Goal: Task Accomplishment & Management: Manage account settings

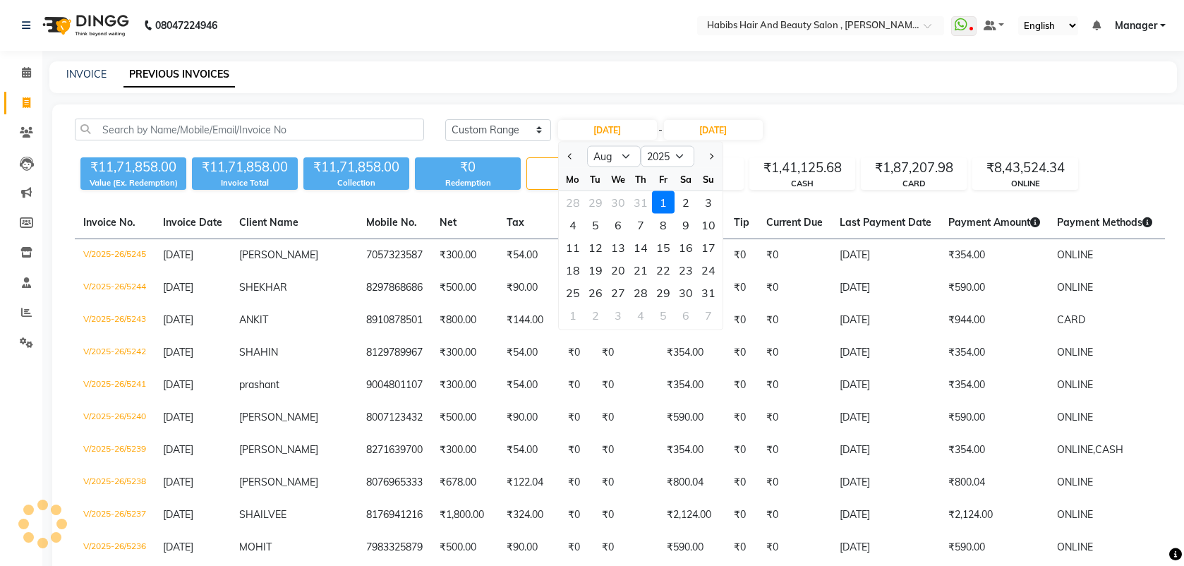
select select "range"
select select "8"
select select "2025"
click at [664, 246] on div "15" at bounding box center [663, 247] width 23 height 23
type input "15-08-2025"
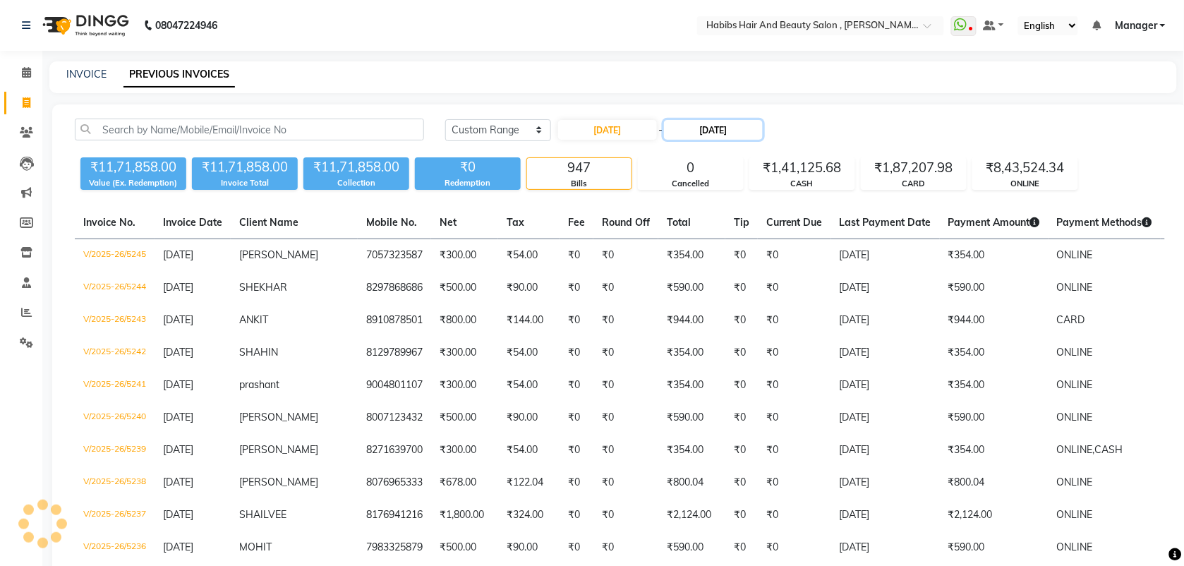
click at [716, 125] on input "[DATE]" at bounding box center [713, 130] width 99 height 20
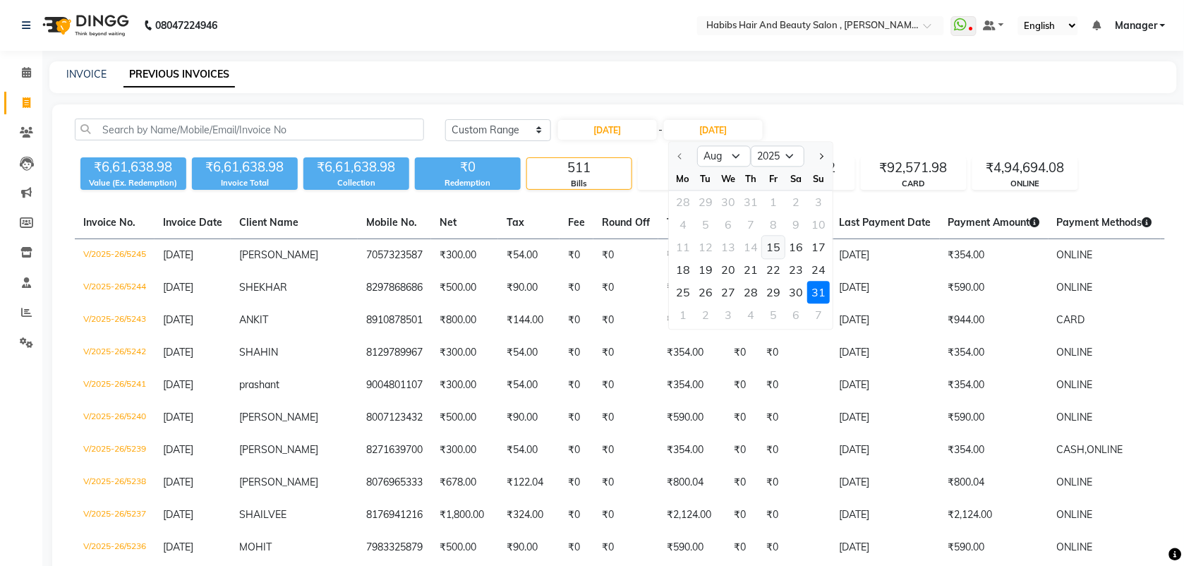
click at [778, 245] on div "15" at bounding box center [773, 247] width 23 height 23
type input "15-08-2025"
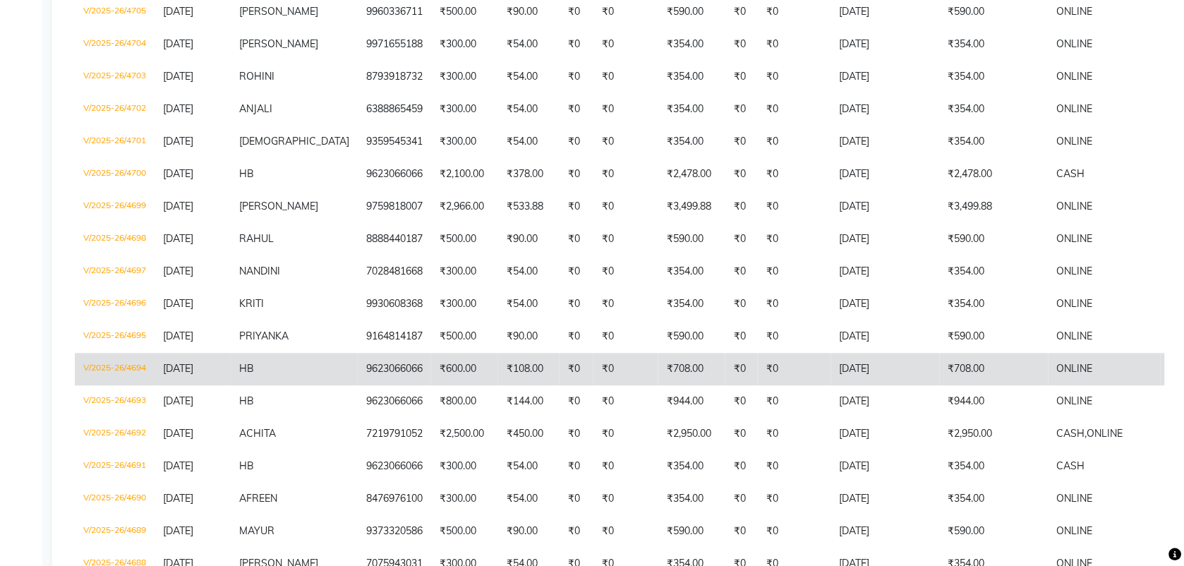
scroll to position [829, 0]
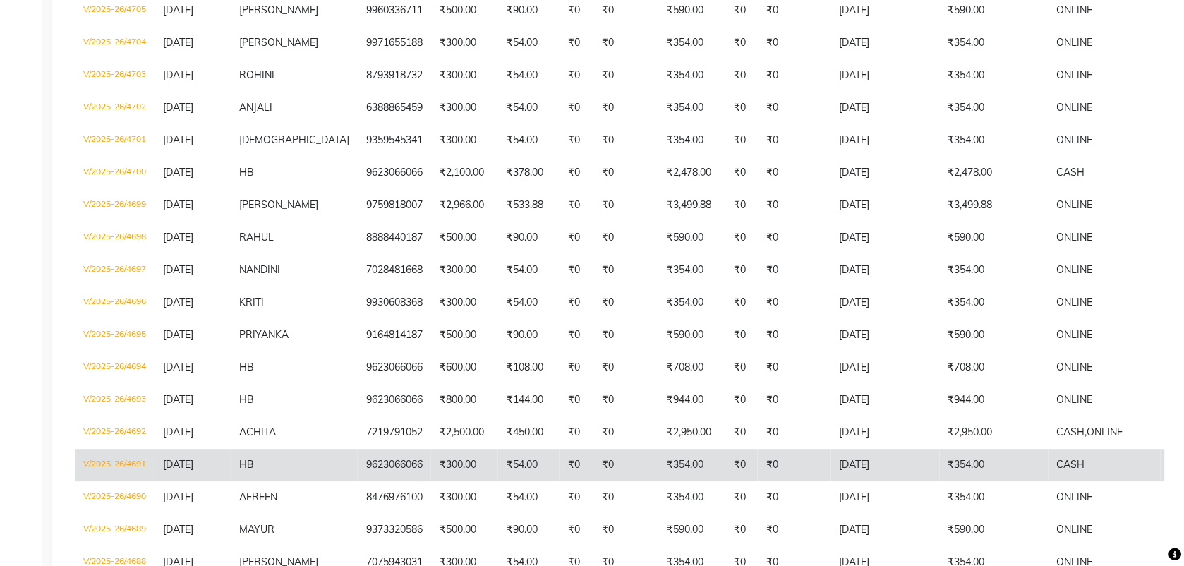
click at [438, 454] on td "₹300.00" at bounding box center [464, 465] width 67 height 32
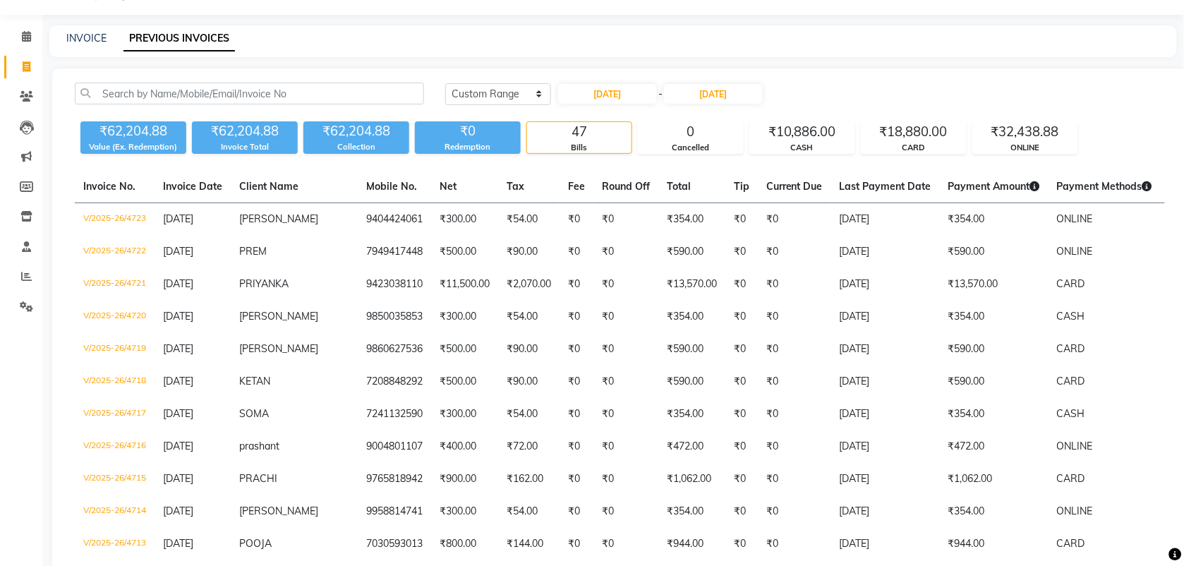
scroll to position [0, 0]
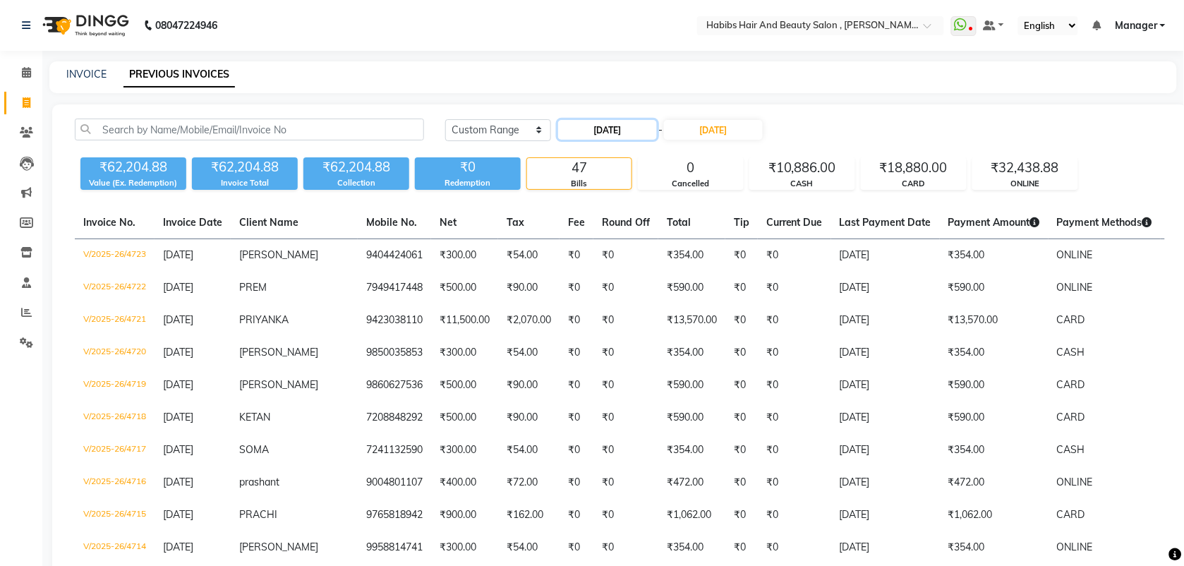
click at [615, 135] on input "15-08-2025" at bounding box center [607, 130] width 99 height 20
select select "8"
select select "2025"
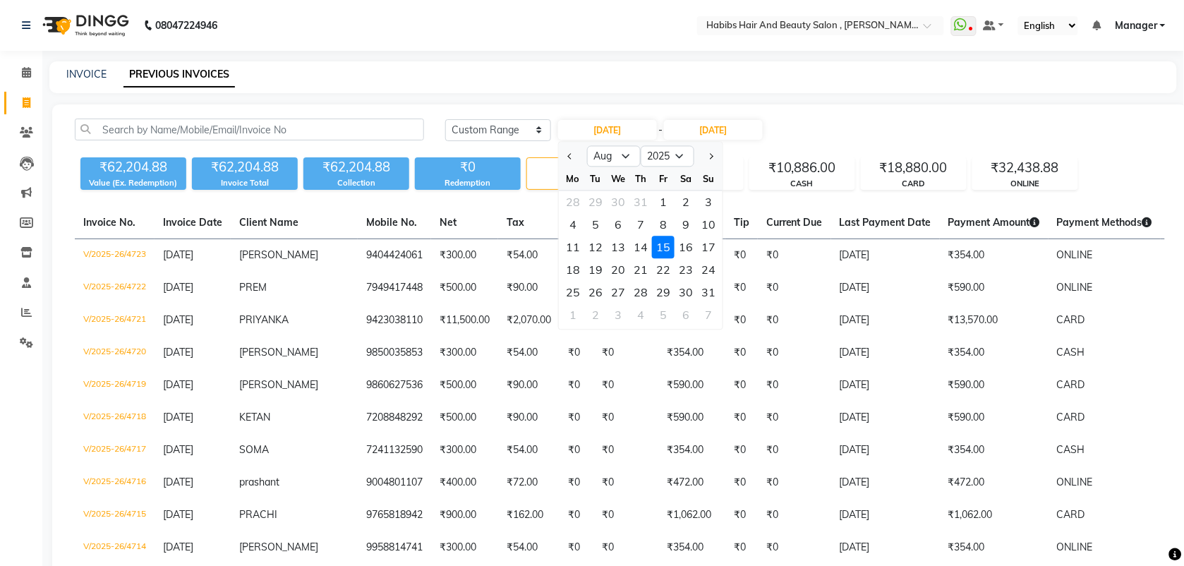
click at [661, 244] on div "15" at bounding box center [663, 247] width 23 height 23
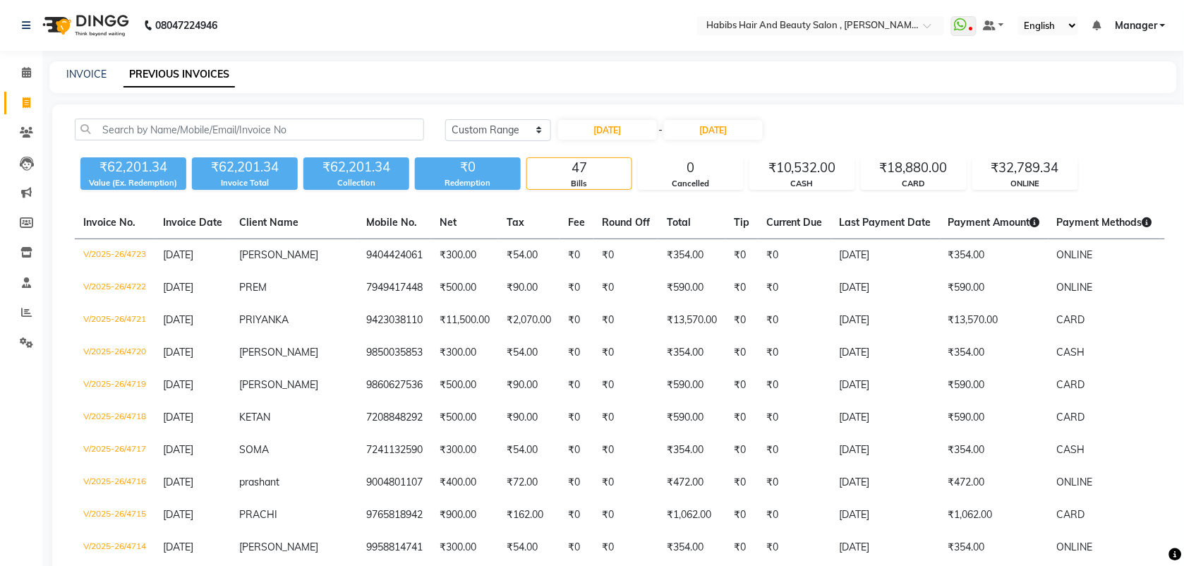
click at [644, 119] on div "15-08-2025 - 15-08-2025" at bounding box center [660, 130] width 207 height 23
click at [632, 134] on input "15-08-2025" at bounding box center [607, 130] width 99 height 20
select select "8"
select select "2025"
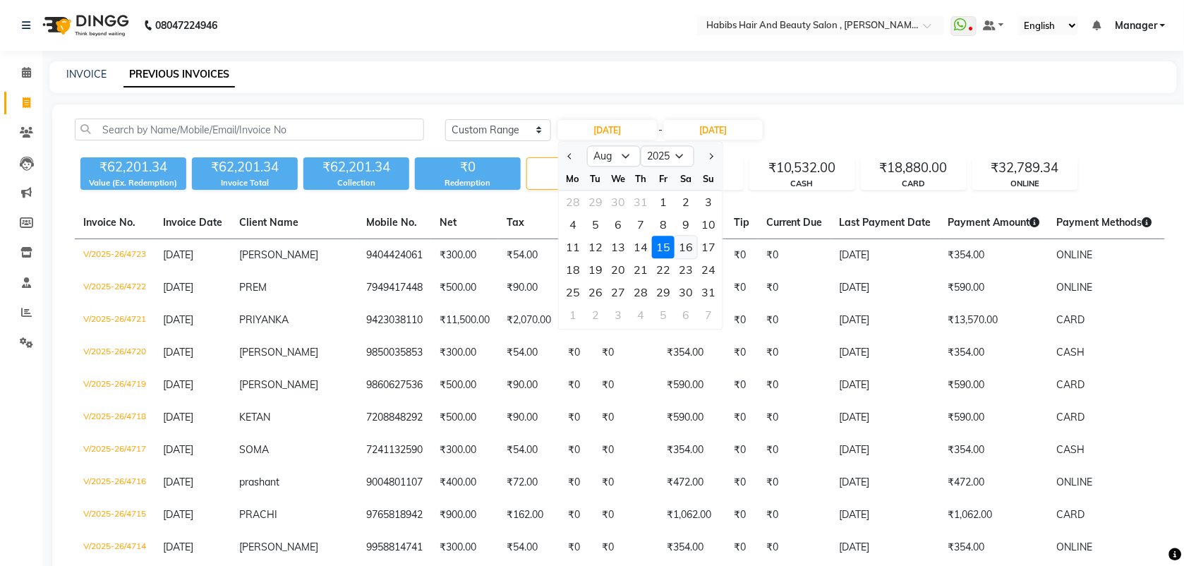
click at [685, 245] on div "16" at bounding box center [686, 247] width 23 height 23
type input "16-08-2025"
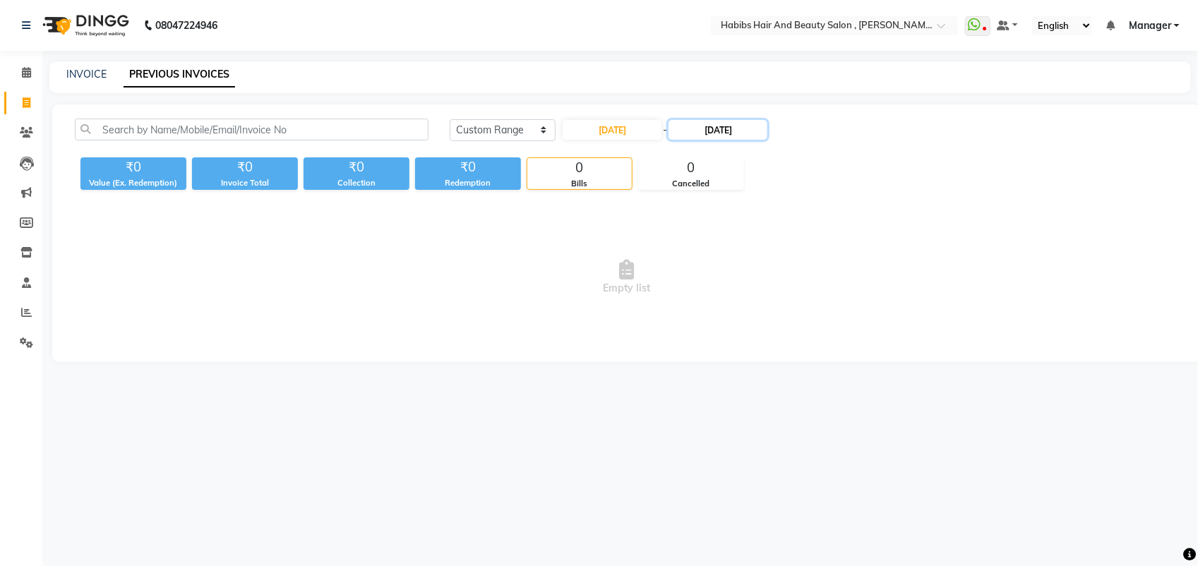
click at [733, 128] on input "15-08-2025" at bounding box center [717, 130] width 99 height 20
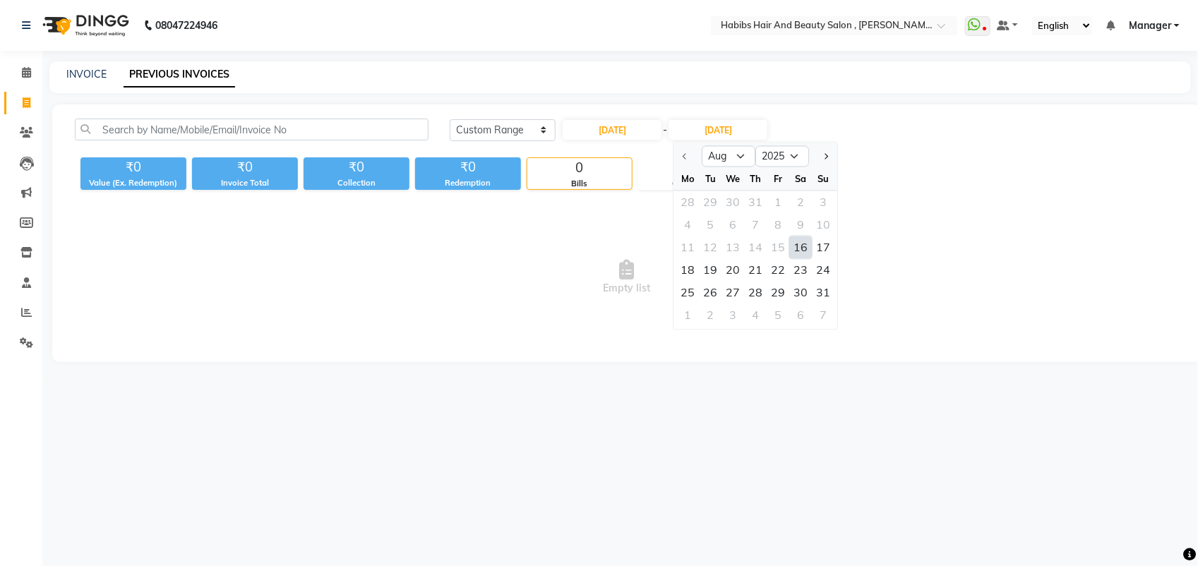
click at [797, 249] on div "16" at bounding box center [801, 247] width 23 height 23
type input "16-08-2025"
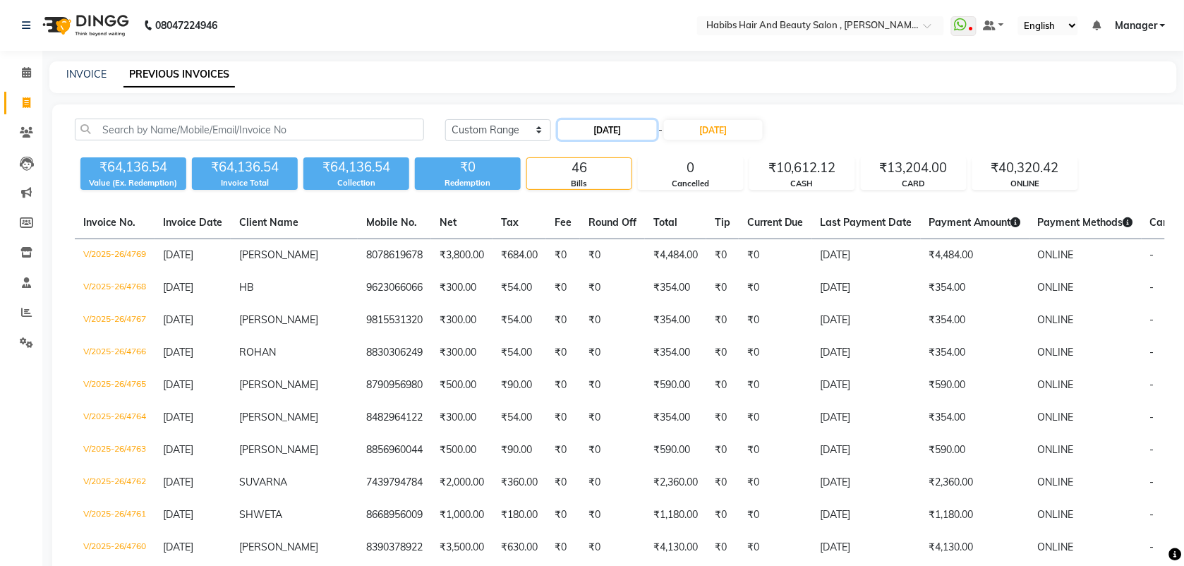
click at [607, 124] on input "16-08-2025" at bounding box center [607, 130] width 99 height 20
select select "8"
select select "2025"
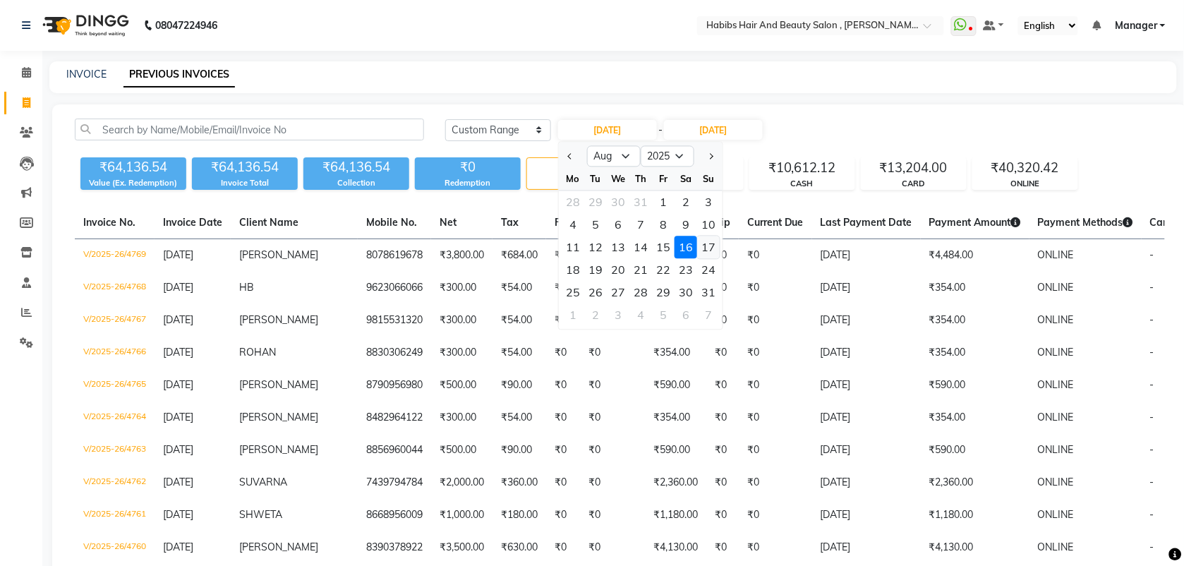
click at [708, 244] on div "17" at bounding box center [708, 247] width 23 height 23
type input "17-08-2025"
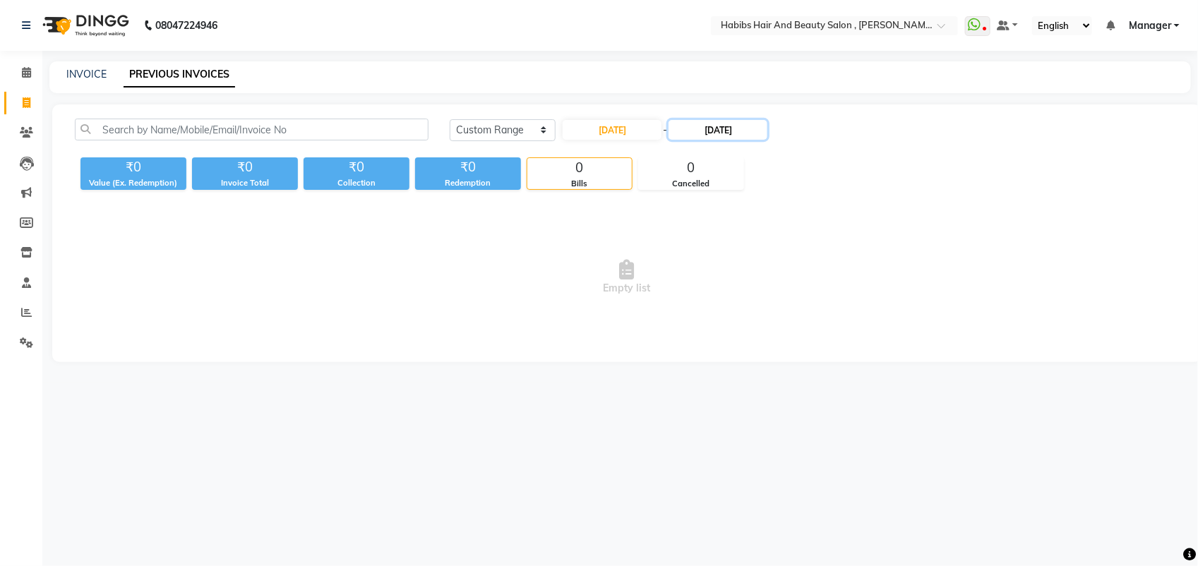
click at [718, 128] on input "16-08-2025" at bounding box center [717, 130] width 99 height 20
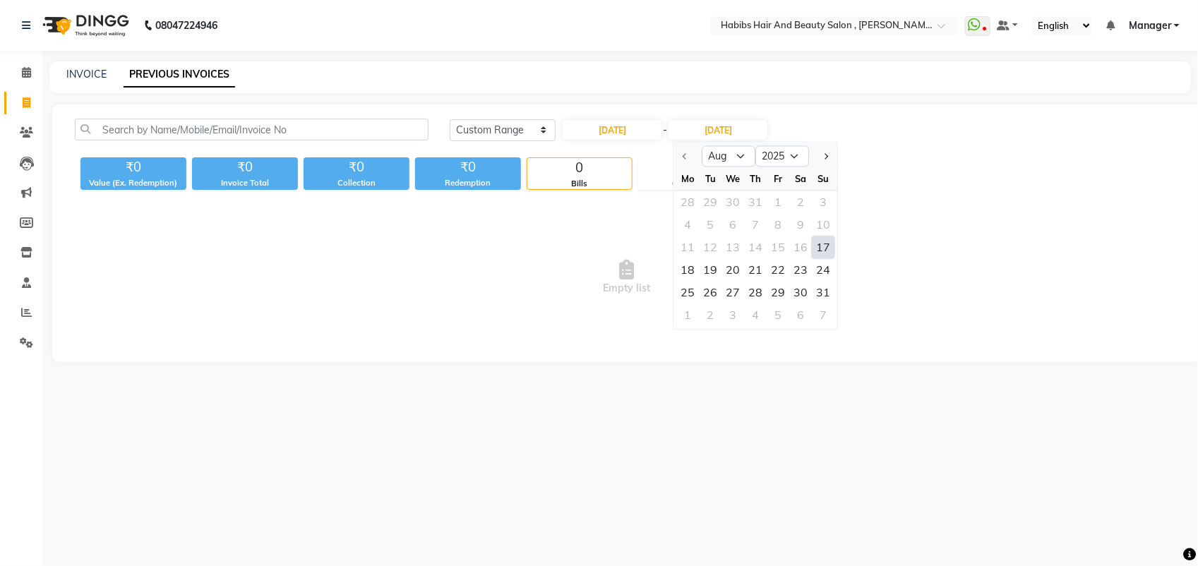
click at [824, 244] on div "17" at bounding box center [823, 247] width 23 height 23
type input "17-08-2025"
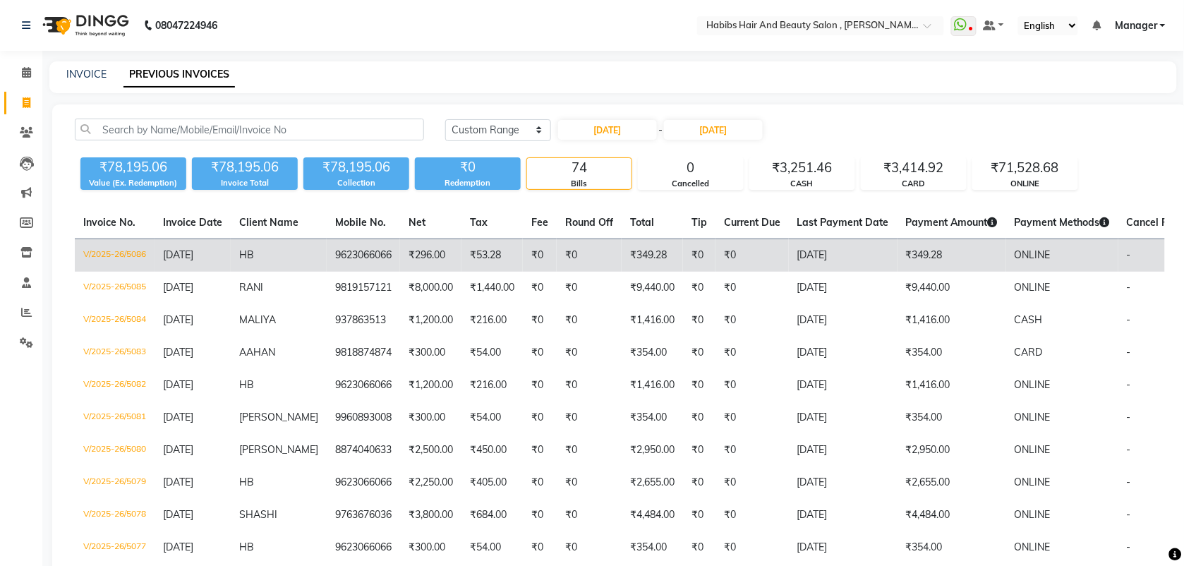
click at [385, 260] on td "9623066066" at bounding box center [363, 255] width 73 height 33
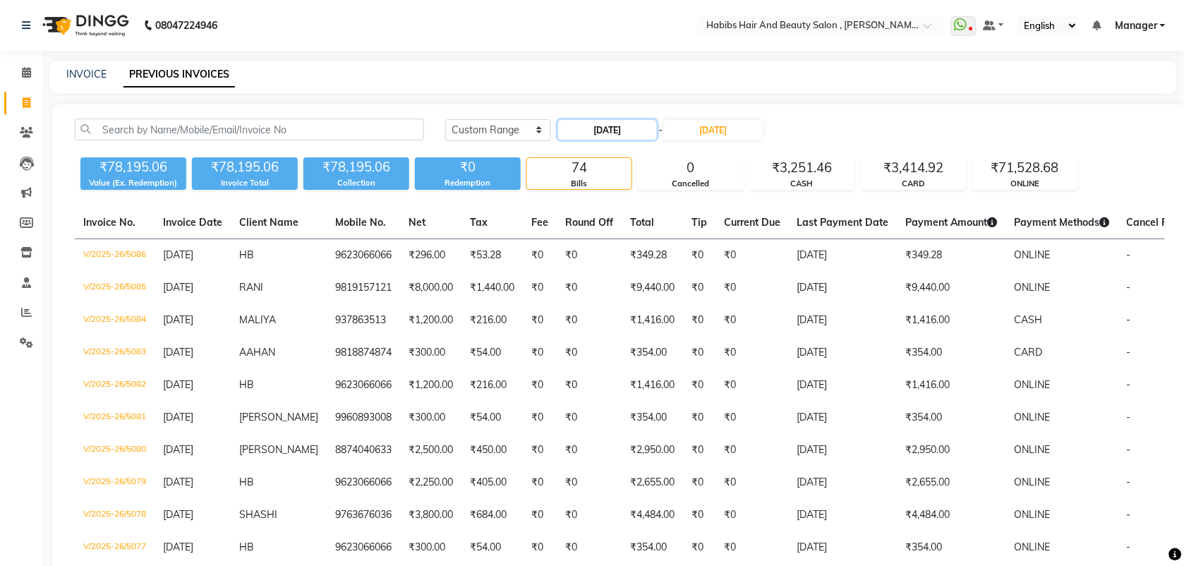
click at [616, 128] on input "17-08-2025" at bounding box center [607, 130] width 99 height 20
select select "8"
select select "2025"
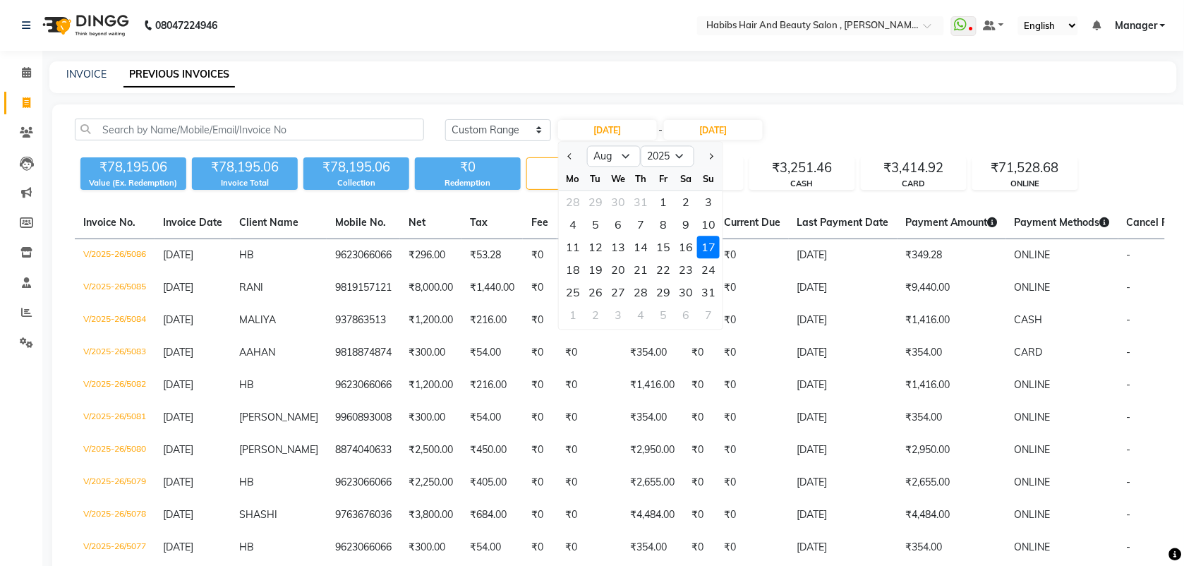
click at [706, 248] on div "17" at bounding box center [708, 247] width 23 height 23
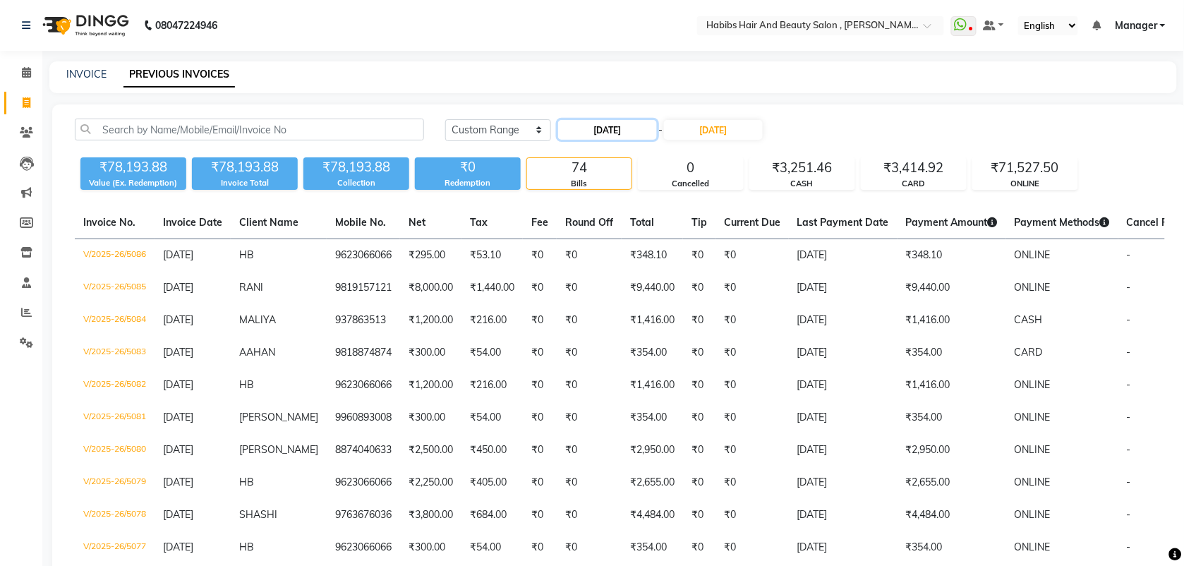
click at [590, 133] on input "17-08-2025" at bounding box center [607, 130] width 99 height 20
select select "8"
select select "2025"
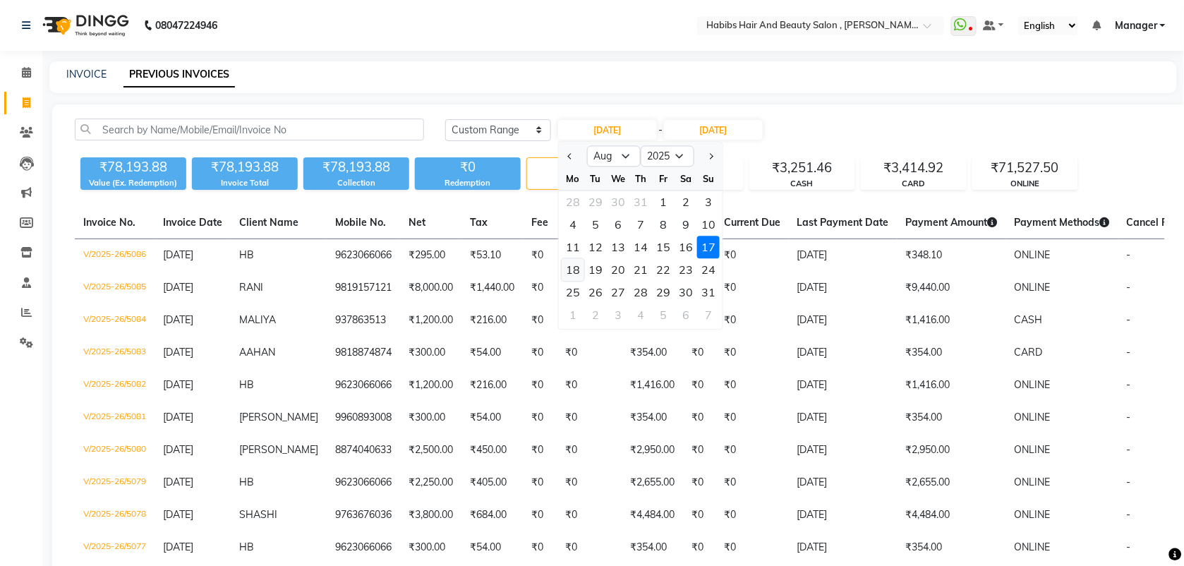
click at [573, 272] on div "18" at bounding box center [573, 270] width 23 height 23
type input "18-08-2025"
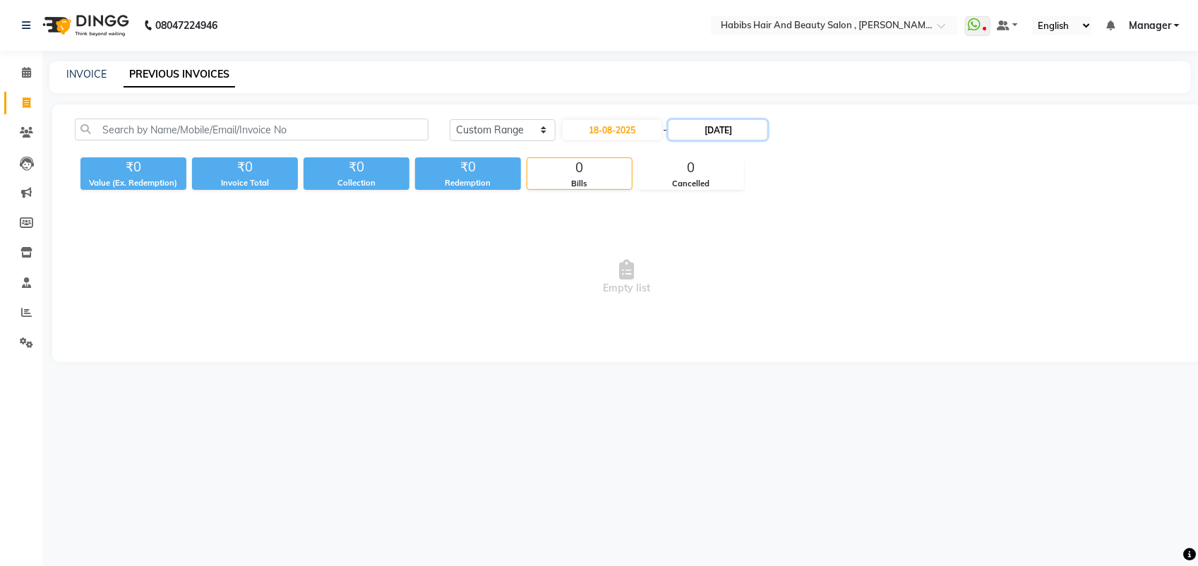
click at [716, 132] on input "17-08-2025" at bounding box center [717, 130] width 99 height 20
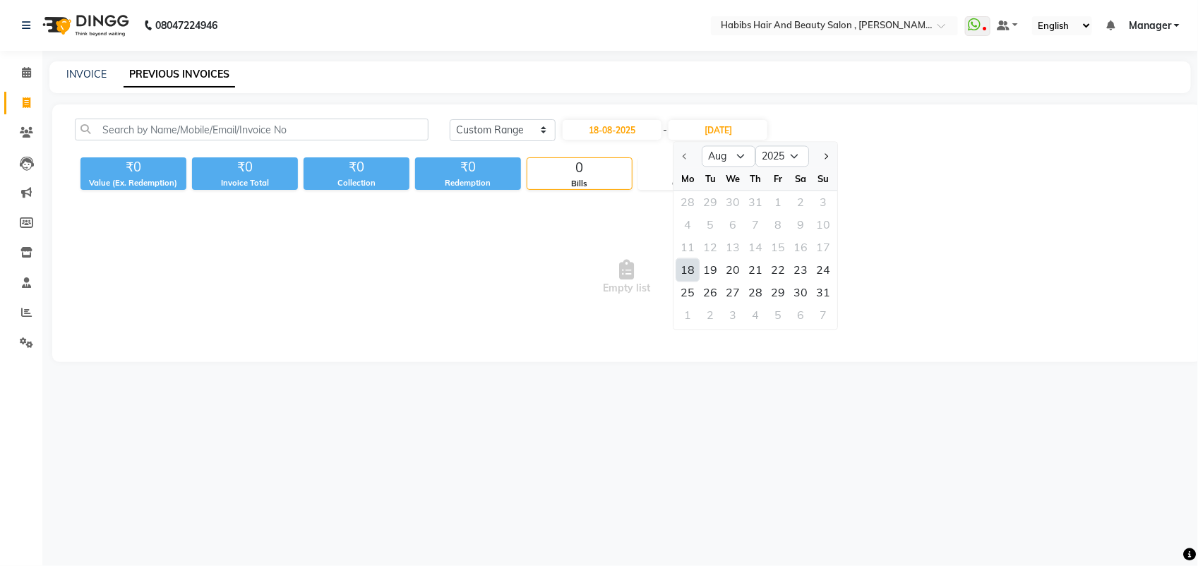
click at [688, 265] on div "18" at bounding box center [688, 270] width 23 height 23
type input "18-08-2025"
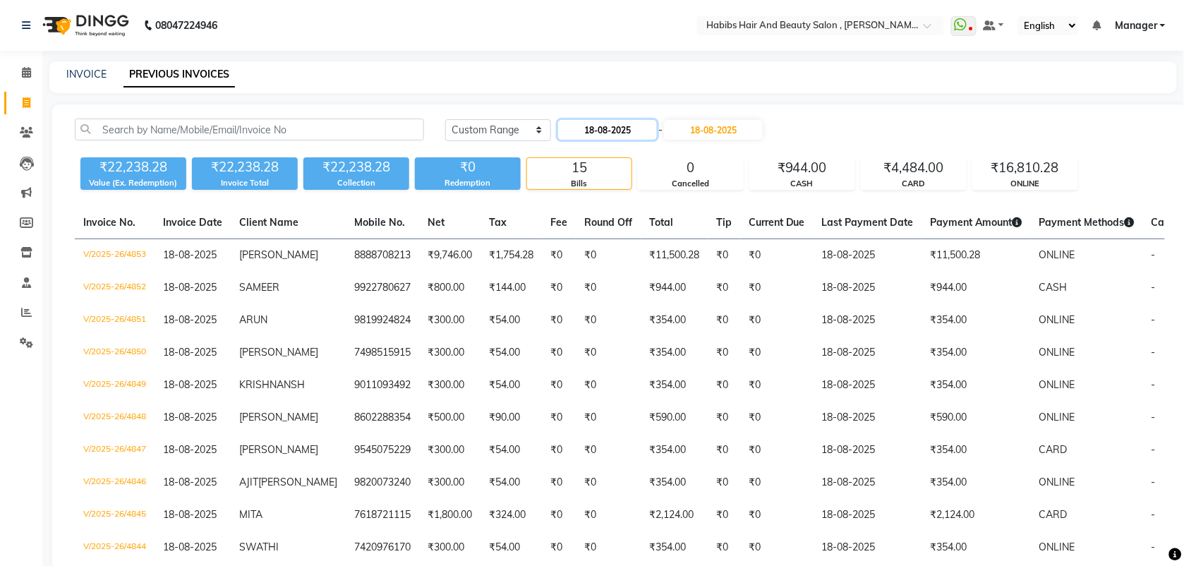
click at [628, 125] on input "18-08-2025" at bounding box center [607, 130] width 99 height 20
select select "8"
select select "2025"
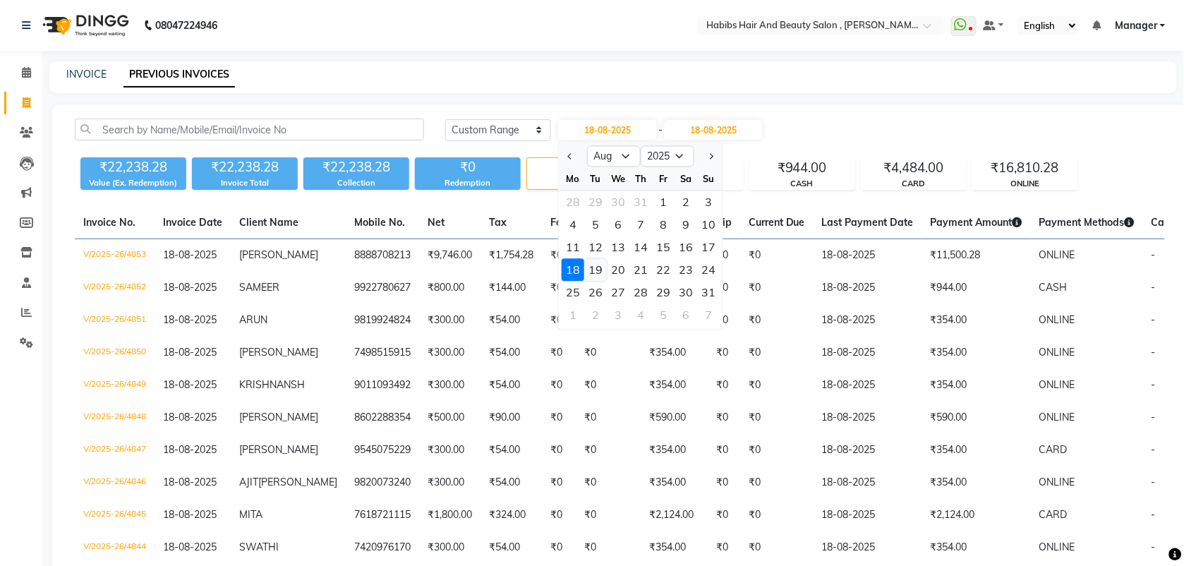
click at [591, 270] on div "19" at bounding box center [595, 270] width 23 height 23
type input "19-08-2025"
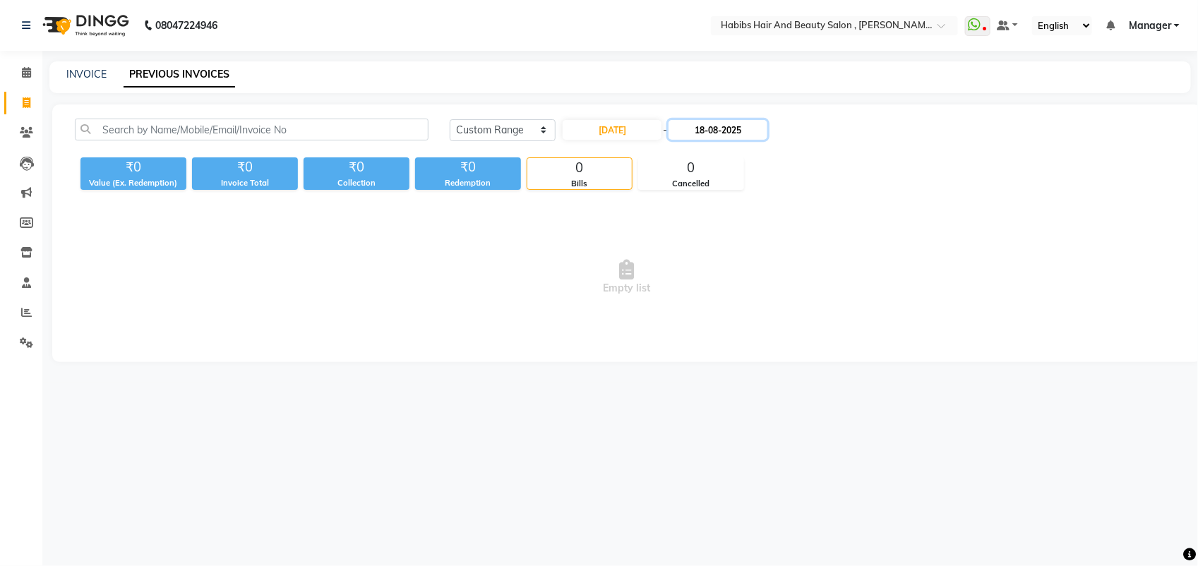
click at [713, 133] on input "18-08-2025" at bounding box center [717, 130] width 99 height 20
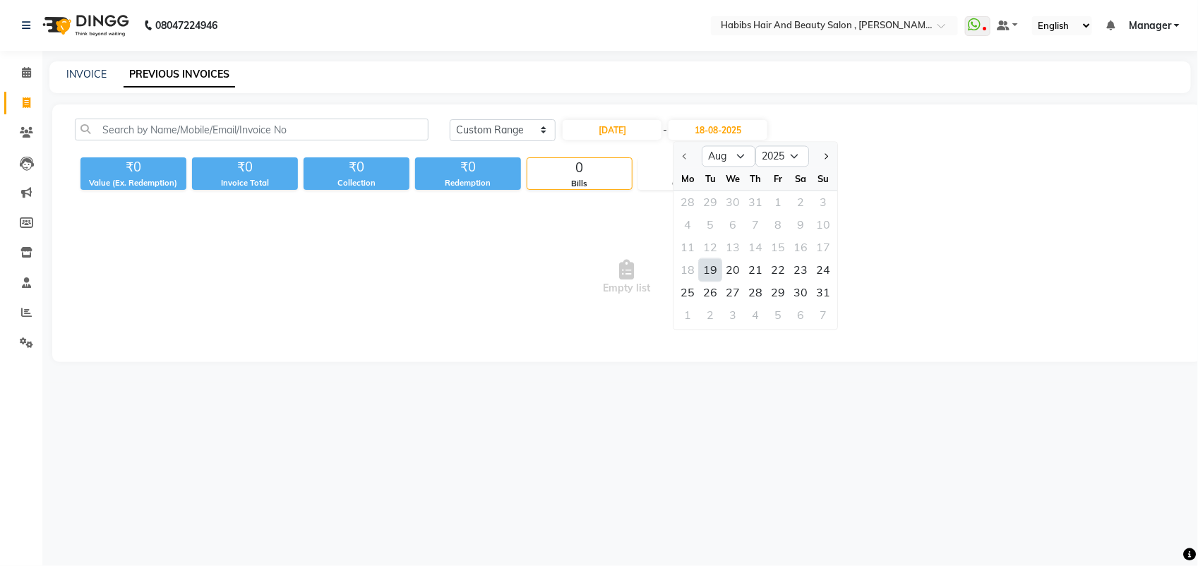
click at [708, 273] on div "19" at bounding box center [710, 270] width 23 height 23
type input "19-08-2025"
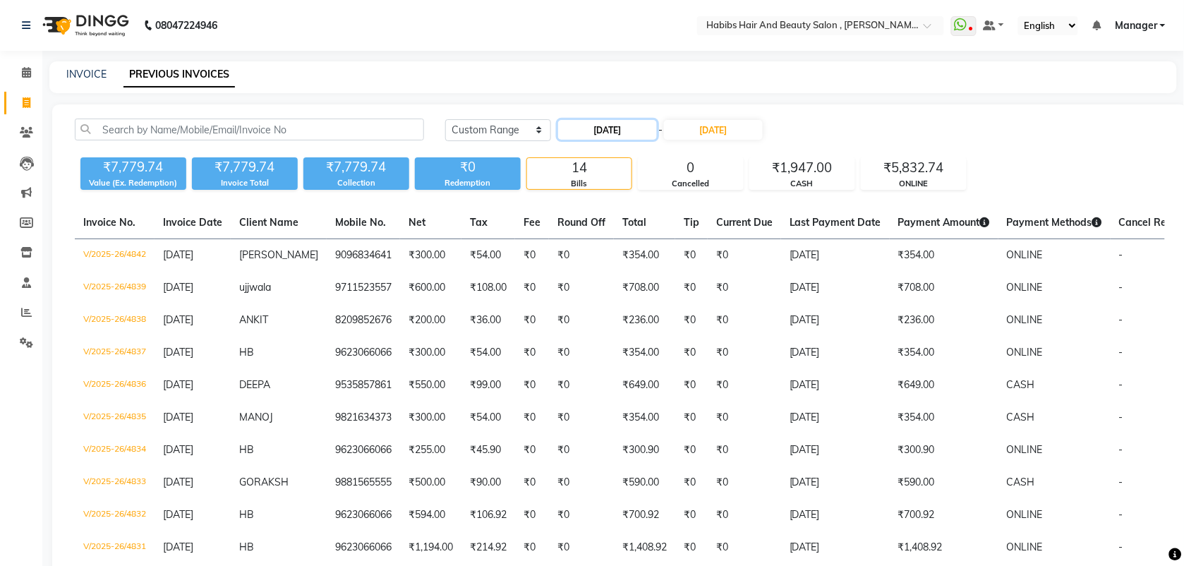
click at [618, 128] on input "19-08-2025" at bounding box center [607, 130] width 99 height 20
select select "8"
select select "2025"
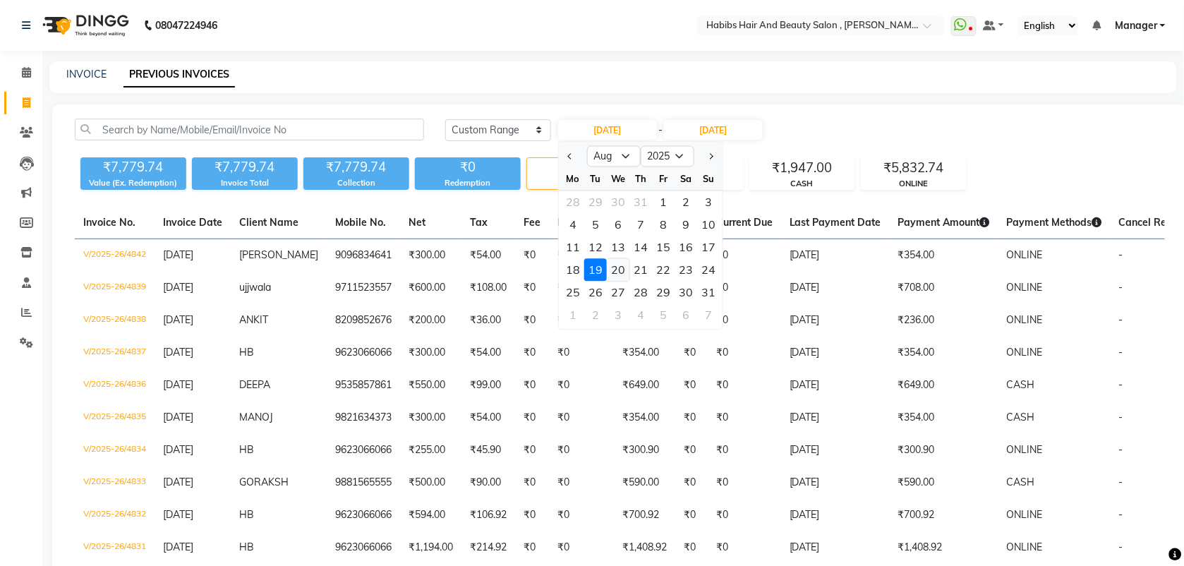
click at [619, 263] on div "20" at bounding box center [618, 270] width 23 height 23
type input "20-08-2025"
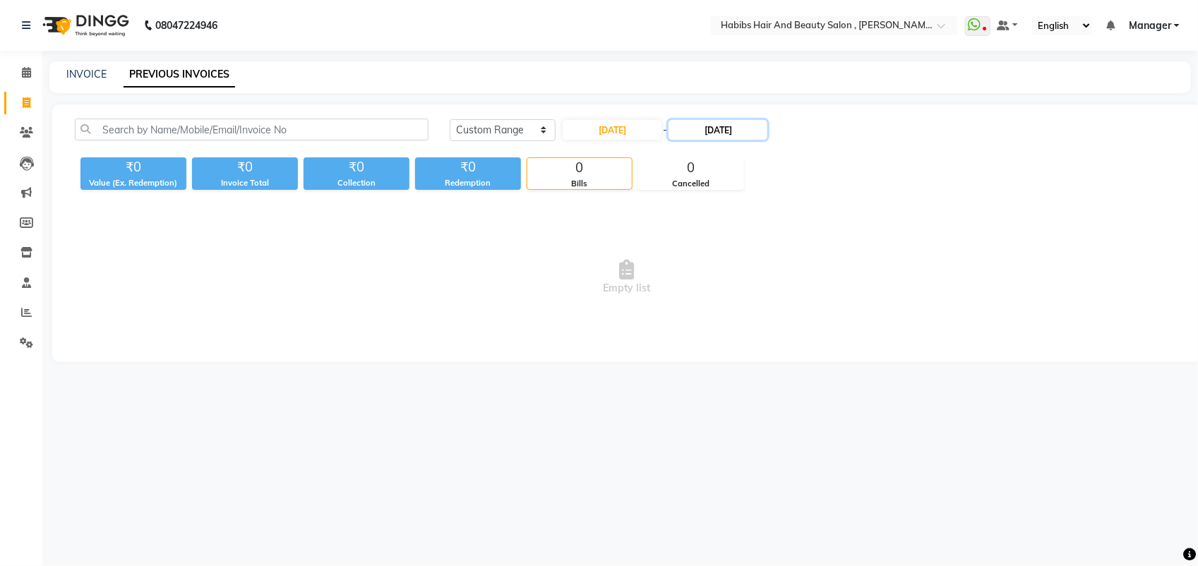
click at [710, 128] on input "19-08-2025" at bounding box center [717, 130] width 99 height 20
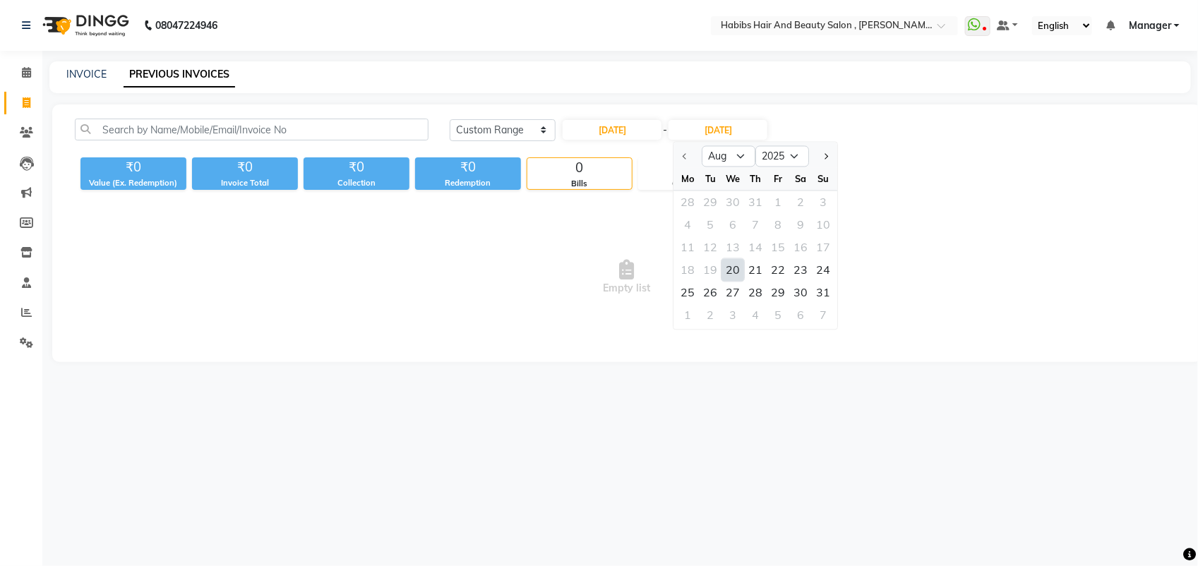
click at [732, 270] on div "20" at bounding box center [733, 270] width 23 height 23
type input "20-08-2025"
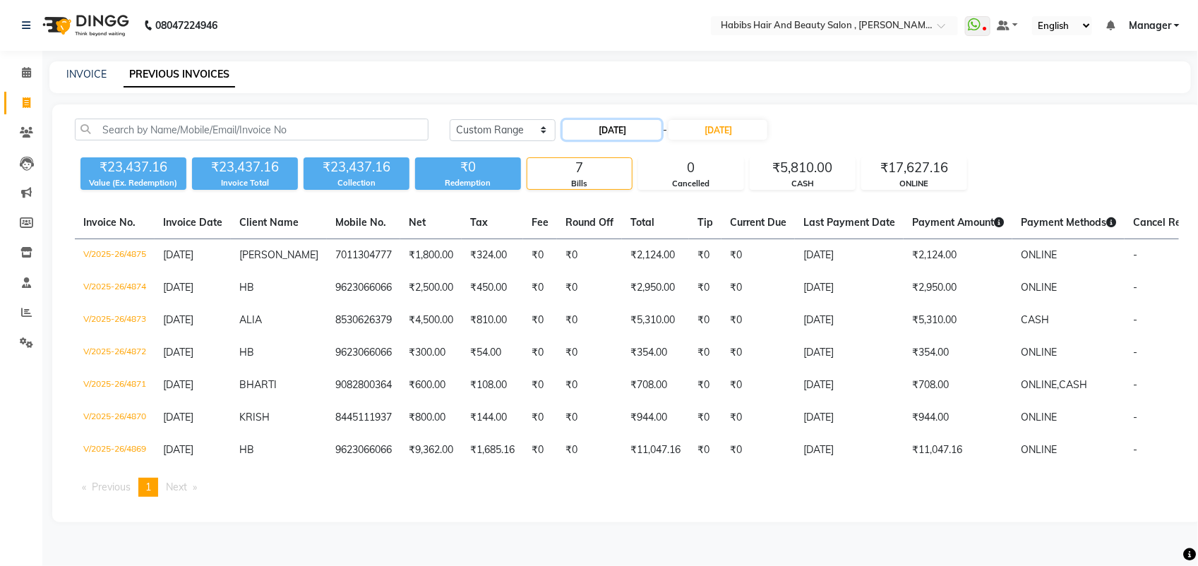
click at [636, 126] on input "20-08-2025" at bounding box center [611, 130] width 99 height 20
select select "8"
select select "2025"
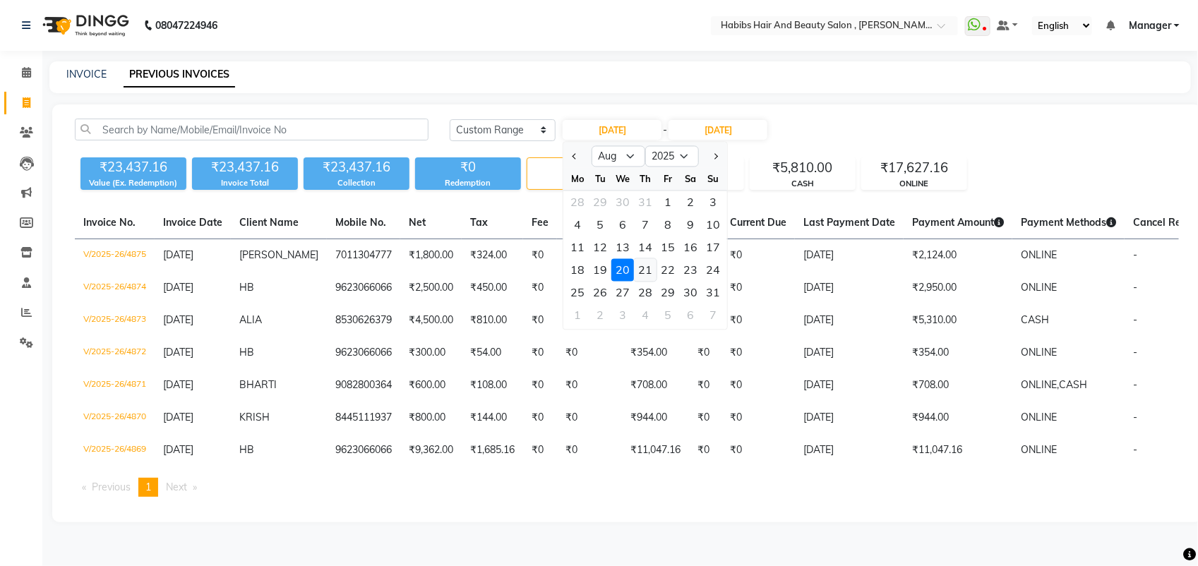
click at [644, 268] on div "21" at bounding box center [645, 270] width 23 height 23
type input "21-08-2025"
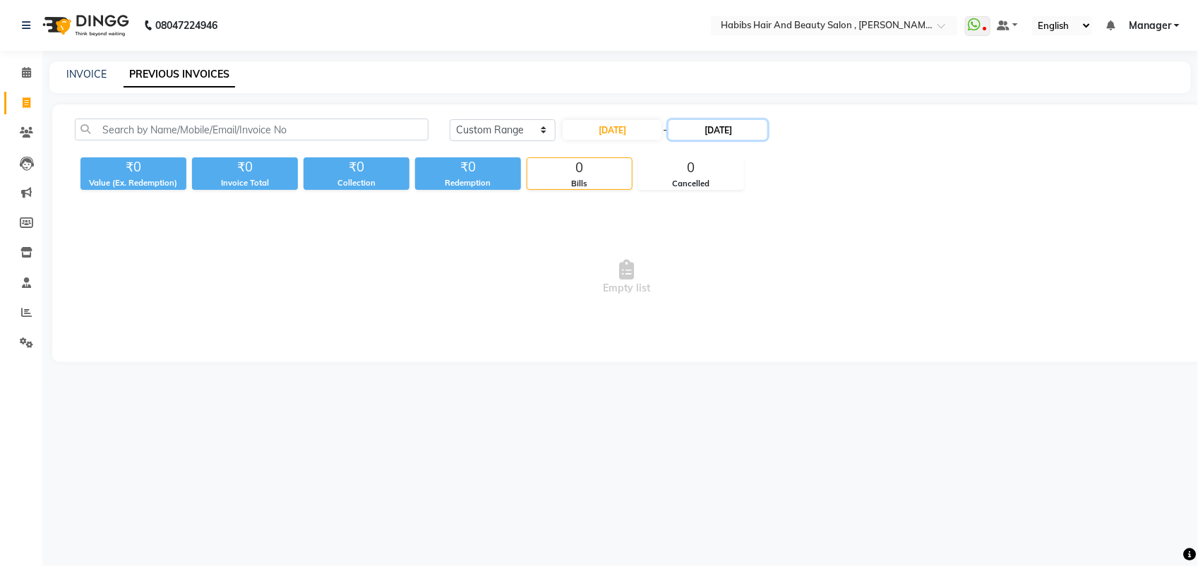
click at [720, 135] on input "20-08-2025" at bounding box center [717, 130] width 99 height 20
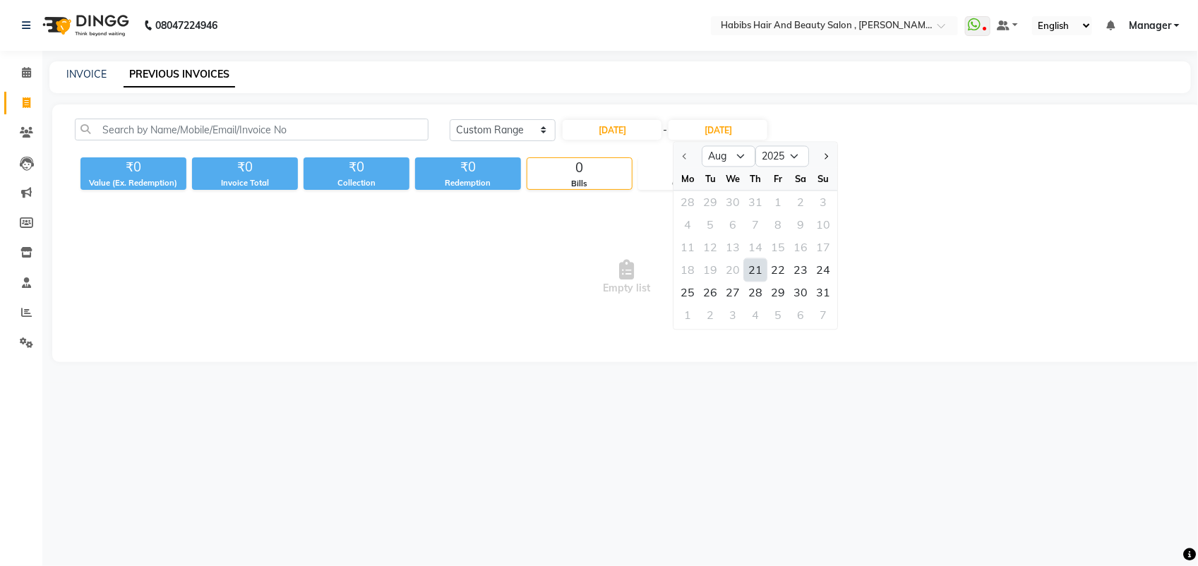
click at [757, 270] on div "21" at bounding box center [756, 270] width 23 height 23
type input "21-08-2025"
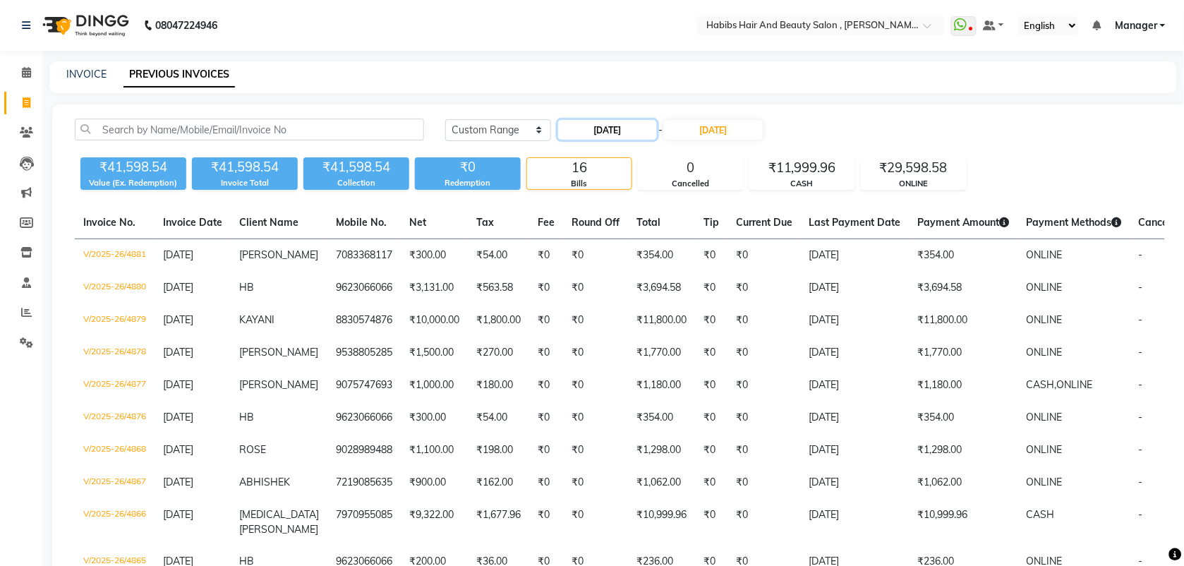
click at [637, 138] on input "21-08-2025" at bounding box center [607, 130] width 99 height 20
select select "8"
select select "2025"
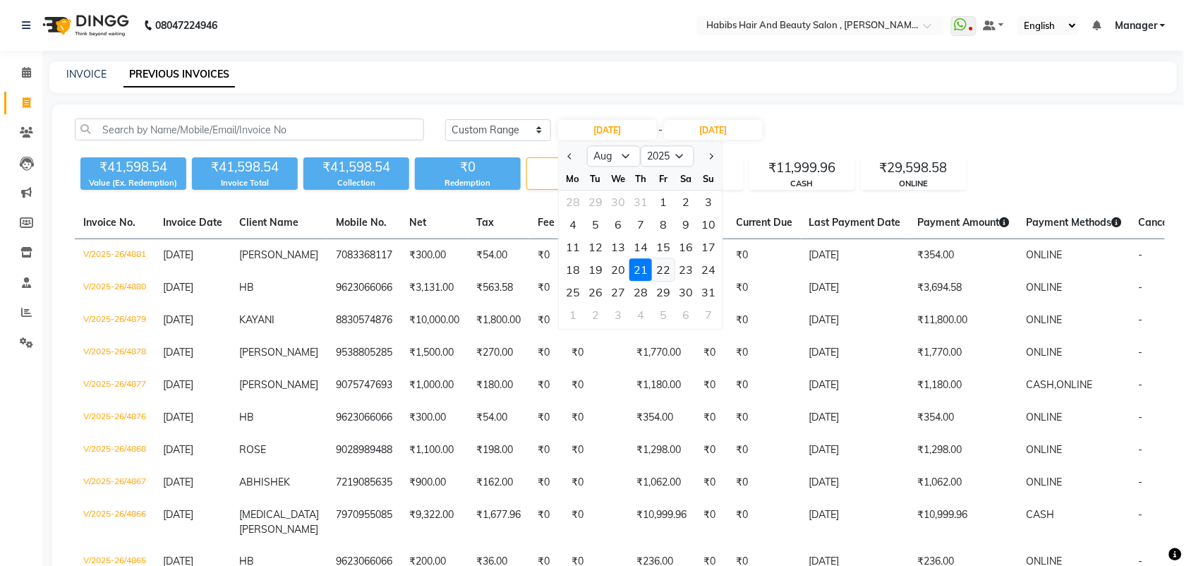
click at [664, 272] on div "22" at bounding box center [663, 270] width 23 height 23
type input "22-08-2025"
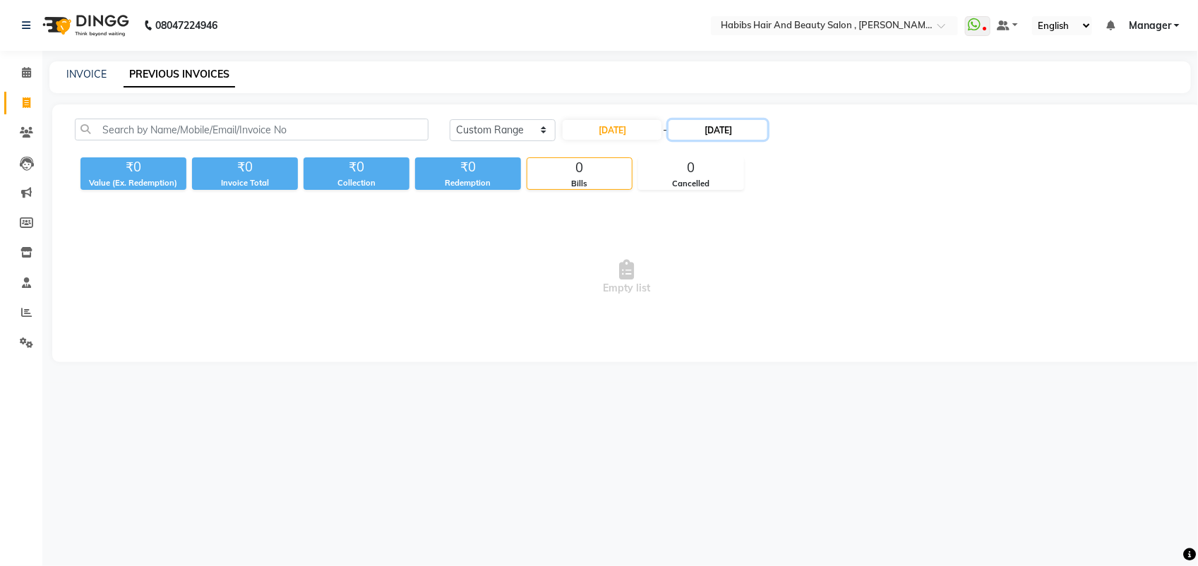
click at [728, 138] on input "21-08-2025" at bounding box center [717, 130] width 99 height 20
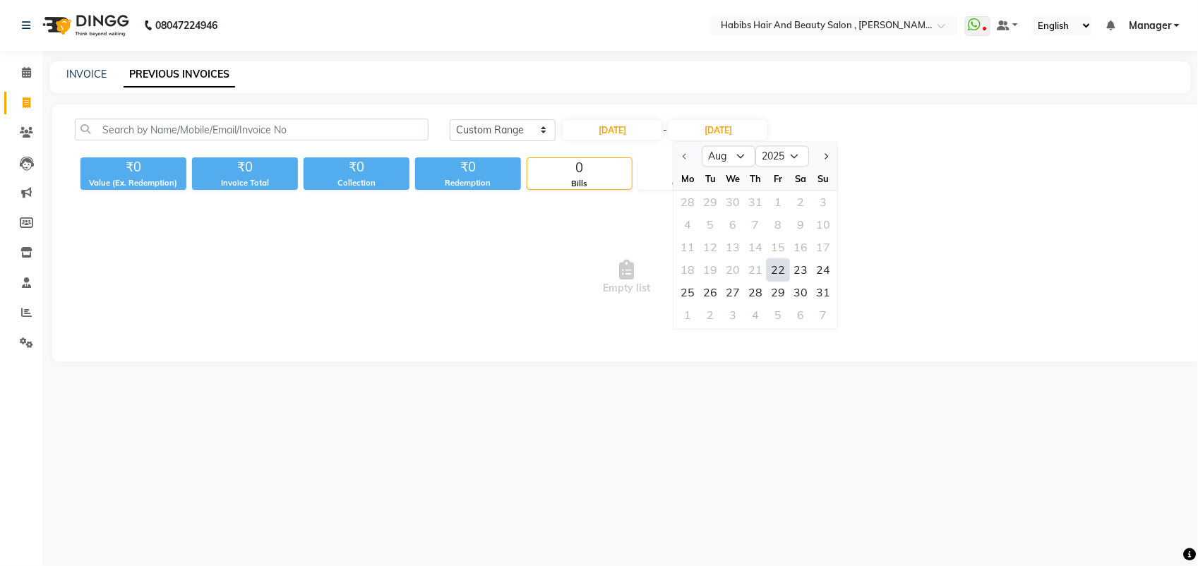
click at [778, 272] on div "22" at bounding box center [778, 270] width 23 height 23
type input "22-08-2025"
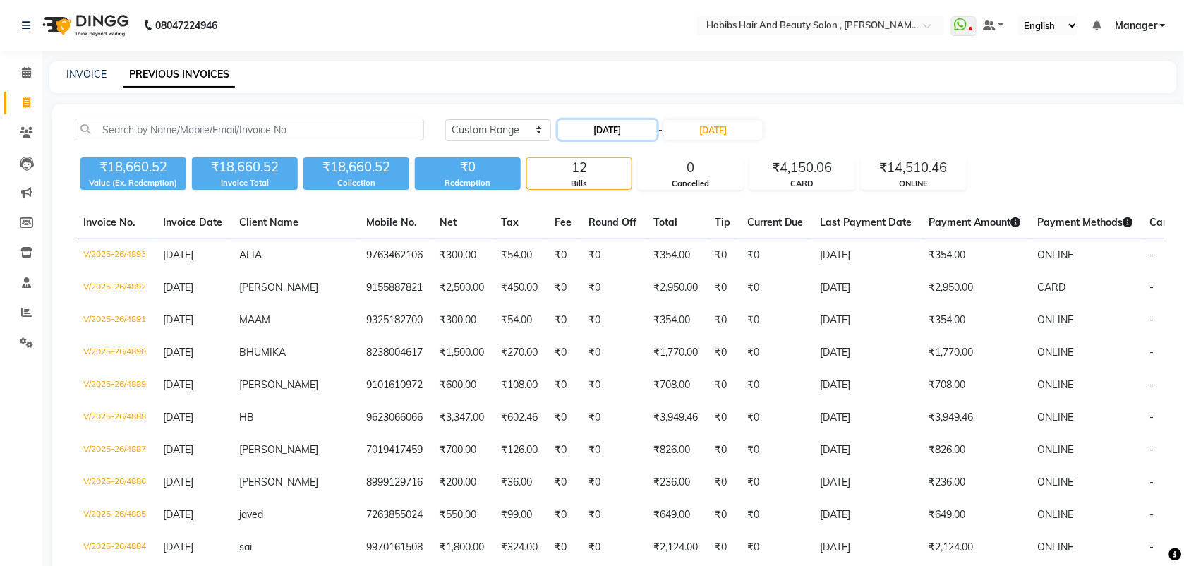
click at [623, 132] on input "22-08-2025" at bounding box center [607, 130] width 99 height 20
select select "8"
select select "2025"
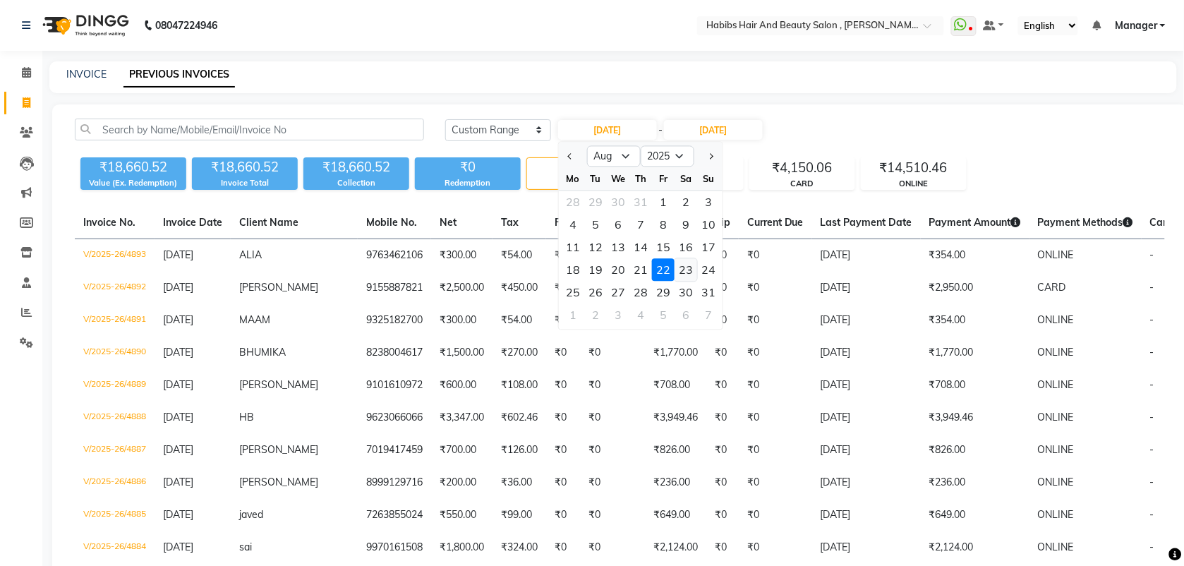
click at [688, 268] on div "23" at bounding box center [686, 270] width 23 height 23
type input "23-08-2025"
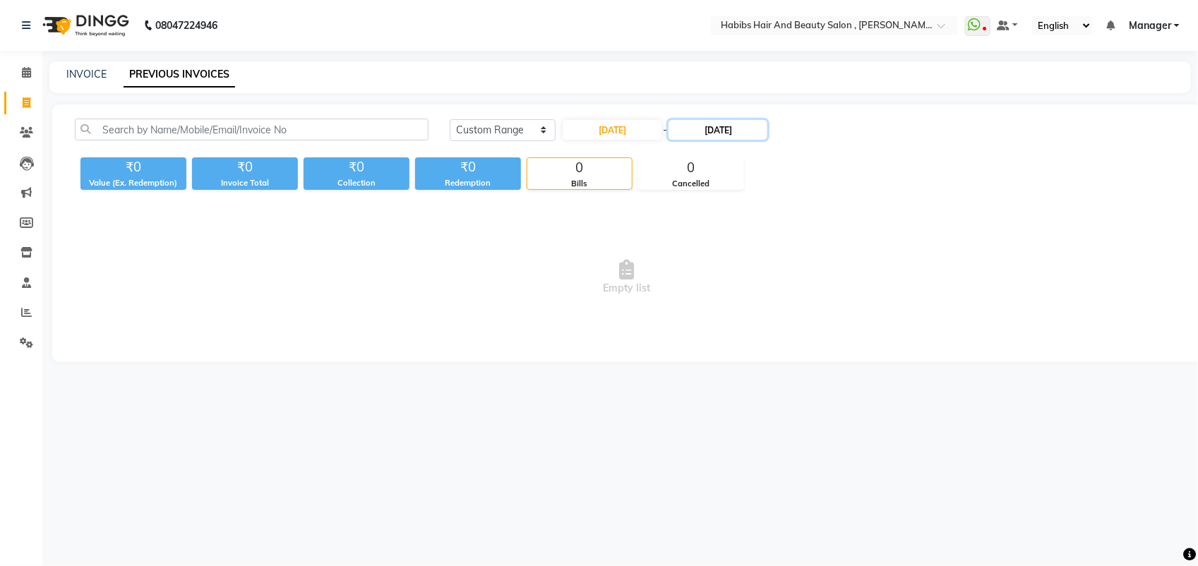
click at [723, 134] on input "22-08-2025" at bounding box center [717, 130] width 99 height 20
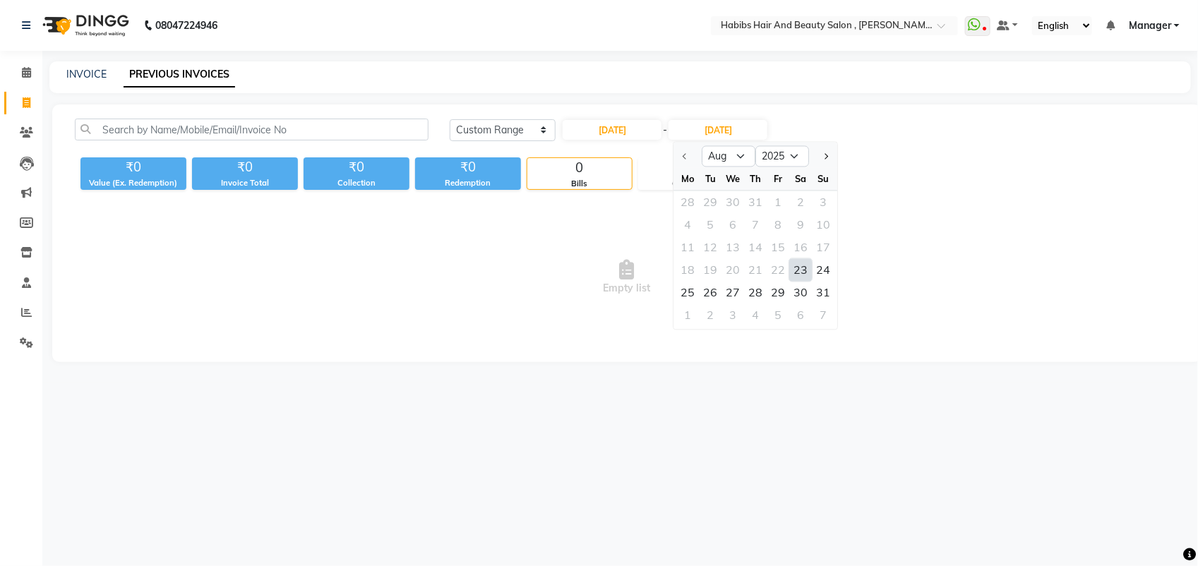
click at [800, 280] on div "23" at bounding box center [801, 270] width 23 height 23
type input "23-08-2025"
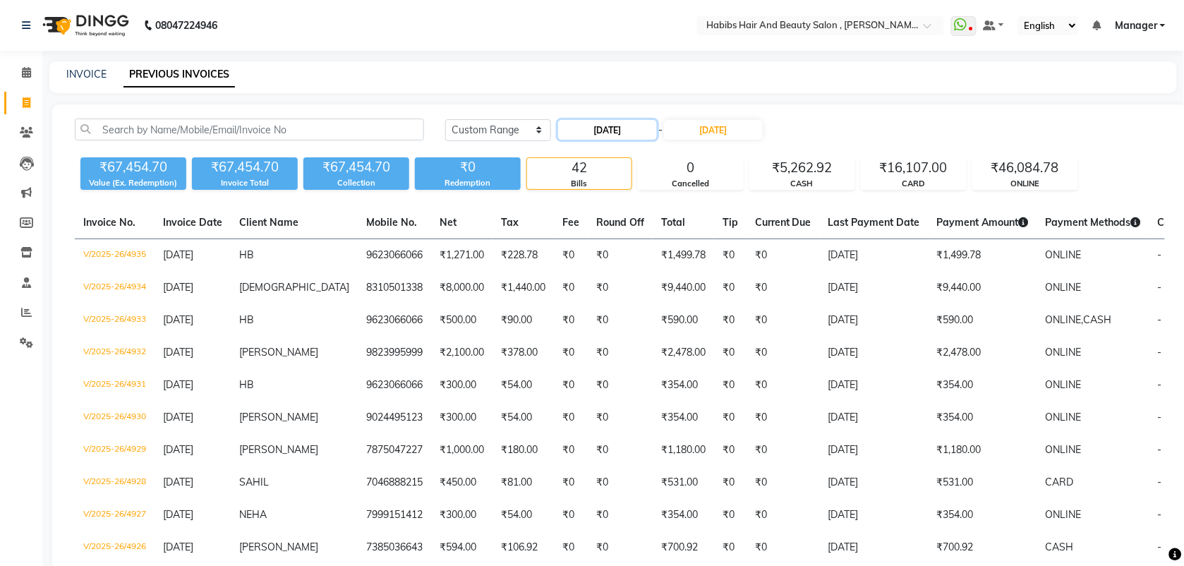
click at [610, 135] on input "23-08-2025" at bounding box center [607, 130] width 99 height 20
select select "8"
select select "2025"
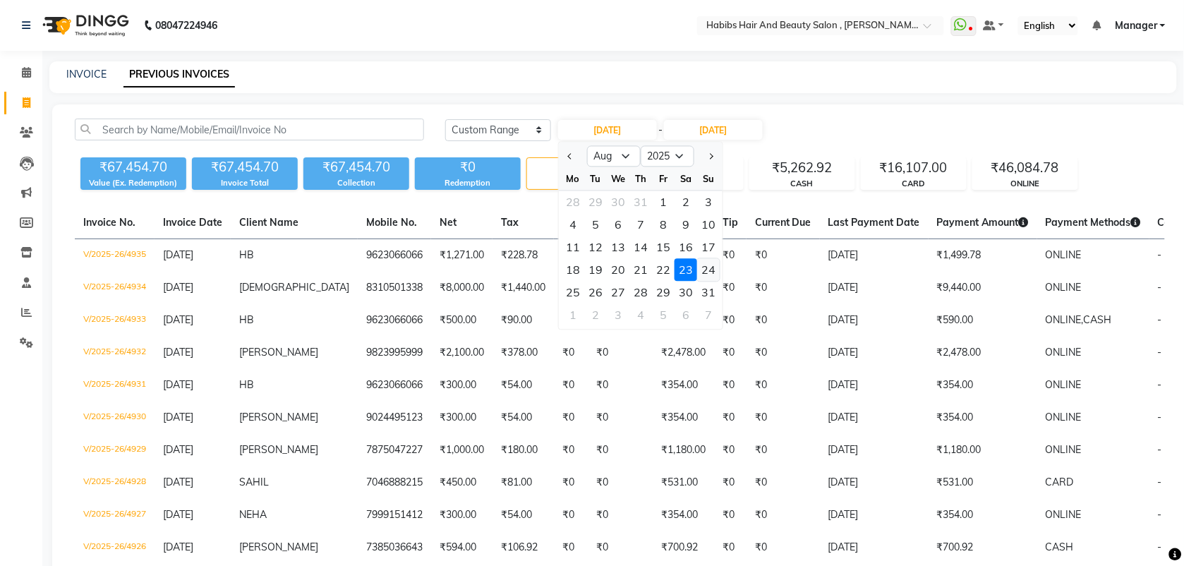
click at [706, 265] on div "24" at bounding box center [708, 270] width 23 height 23
type input "24-08-2025"
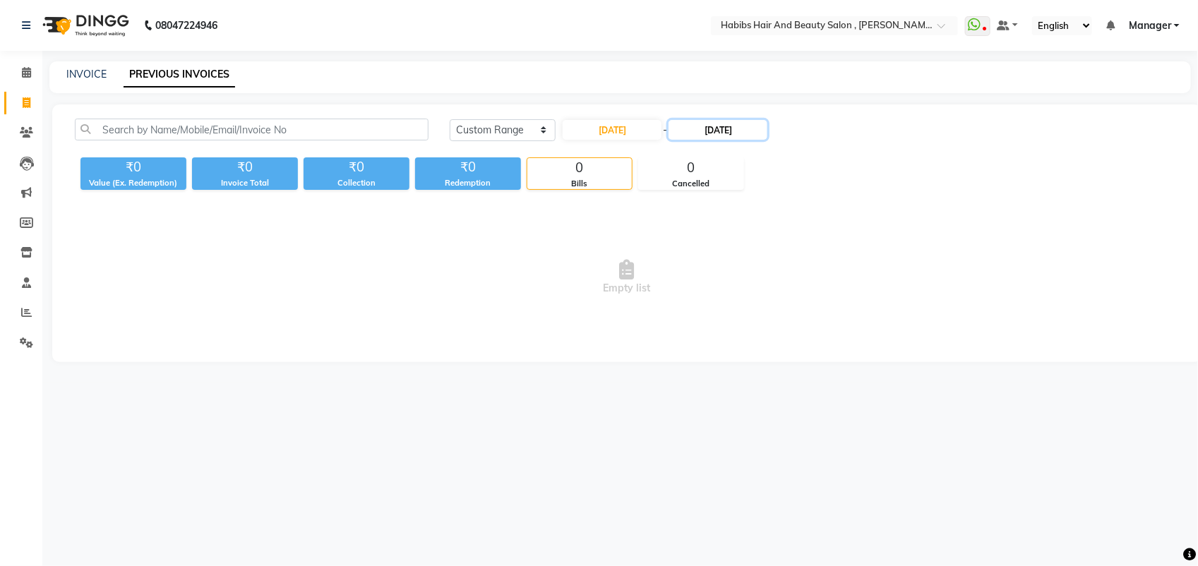
click at [711, 133] on input "23-08-2025" at bounding box center [717, 130] width 99 height 20
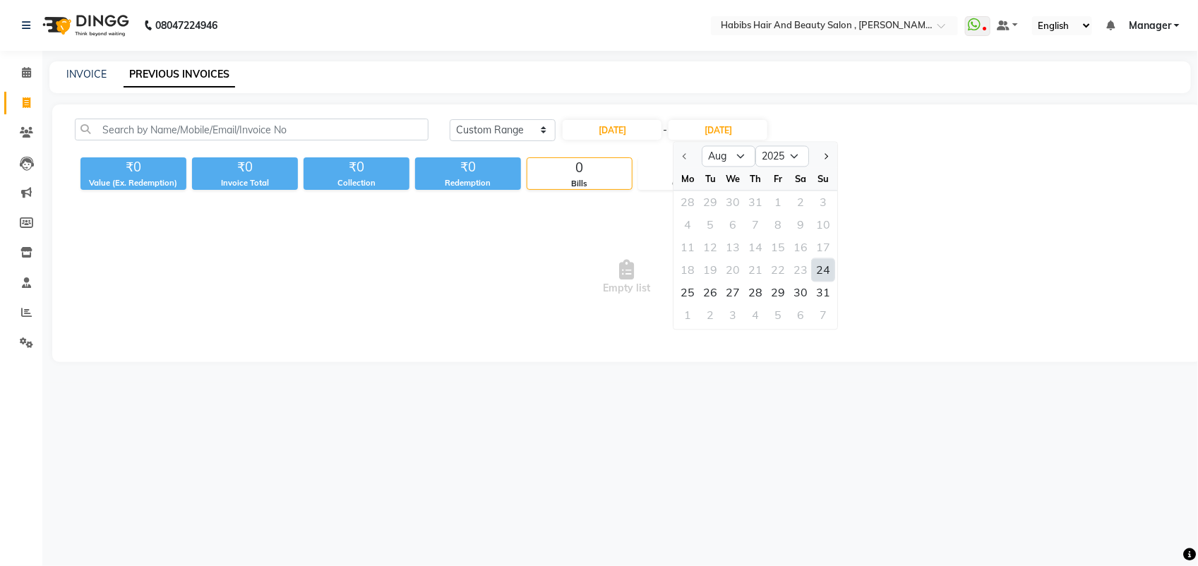
click at [817, 267] on div "24" at bounding box center [823, 270] width 23 height 23
type input "24-08-2025"
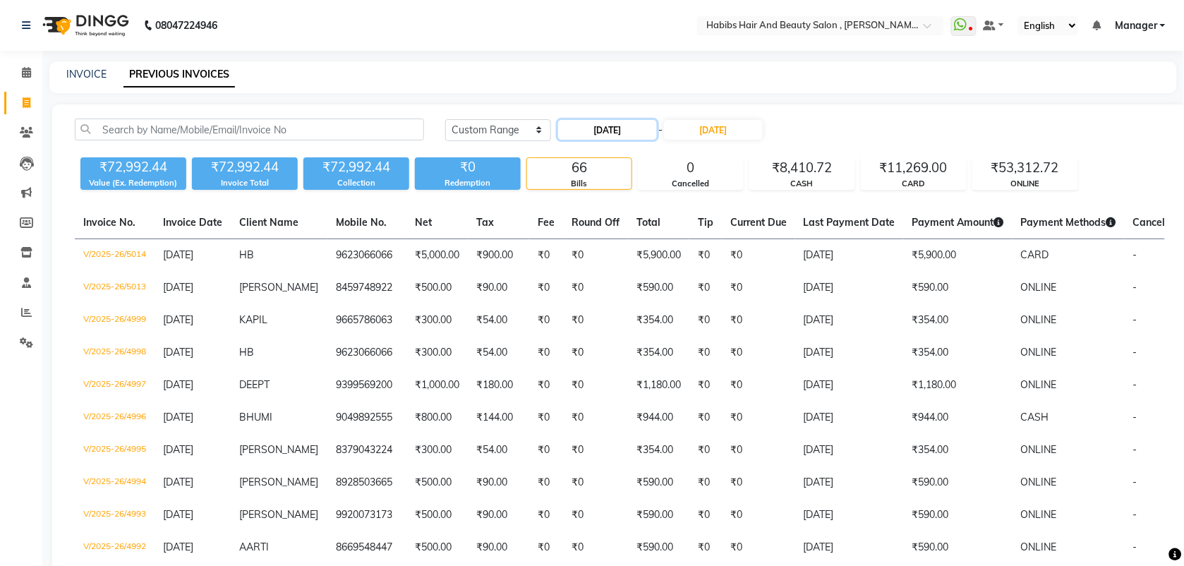
click at [625, 135] on input "24-08-2025" at bounding box center [607, 130] width 99 height 20
select select "8"
select select "2025"
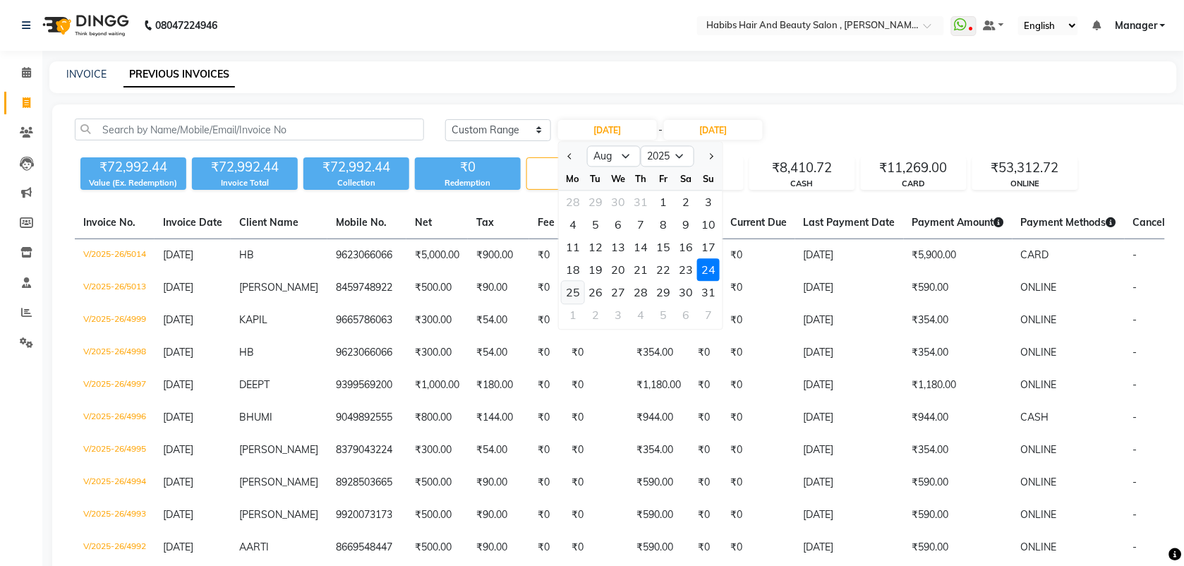
click at [573, 287] on div "25" at bounding box center [573, 293] width 23 height 23
type input "[DATE]"
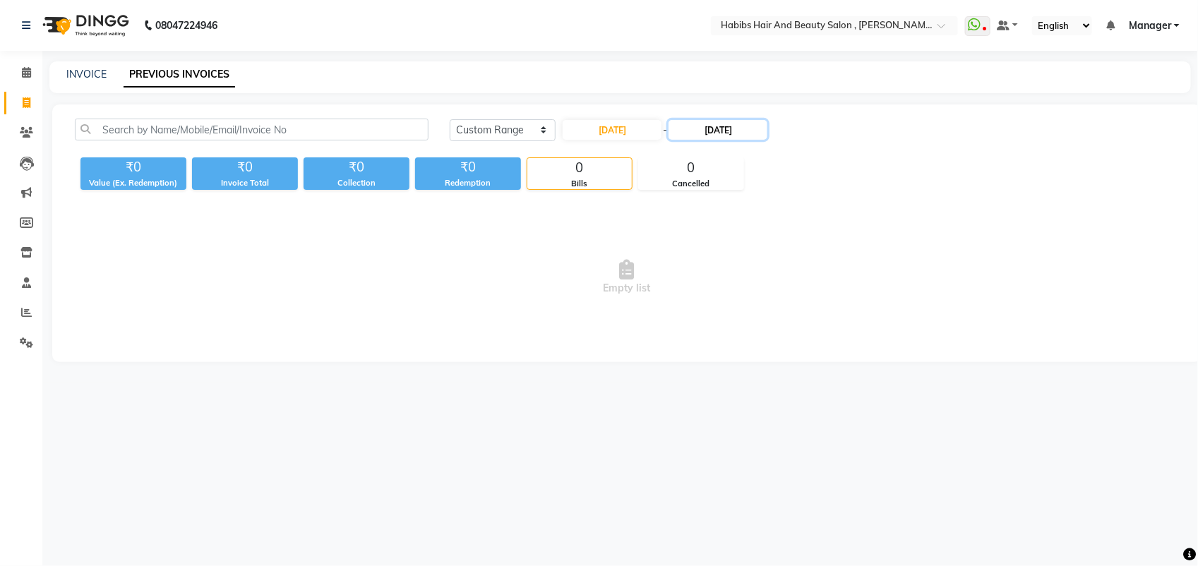
click at [697, 127] on input "24-08-2025" at bounding box center [717, 130] width 99 height 20
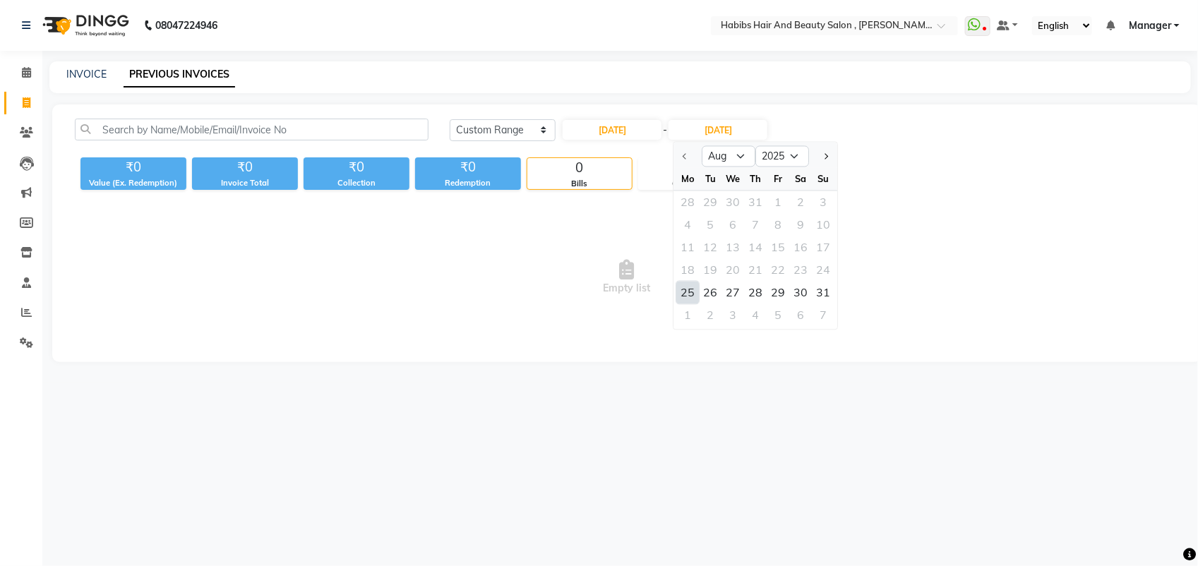
click at [688, 293] on div "25" at bounding box center [688, 293] width 23 height 23
type input "[DATE]"
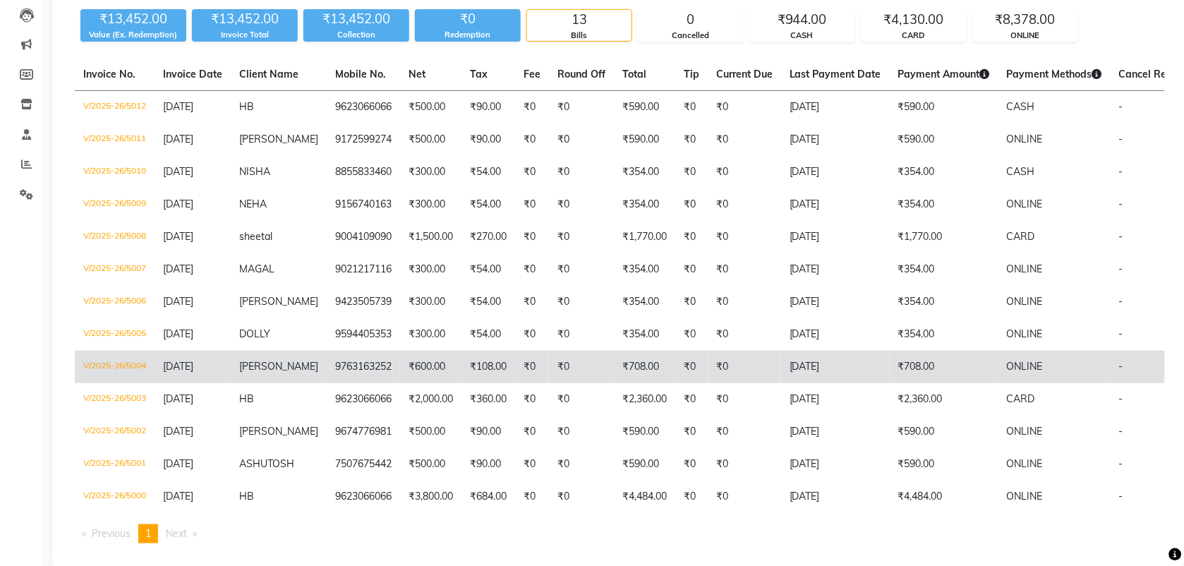
scroll to position [149, 0]
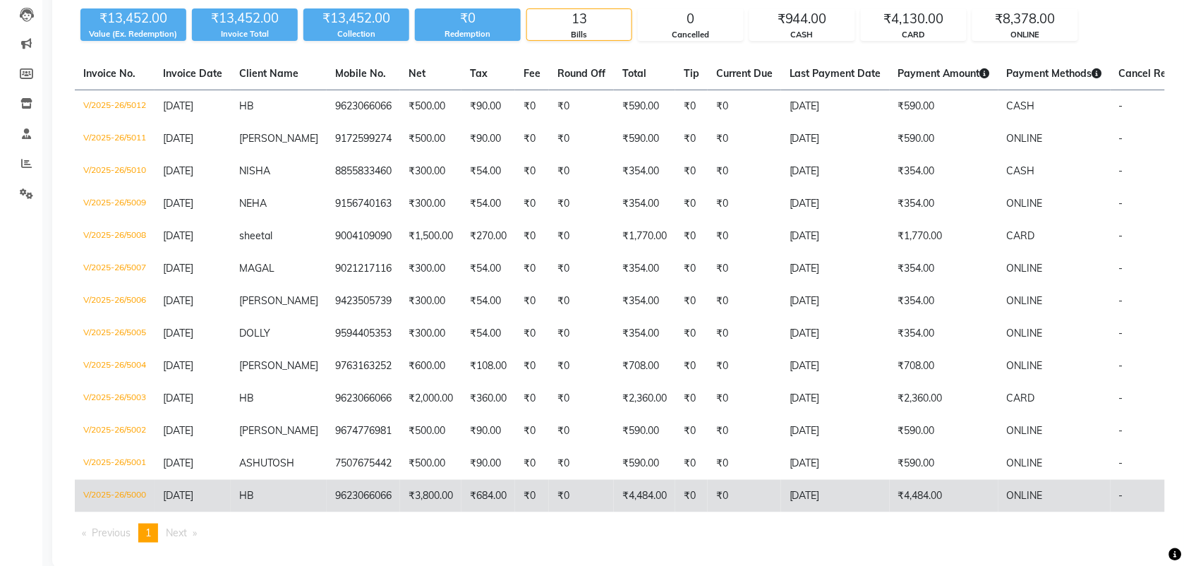
click at [438, 489] on td "₹3,800.00" at bounding box center [430, 496] width 61 height 32
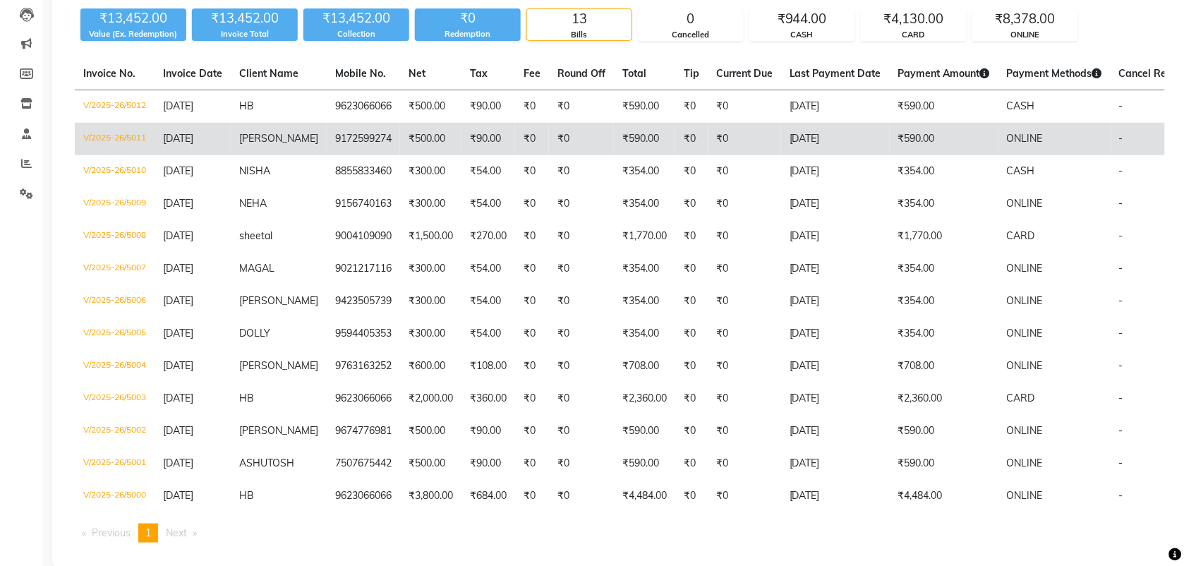
scroll to position [0, 0]
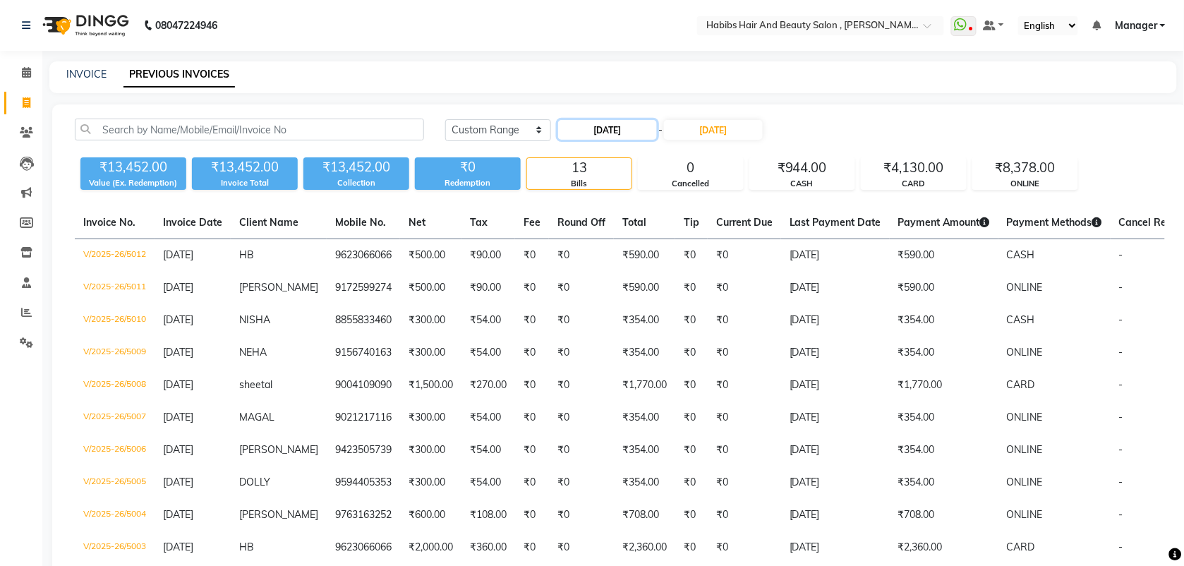
click at [612, 121] on input "[DATE]" at bounding box center [607, 130] width 99 height 20
select select "8"
select select "2025"
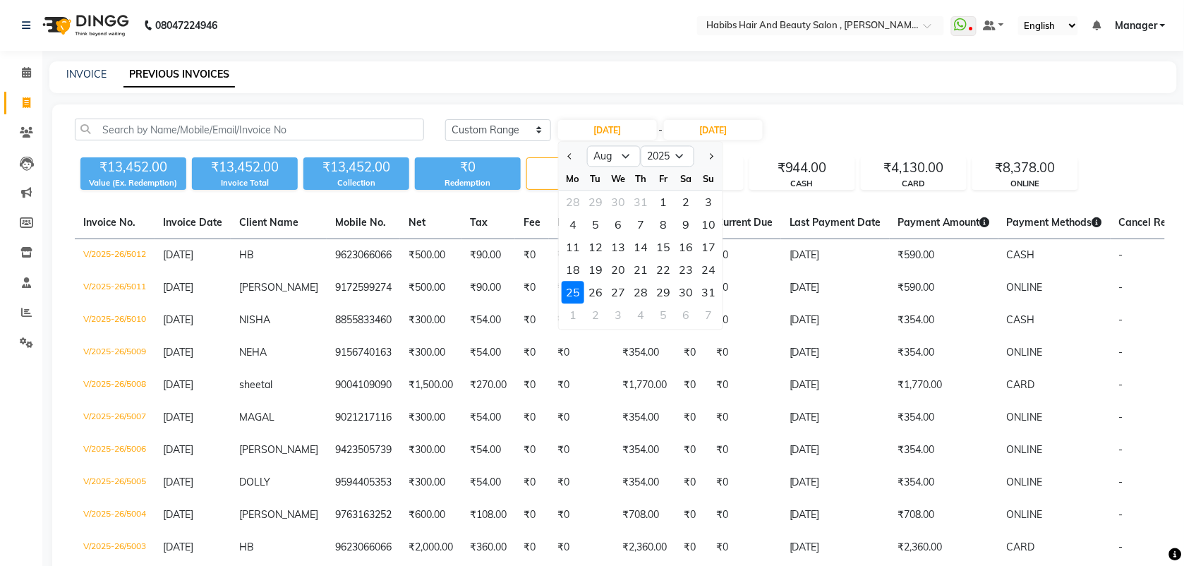
click at [570, 289] on div "25" at bounding box center [573, 293] width 23 height 23
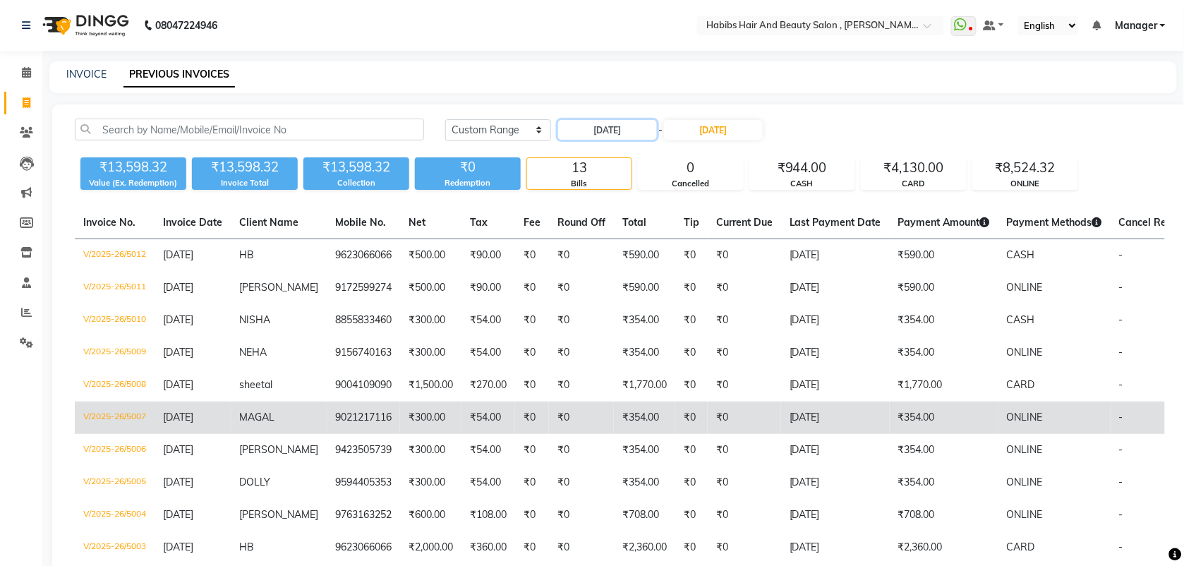
scroll to position [179, 0]
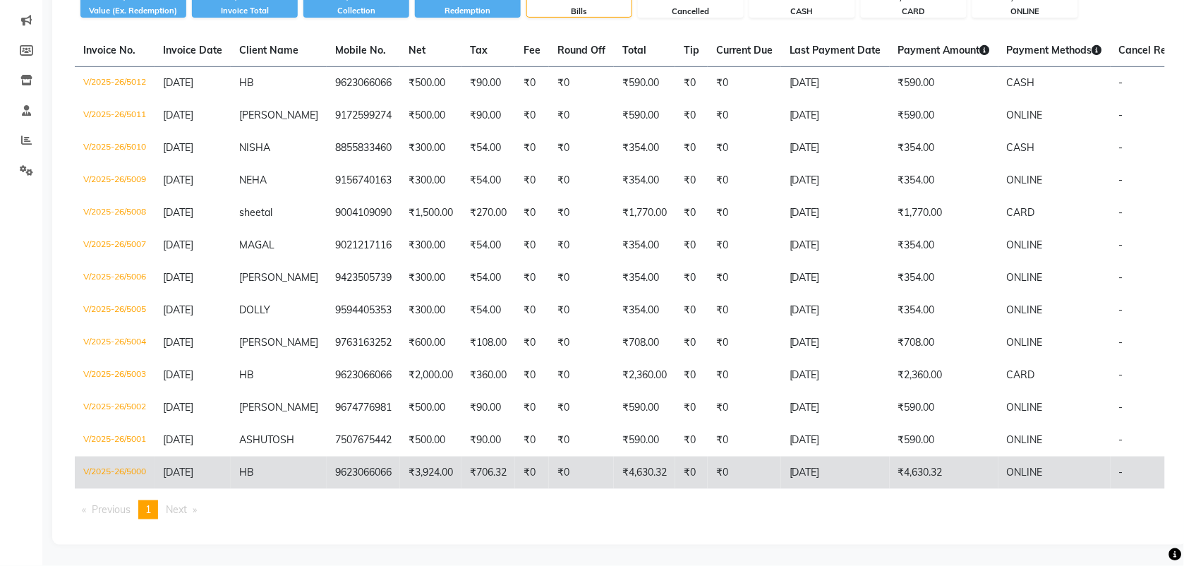
click at [462, 464] on td "₹706.32" at bounding box center [489, 473] width 54 height 32
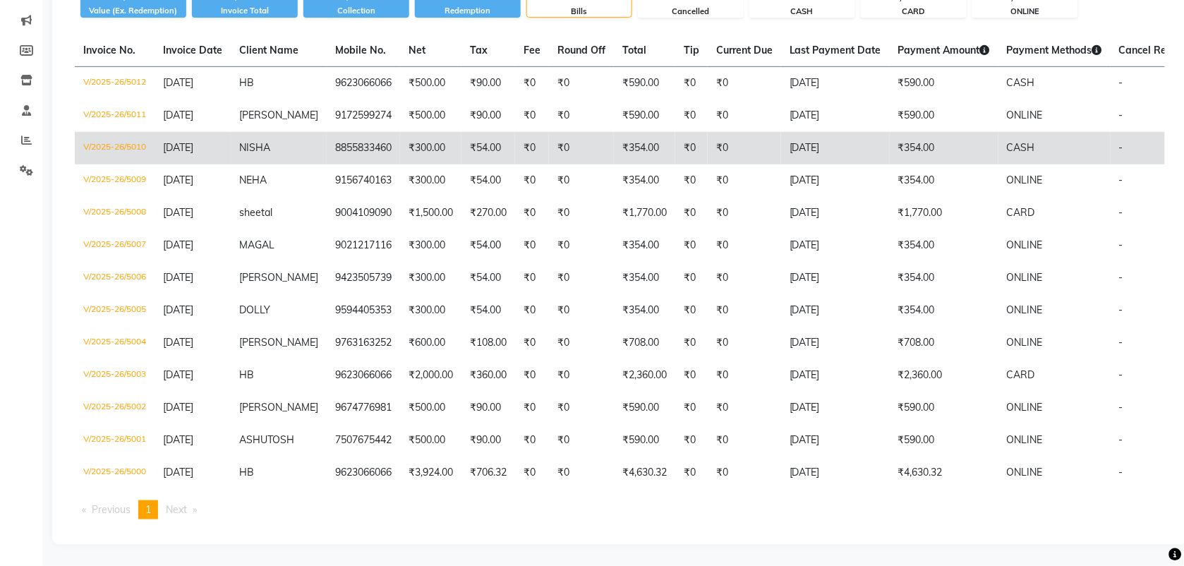
scroll to position [0, 0]
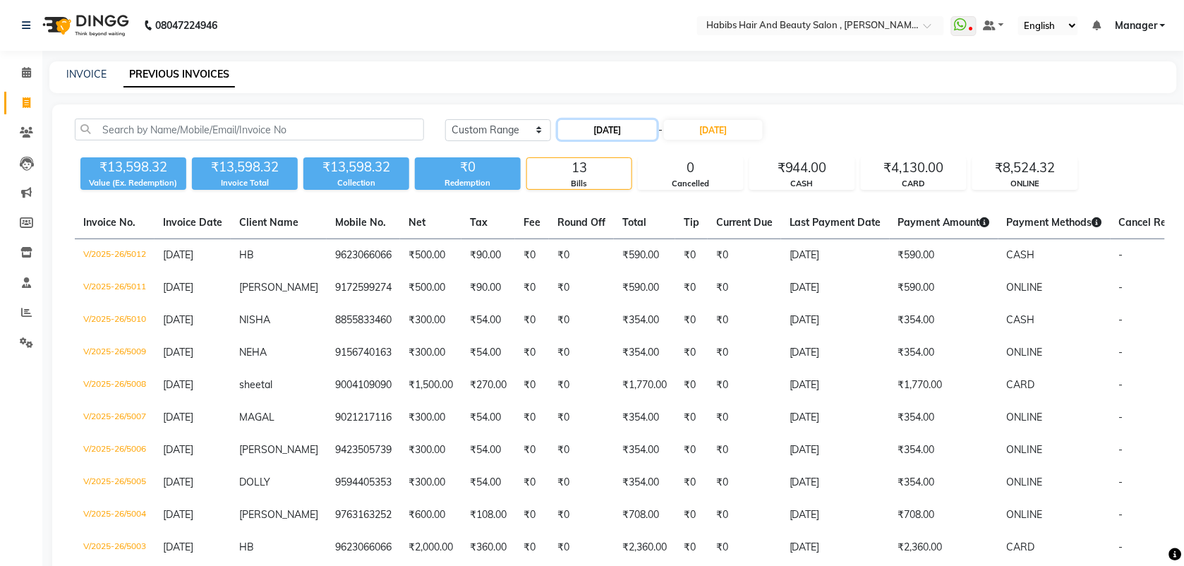
click at [598, 127] on input "[DATE]" at bounding box center [607, 130] width 99 height 20
select select "8"
select select "2025"
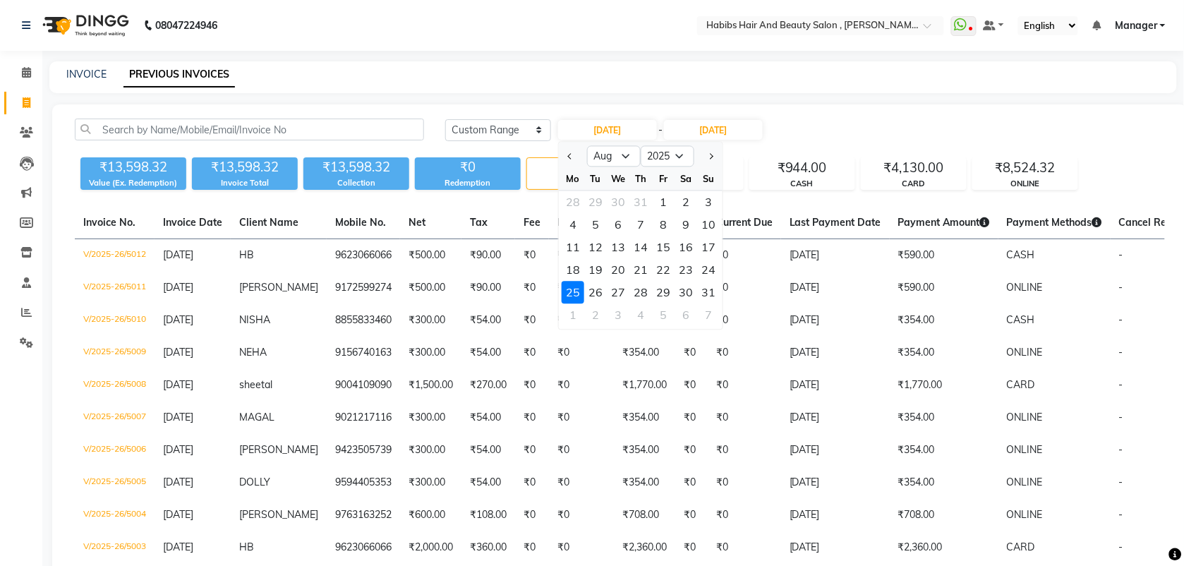
click at [572, 289] on div "25" at bounding box center [573, 293] width 23 height 23
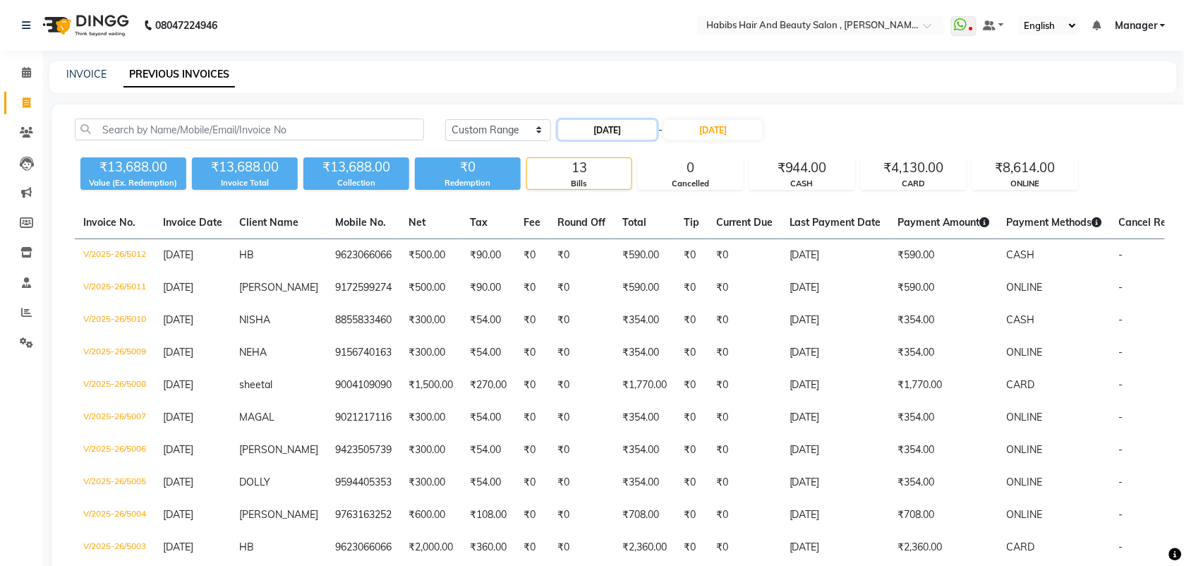
click at [608, 128] on input "[DATE]" at bounding box center [607, 130] width 99 height 20
select select "8"
select select "2025"
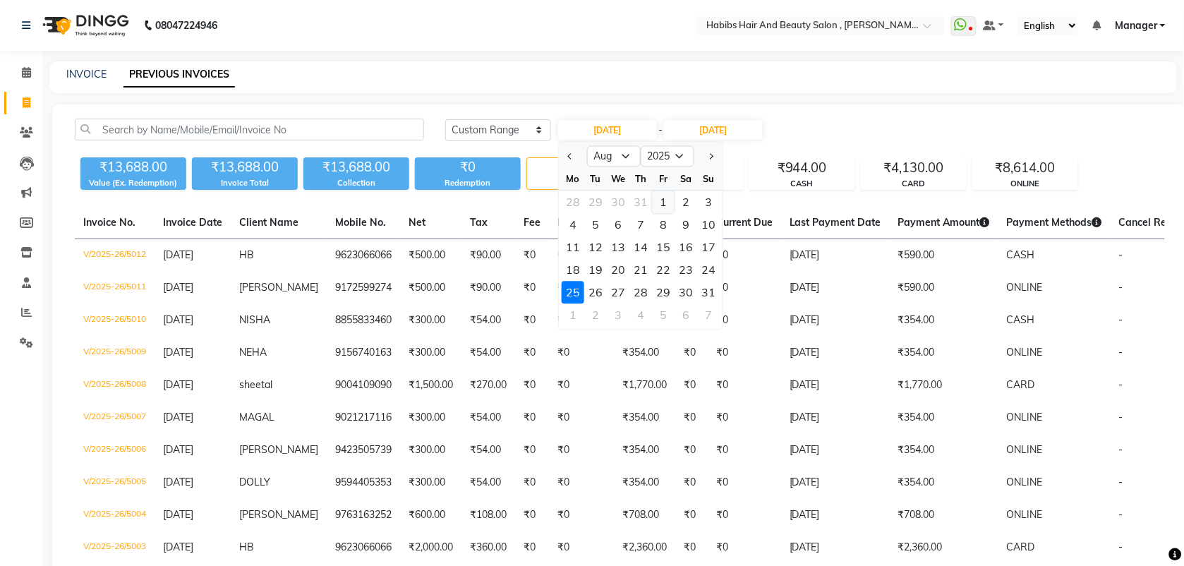
click at [662, 201] on div "1" at bounding box center [663, 202] width 23 height 23
type input "01-08-2025"
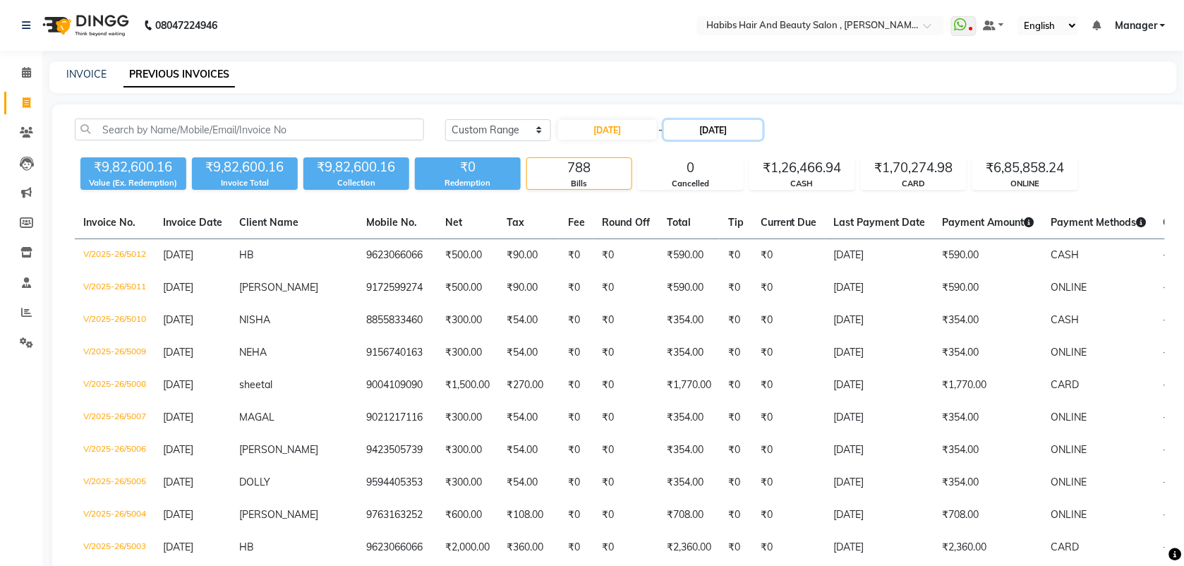
click at [716, 121] on input "[DATE]" at bounding box center [713, 130] width 99 height 20
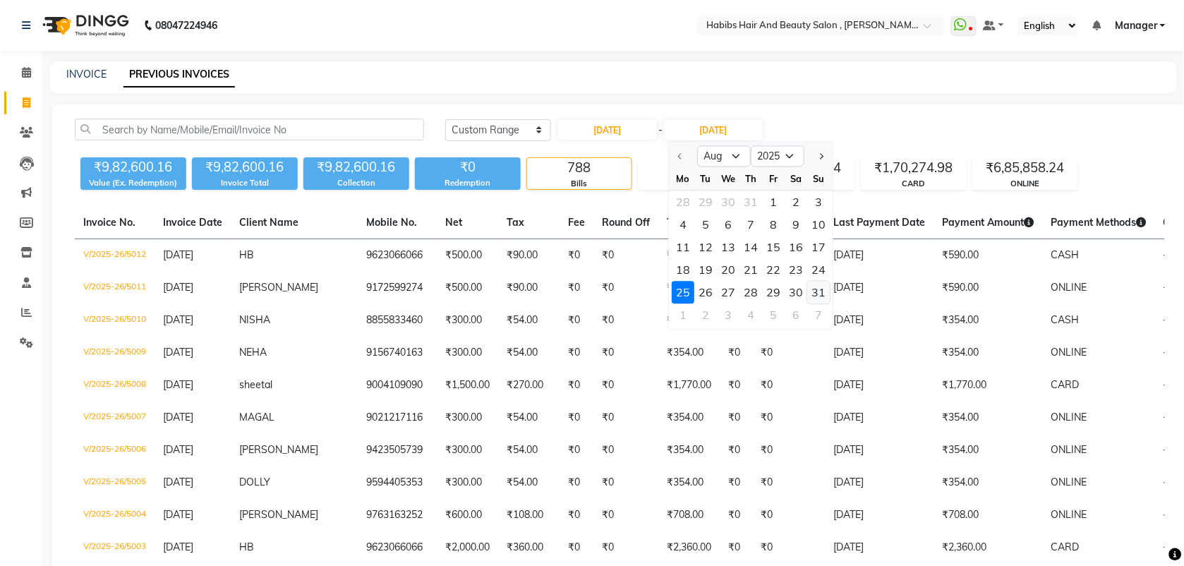
click at [819, 291] on div "31" at bounding box center [818, 293] width 23 height 23
type input "[DATE]"
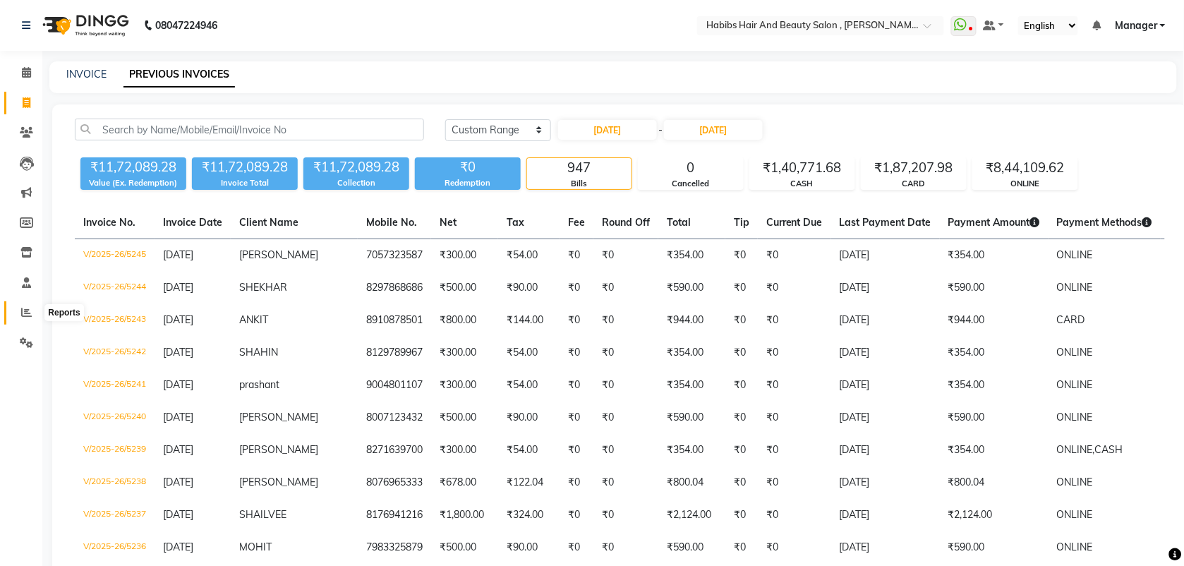
click at [21, 312] on icon at bounding box center [26, 312] width 11 height 11
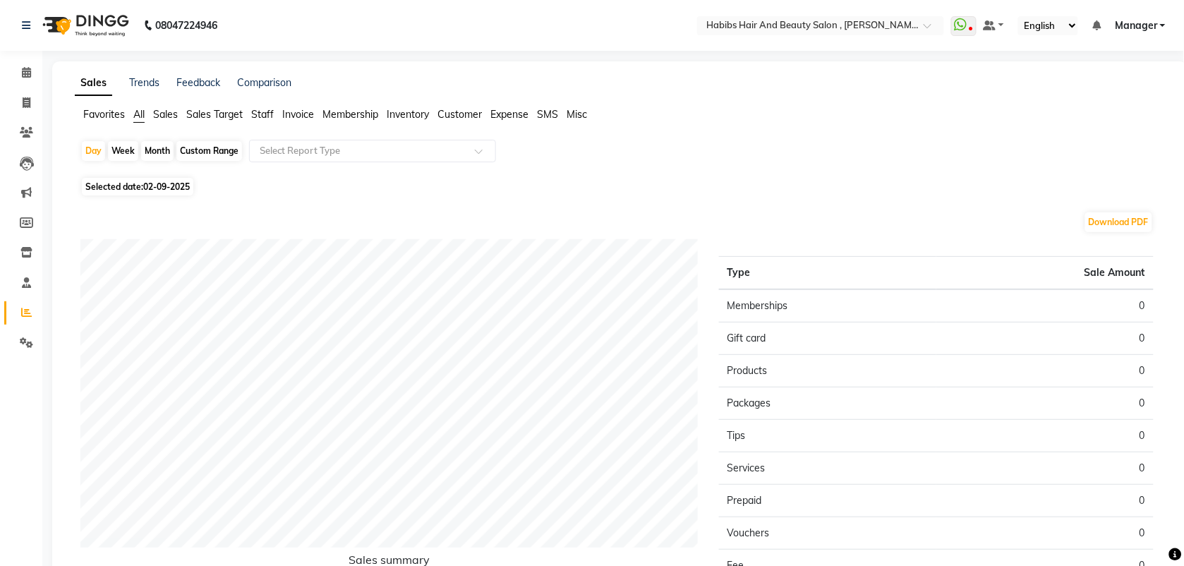
click at [301, 115] on span "Invoice" at bounding box center [298, 114] width 32 height 13
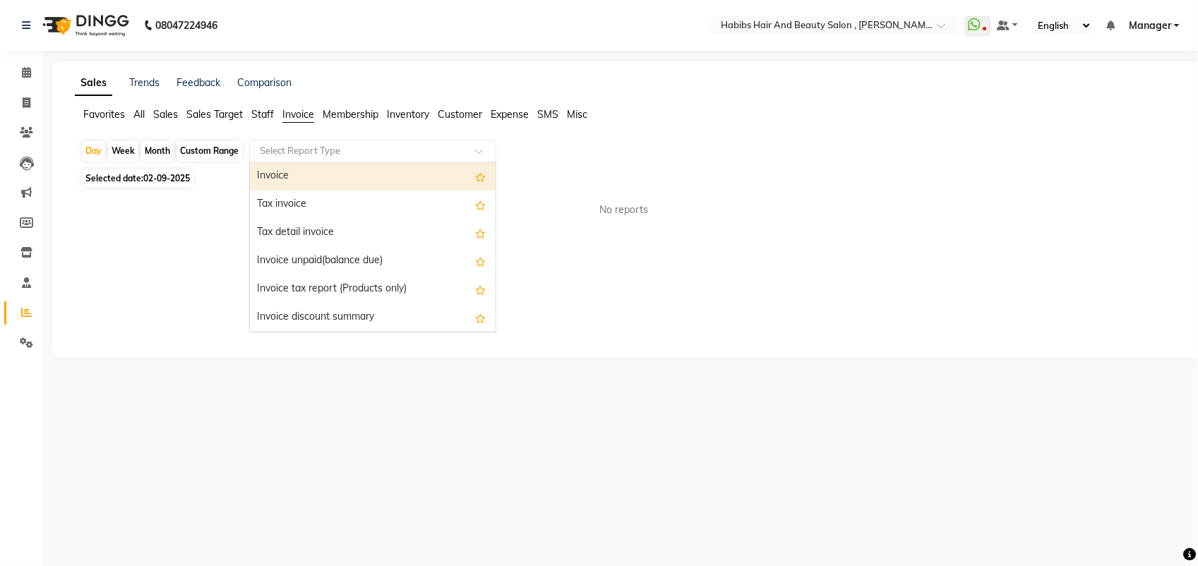
click at [344, 157] on input "text" at bounding box center [358, 151] width 203 height 14
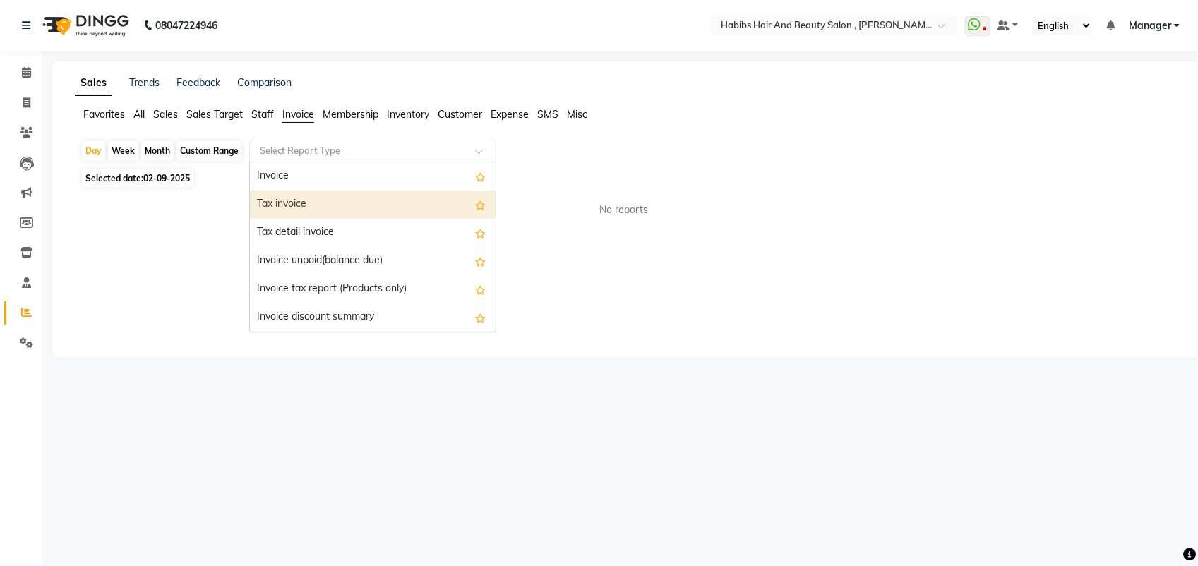
click at [330, 194] on div "Tax invoice" at bounding box center [373, 205] width 246 height 28
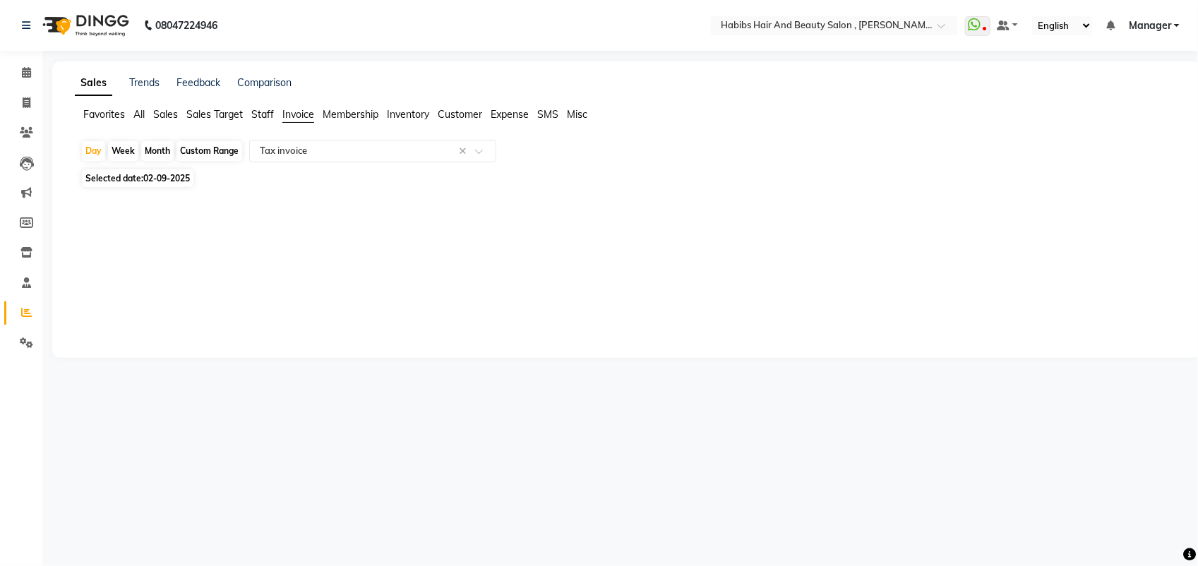
click at [205, 150] on div "Custom Range" at bounding box center [209, 151] width 66 height 20
select select "9"
select select "2025"
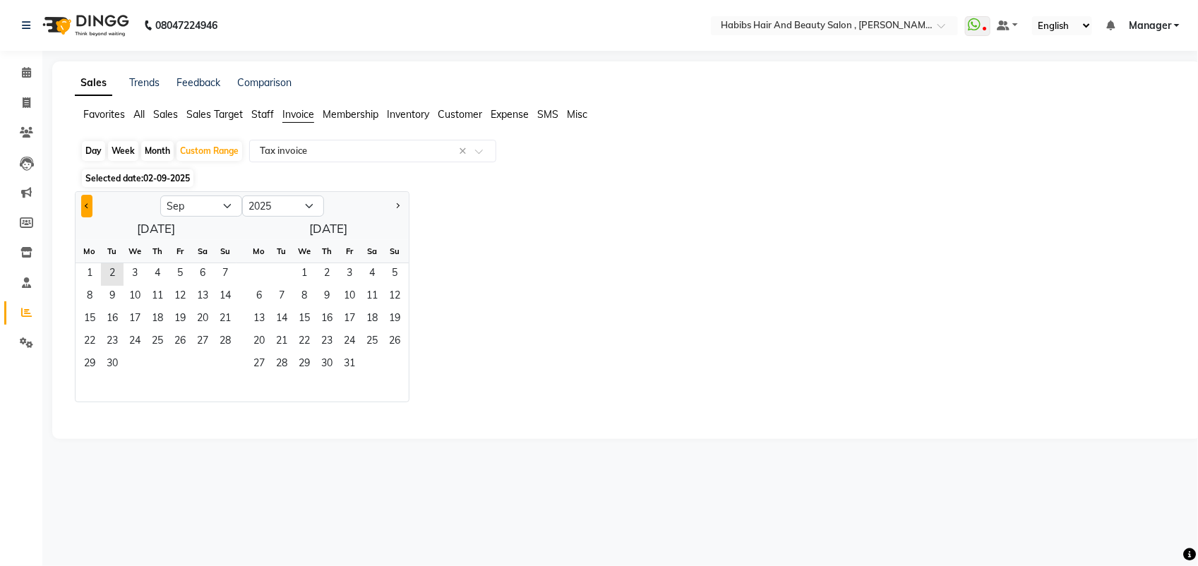
click at [85, 203] on button "Previous month" at bounding box center [86, 206] width 11 height 23
select select "8"
click at [175, 267] on span "1" at bounding box center [180, 274] width 23 height 23
click at [217, 361] on span "31" at bounding box center [225, 365] width 23 height 23
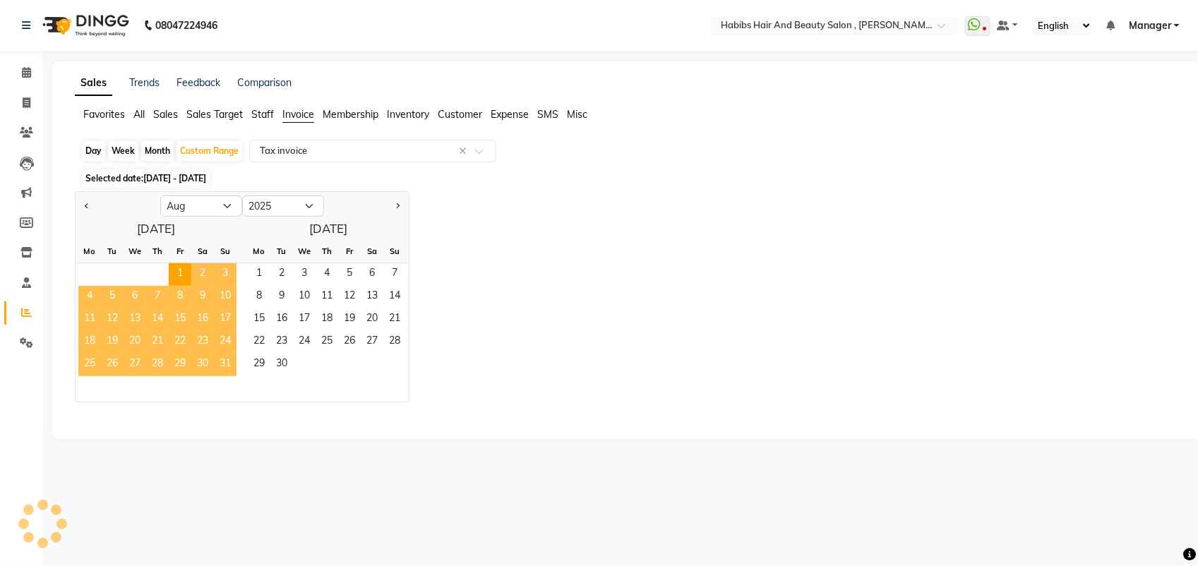
select select "full_report"
select select "csv"
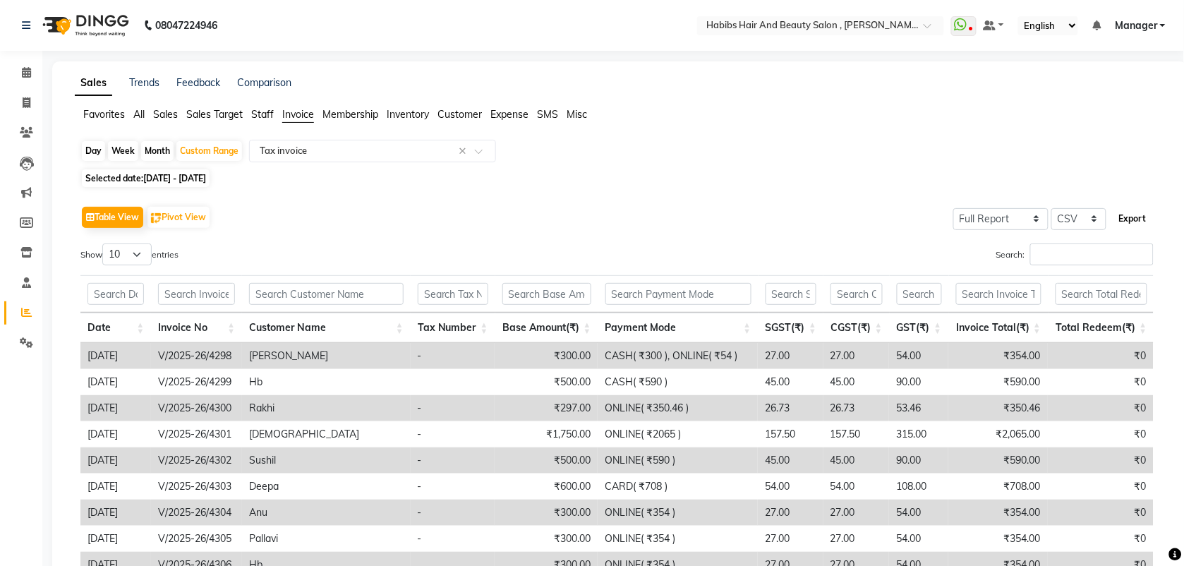
click at [1131, 219] on button "Export" at bounding box center [1133, 219] width 39 height 24
click at [30, 102] on icon at bounding box center [27, 102] width 8 height 11
select select "service"
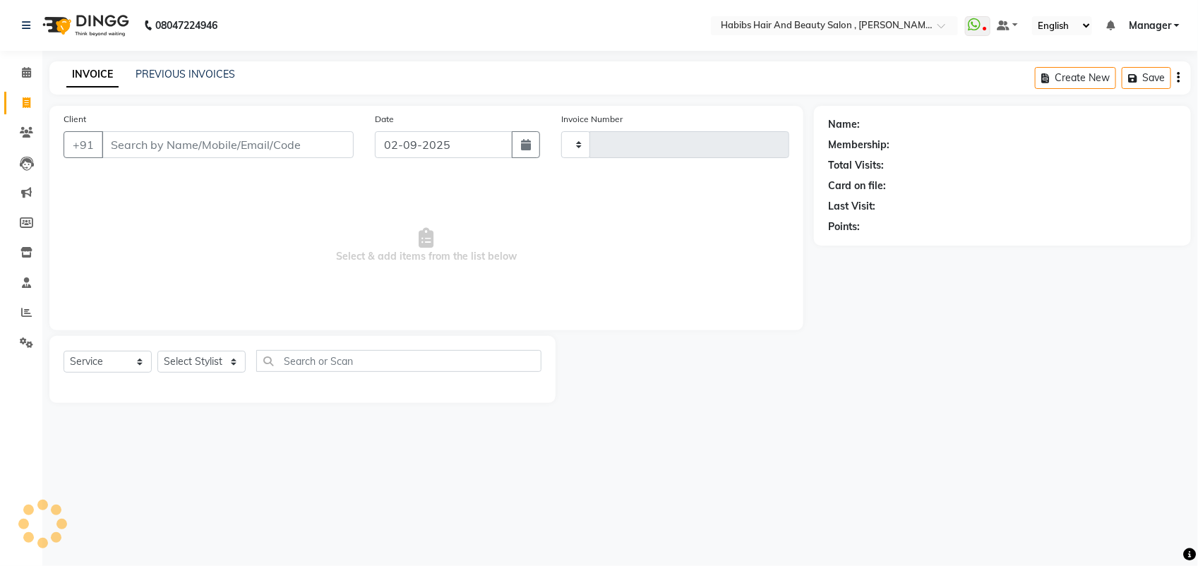
type input "5246"
select select "3814"
click at [423, 147] on input "02-09-2025" at bounding box center [444, 144] width 138 height 27
select select "9"
select select "2025"
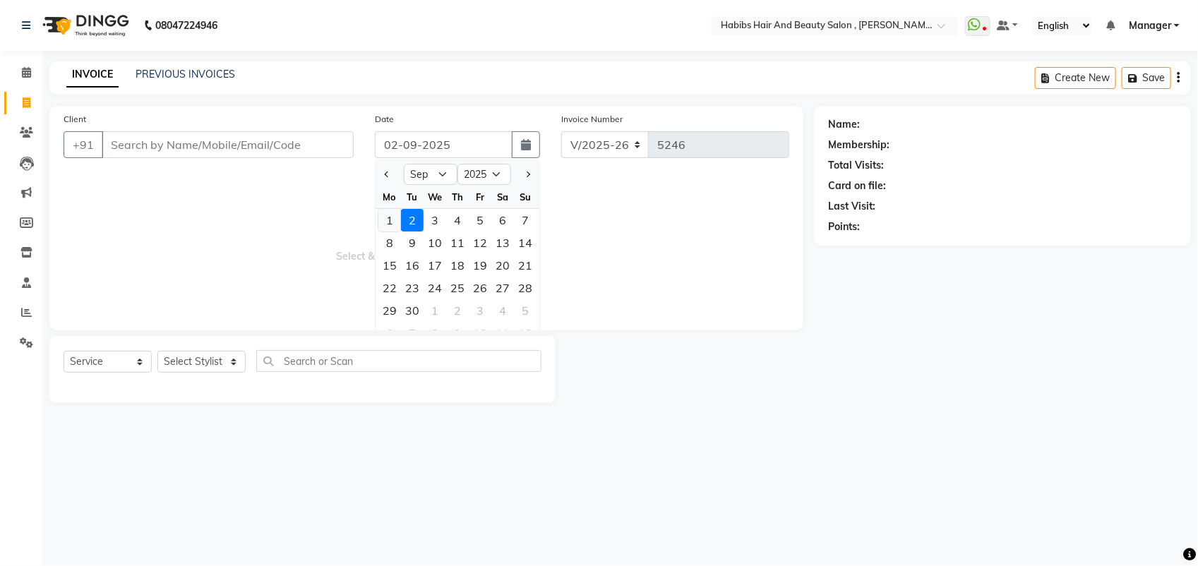
click at [387, 221] on div "1" at bounding box center [389, 220] width 23 height 23
type input "01-09-2025"
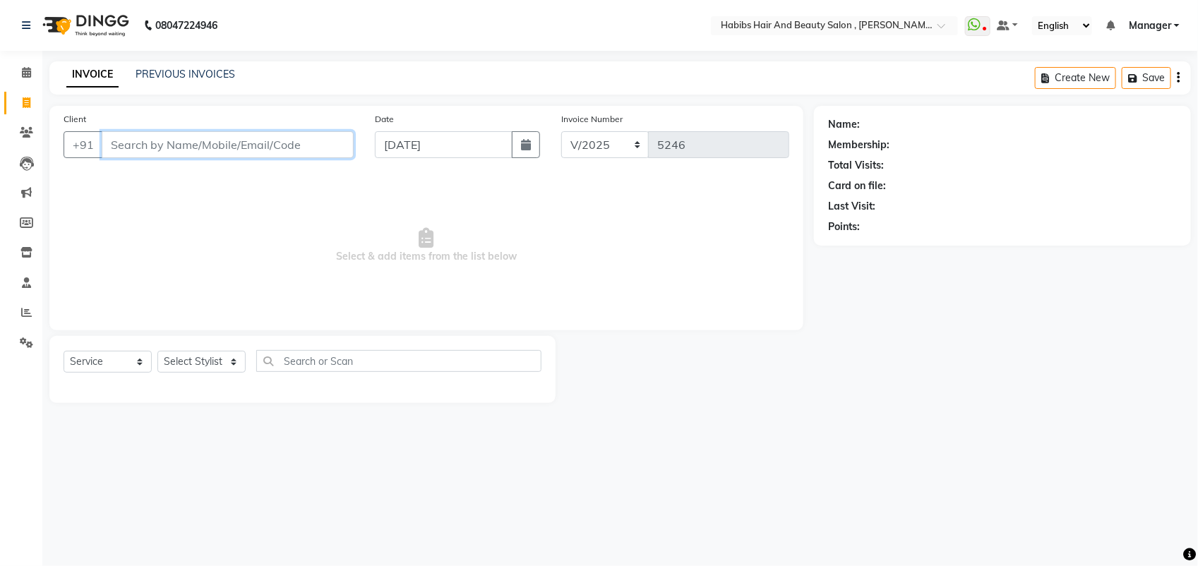
click at [138, 141] on input "Client" at bounding box center [228, 144] width 252 height 27
click at [410, 142] on input "01-09-2025" at bounding box center [444, 144] width 138 height 27
select select "9"
select select "2025"
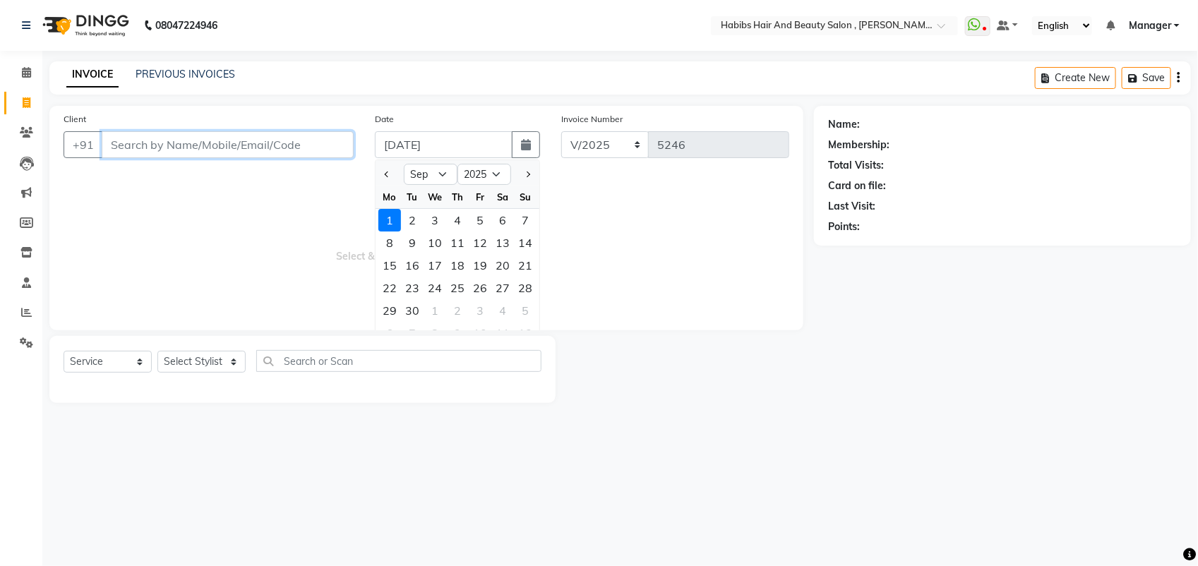
click at [163, 150] on input "Client" at bounding box center [228, 144] width 252 height 27
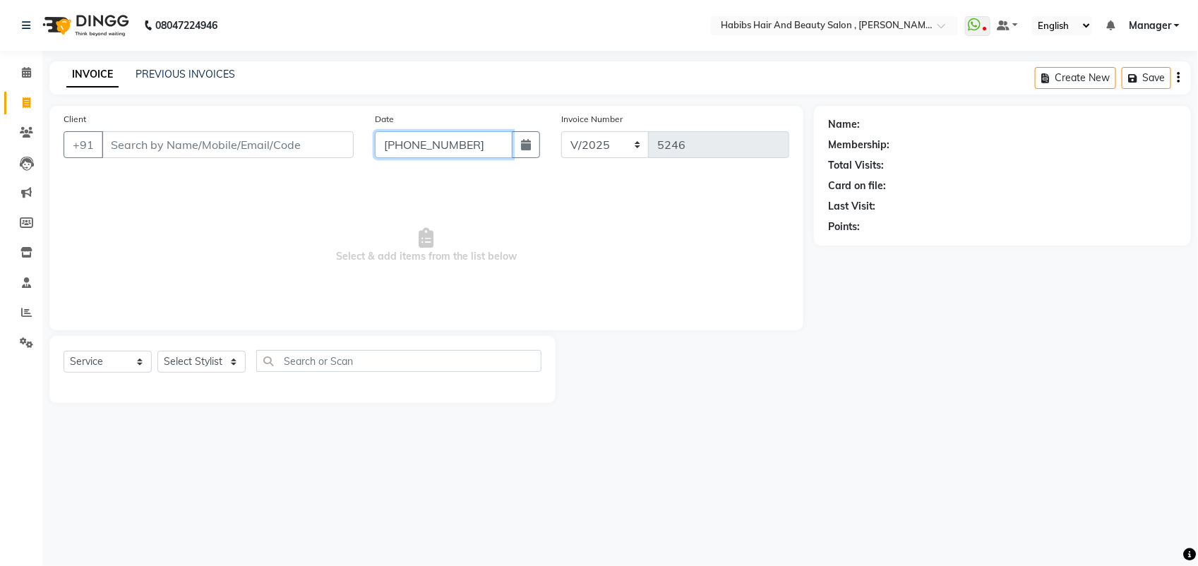
type input "01-09-2025"
click at [115, 143] on input "Client" at bounding box center [228, 144] width 252 height 27
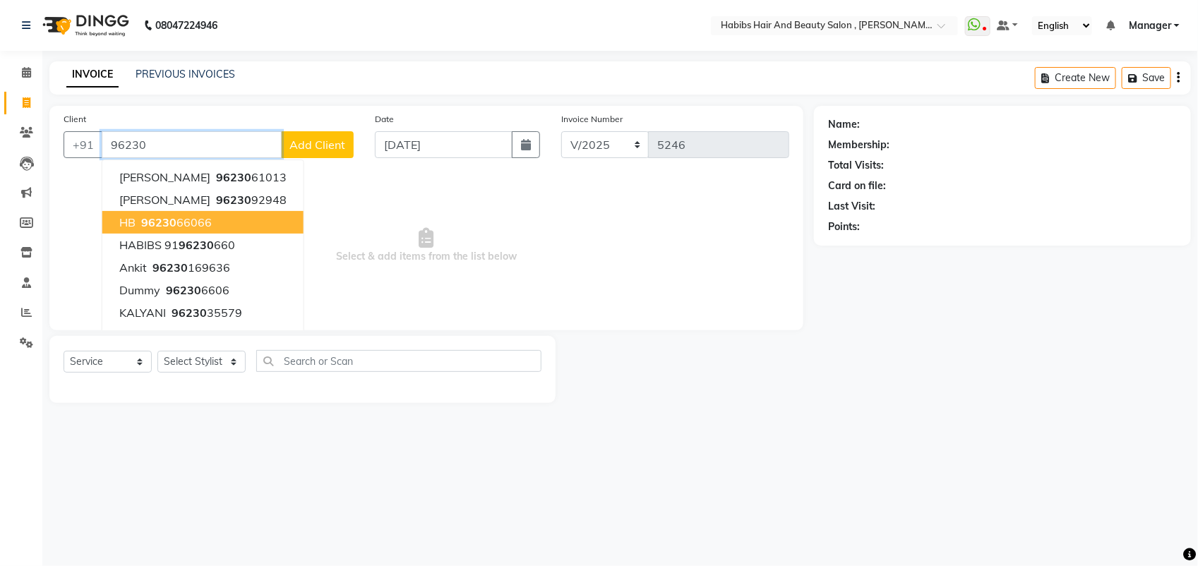
click at [153, 217] on span "96230" at bounding box center [158, 222] width 35 height 14
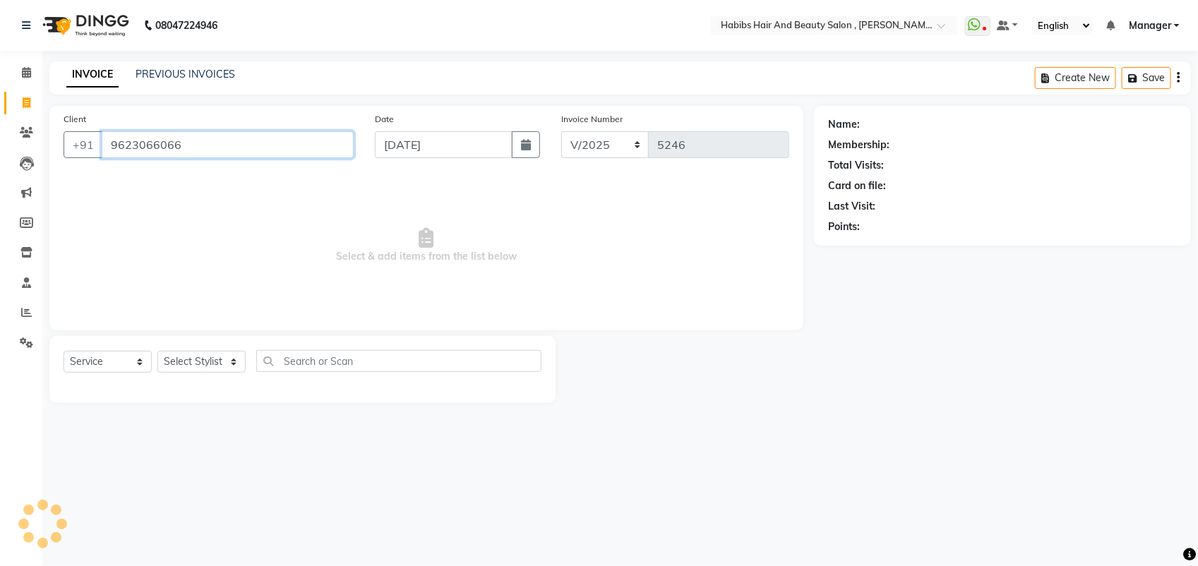
type input "9623066066"
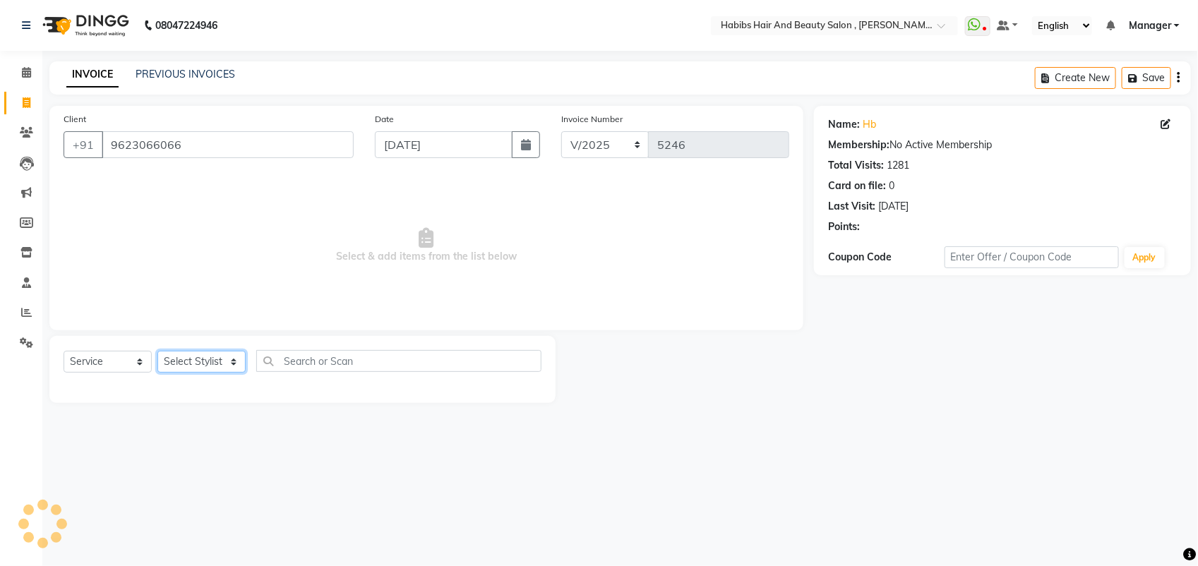
click at [219, 369] on select "Select Stylist ARIF junaid mahesh Manager prashant Saif Saish SATISH Shubhangi …" at bounding box center [201, 362] width 88 height 22
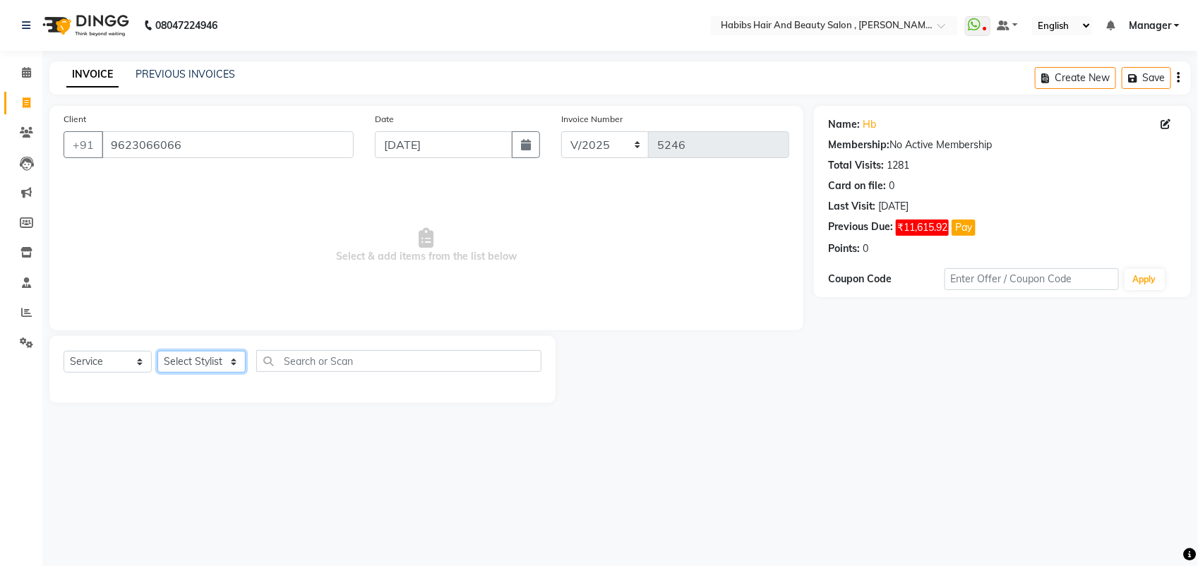
select select "18511"
click at [157, 351] on select "Select Stylist ARIF junaid mahesh Manager prashant Saif Saish SATISH Shubhangi …" at bounding box center [201, 362] width 88 height 22
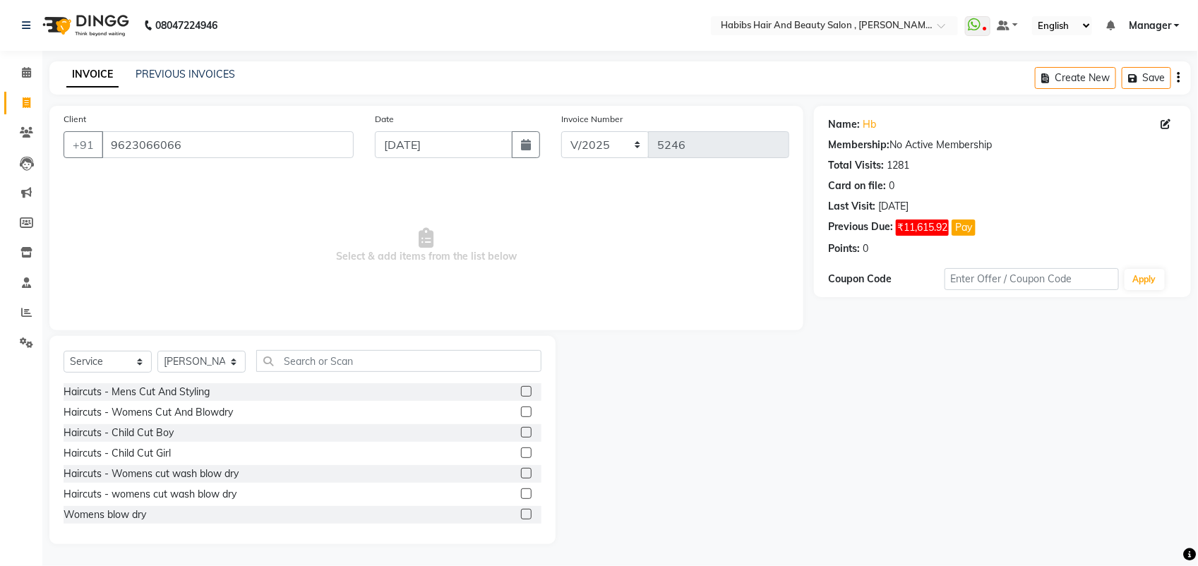
click at [521, 411] on label at bounding box center [526, 411] width 11 height 11
click at [521, 411] on input "checkbox" at bounding box center [525, 412] width 9 height 9
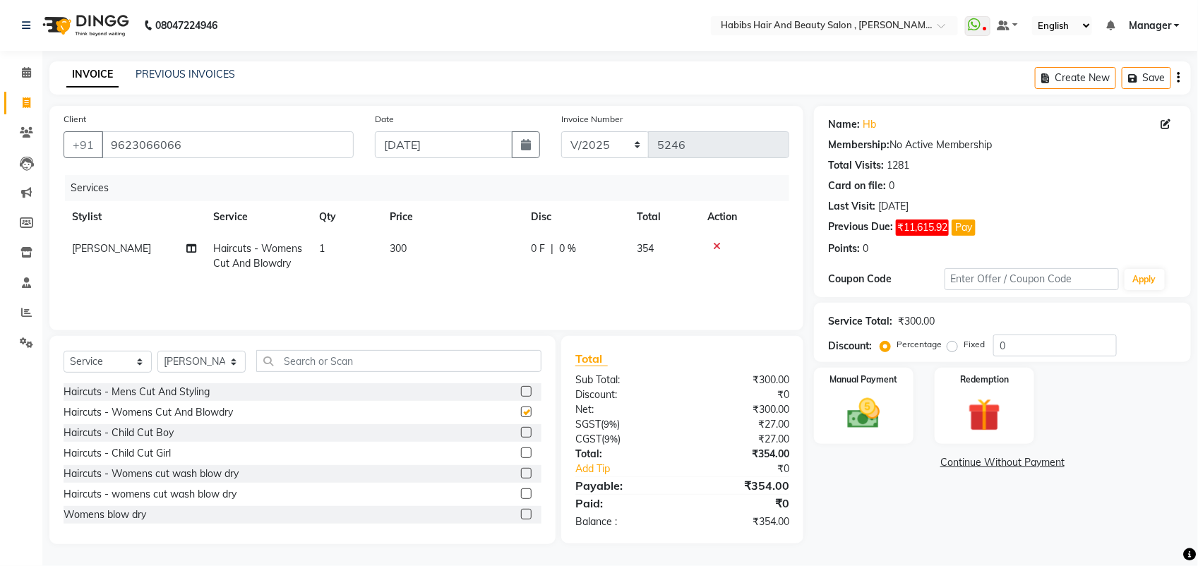
checkbox input "false"
click at [198, 362] on select "Select Stylist ARIF junaid mahesh Manager prashant Saif Saish SATISH Shubhangi …" at bounding box center [201, 362] width 88 height 22
select select "18510"
click at [157, 351] on select "Select Stylist ARIF junaid mahesh Manager prashant Saif Saish SATISH Shubhangi …" at bounding box center [201, 362] width 88 height 22
click at [521, 411] on label at bounding box center [526, 411] width 11 height 11
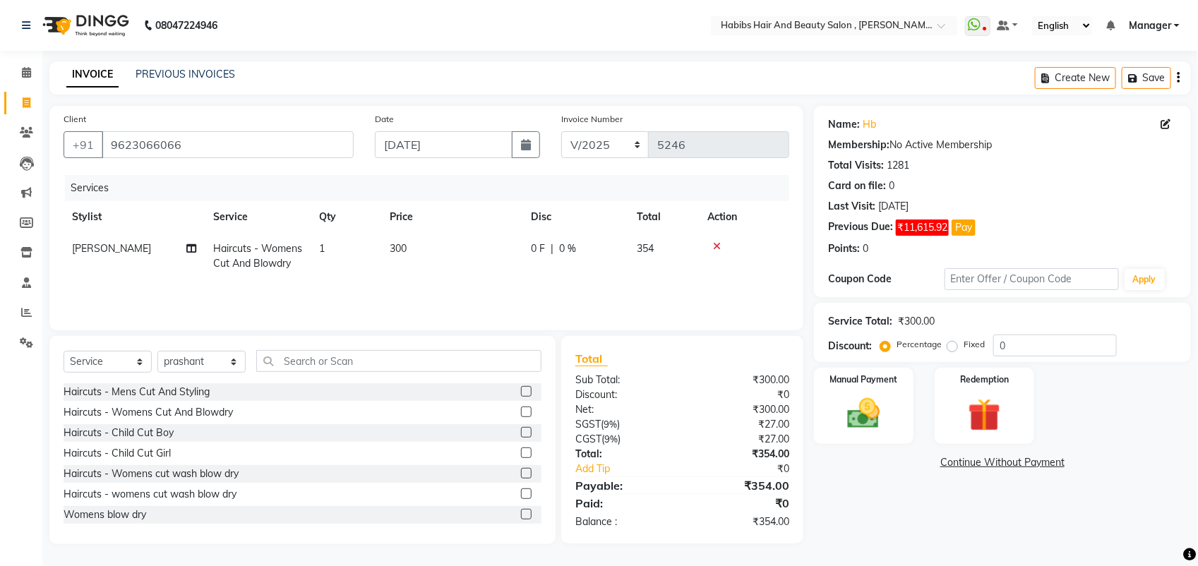
click at [521, 411] on input "checkbox" at bounding box center [525, 412] width 9 height 9
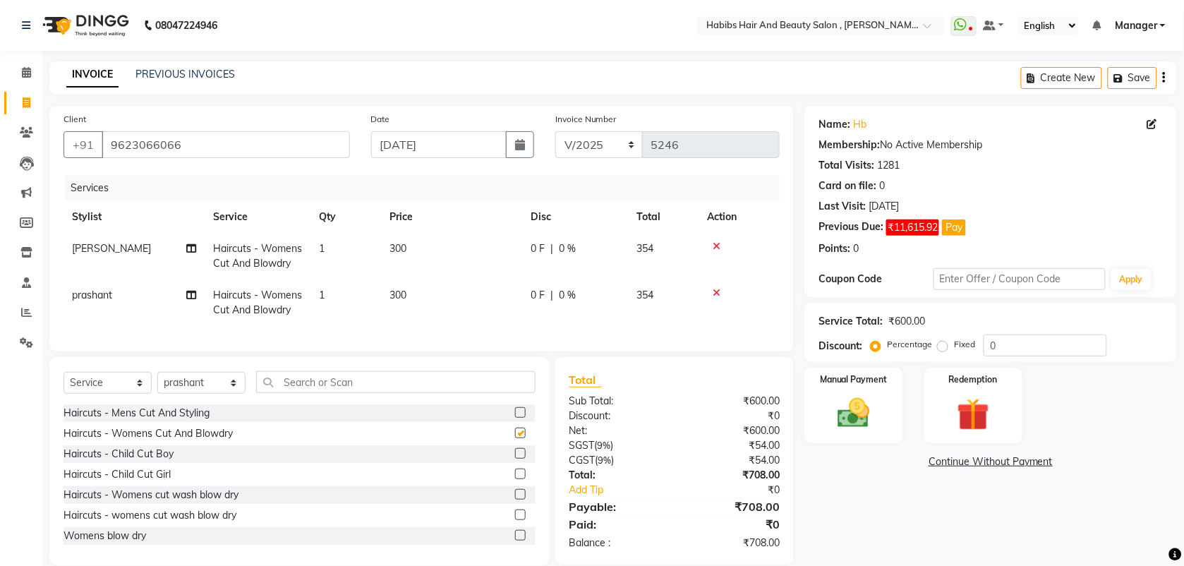
checkbox input "false"
click at [198, 392] on select "Select Stylist ARIF junaid mahesh Manager prashant Saif Saish SATISH Shubhangi …" at bounding box center [201, 383] width 88 height 22
select select "40225"
click at [157, 385] on select "Select Stylist ARIF junaid mahesh Manager prashant Saif Saish SATISH Shubhangi …" at bounding box center [201, 383] width 88 height 22
click at [515, 438] on label at bounding box center [520, 433] width 11 height 11
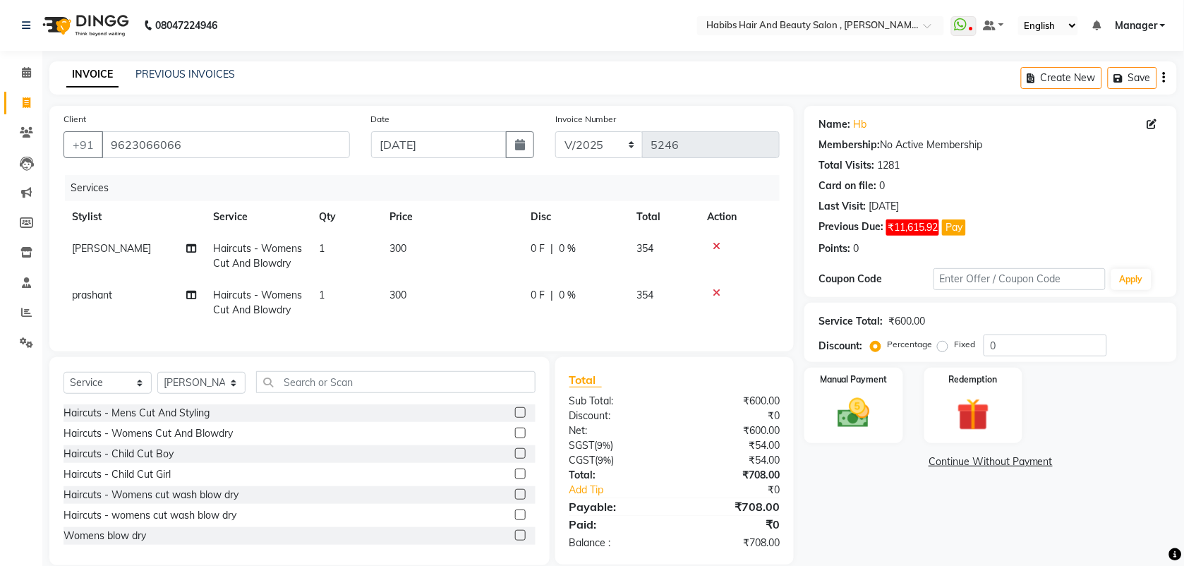
click at [515, 438] on input "checkbox" at bounding box center [519, 433] width 9 height 9
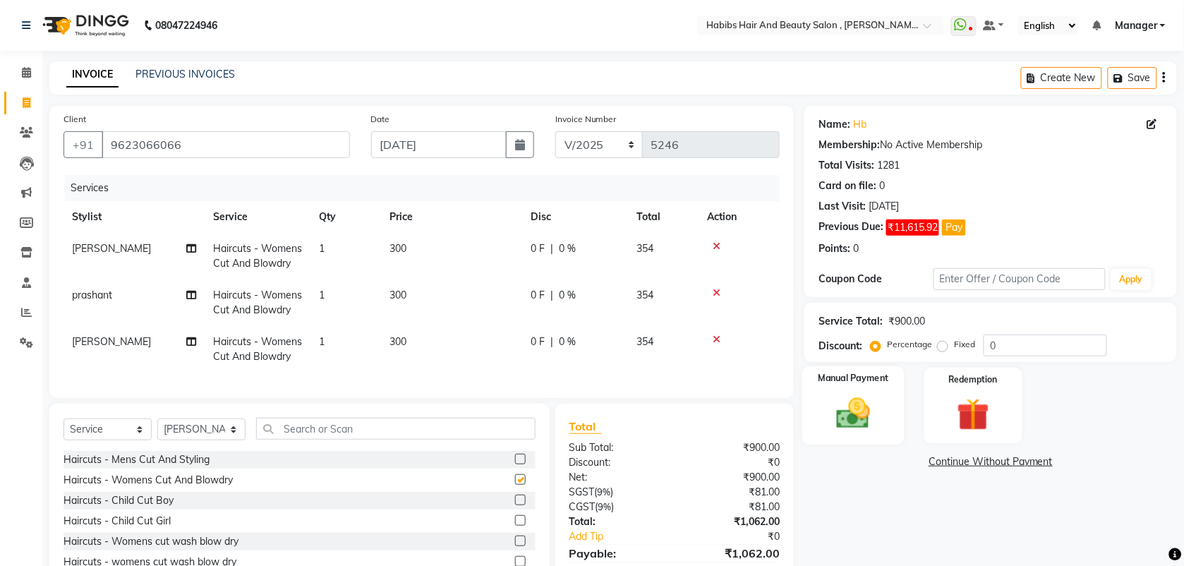
checkbox input "false"
click at [851, 407] on img at bounding box center [853, 413] width 55 height 39
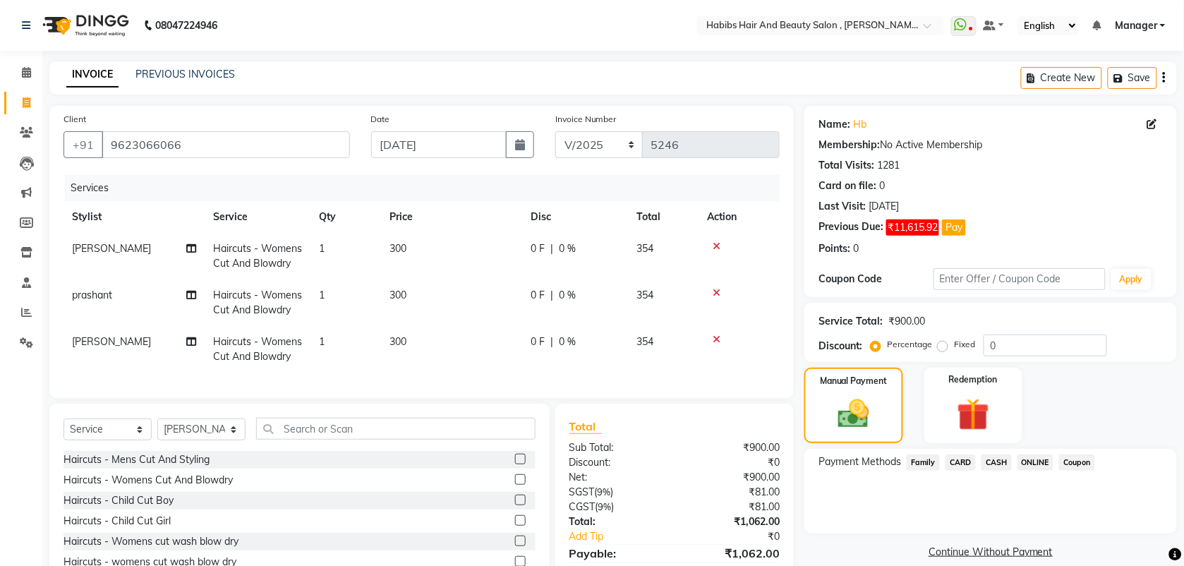
click at [1043, 462] on span "ONLINE" at bounding box center [1036, 462] width 37 height 16
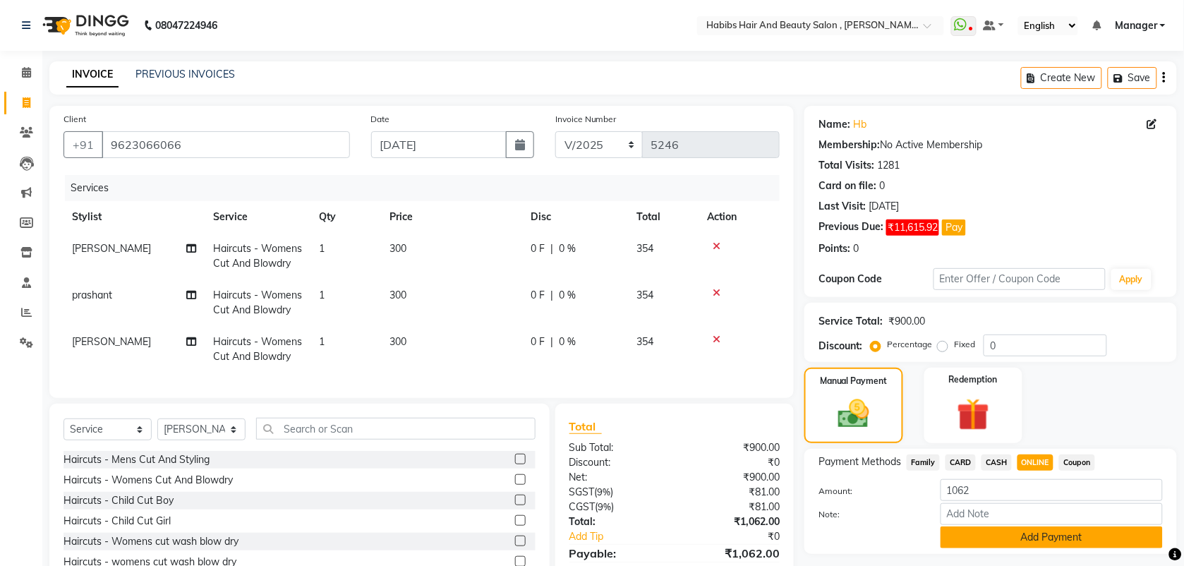
click at [1018, 541] on button "Add Payment" at bounding box center [1052, 537] width 222 height 22
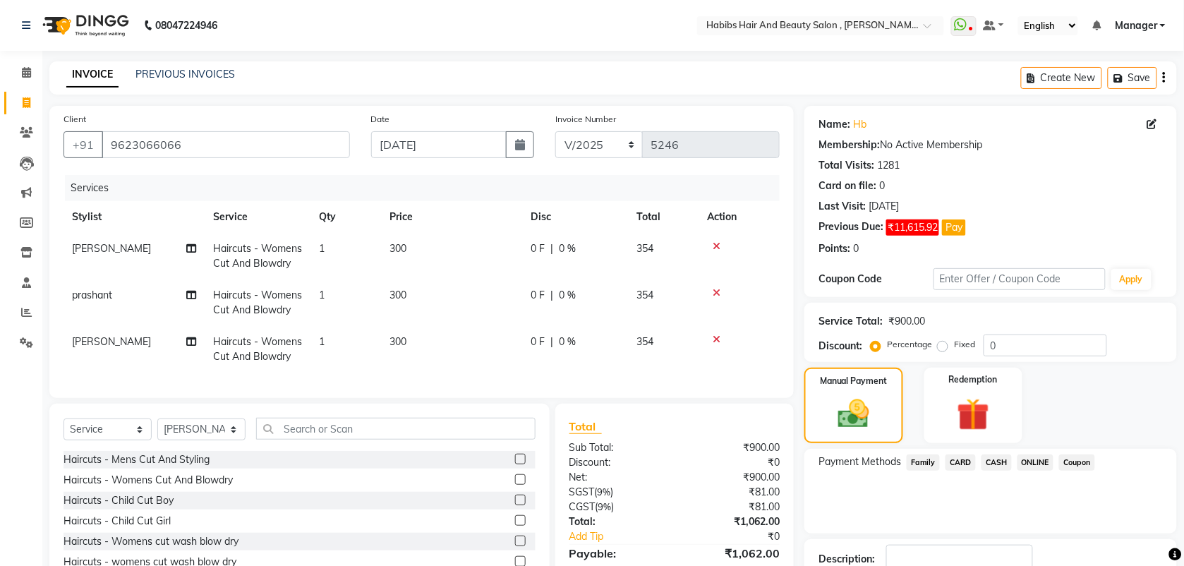
scroll to position [108, 0]
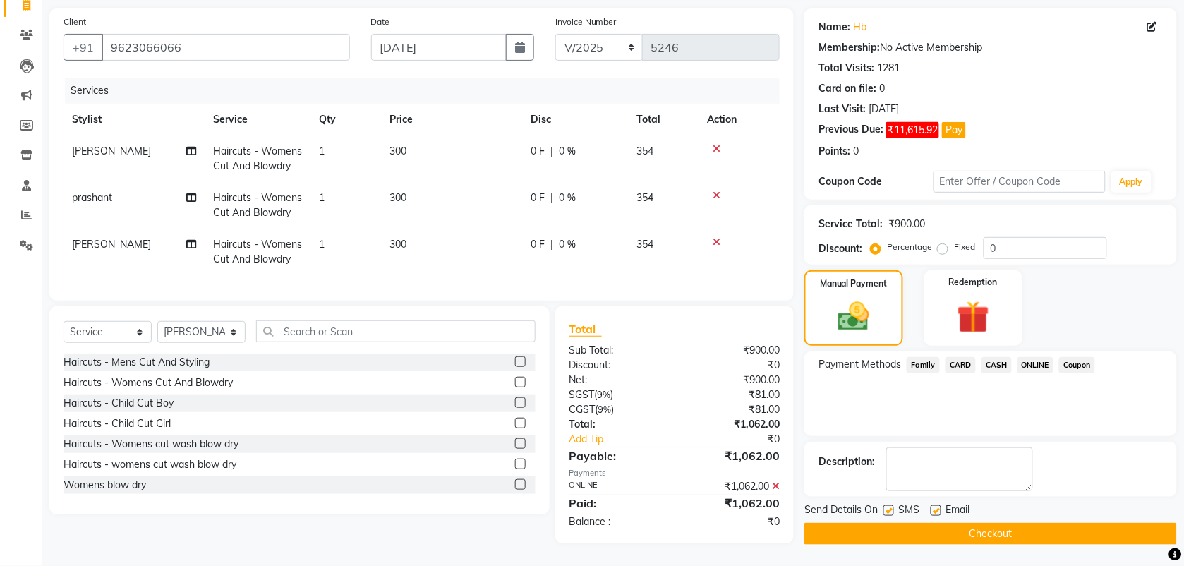
click at [1004, 531] on button "Checkout" at bounding box center [991, 534] width 373 height 22
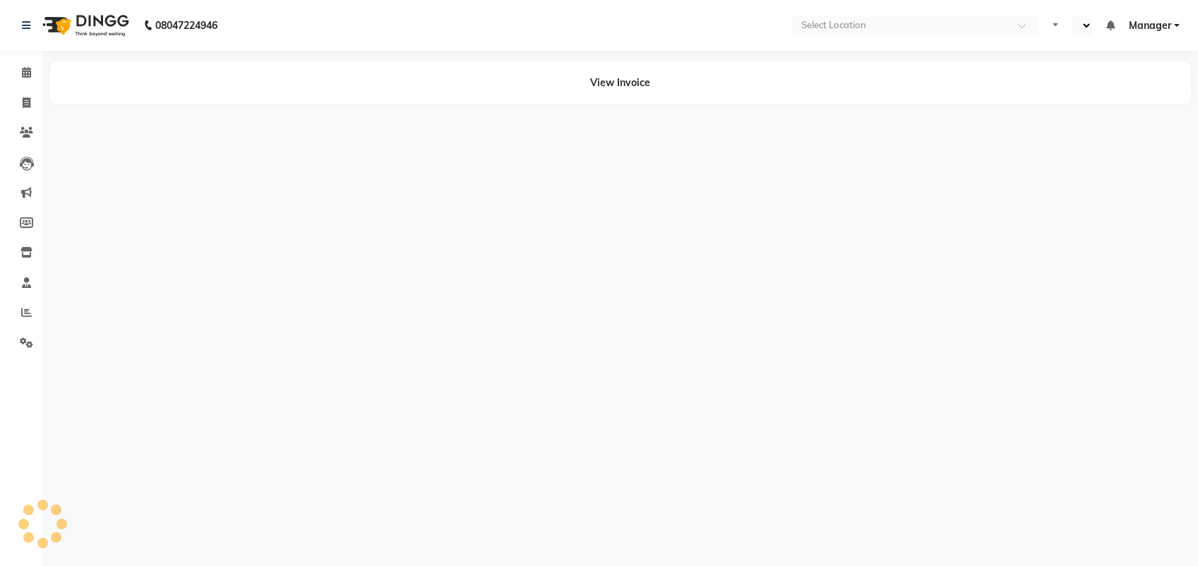
select select "en"
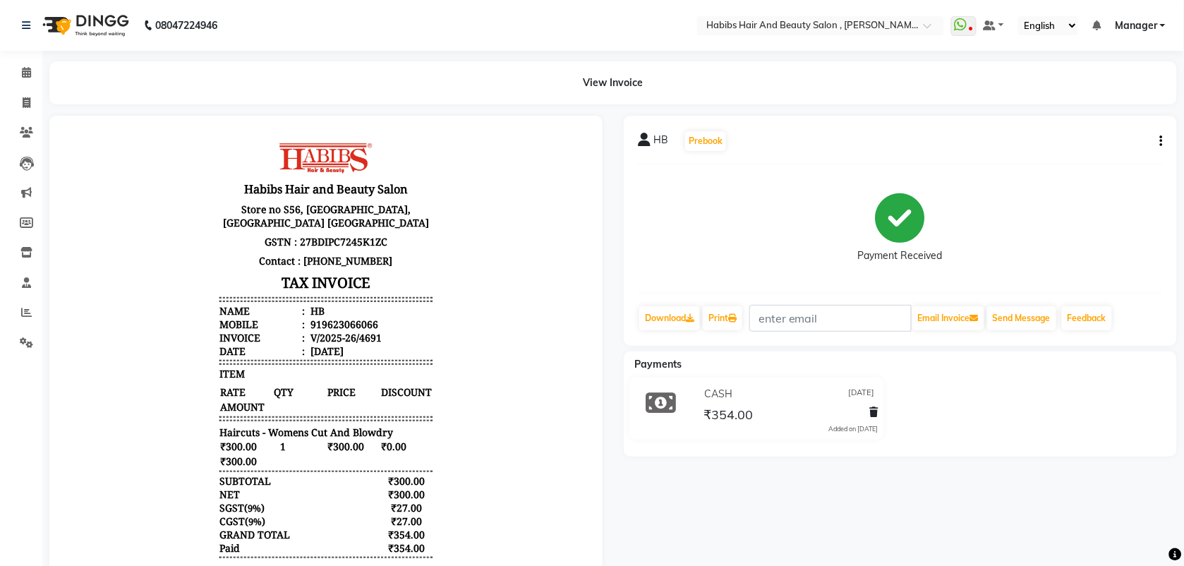
click at [1161, 142] on icon "button" at bounding box center [1161, 141] width 3 height 1
click at [1078, 153] on div "Edit Invoice" at bounding box center [1091, 150] width 97 height 18
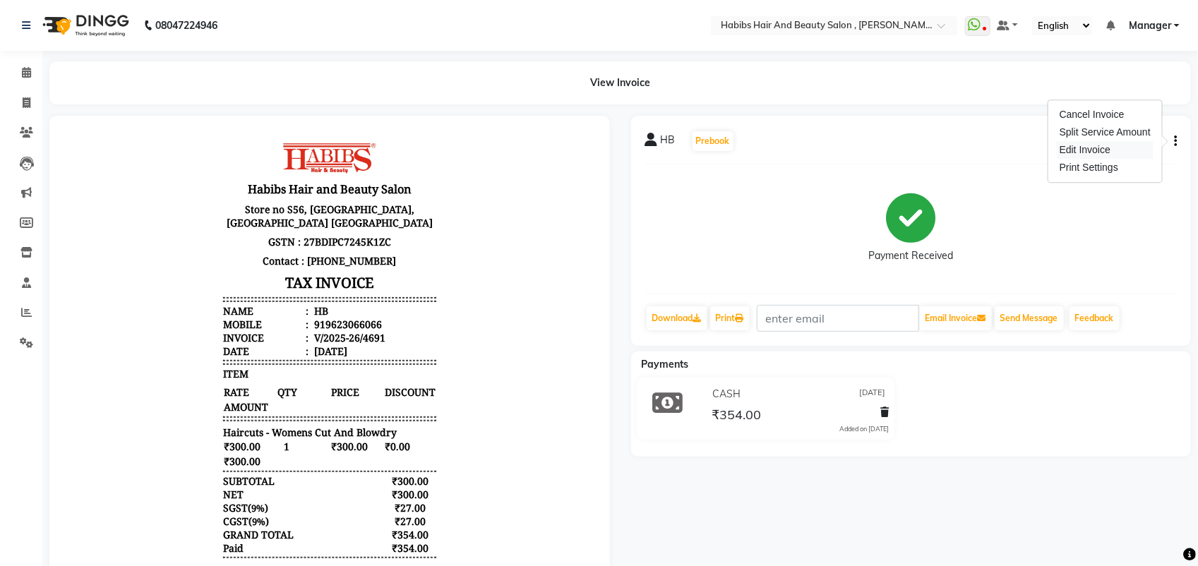
select select "service"
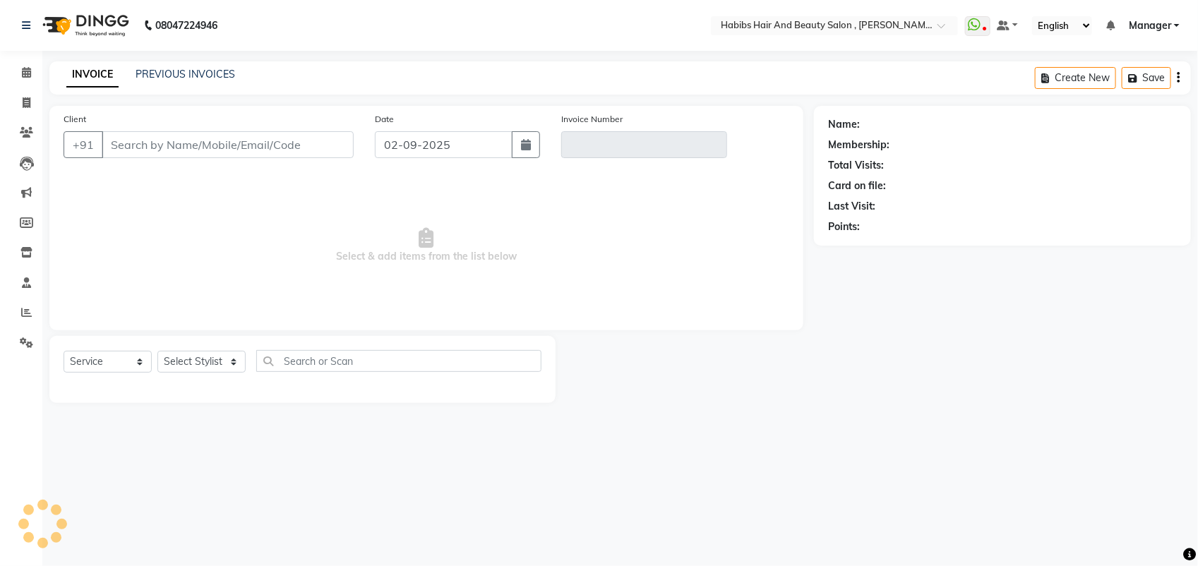
type input "9623066066"
type input "V/2025-26/4691"
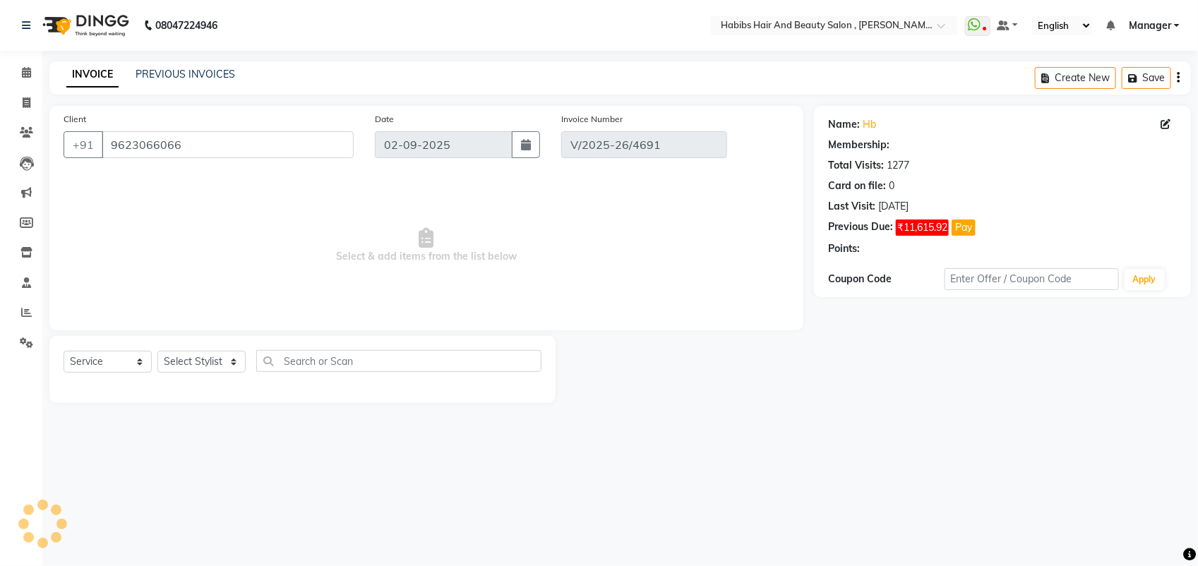
type input "15-08-2025"
select select "select"
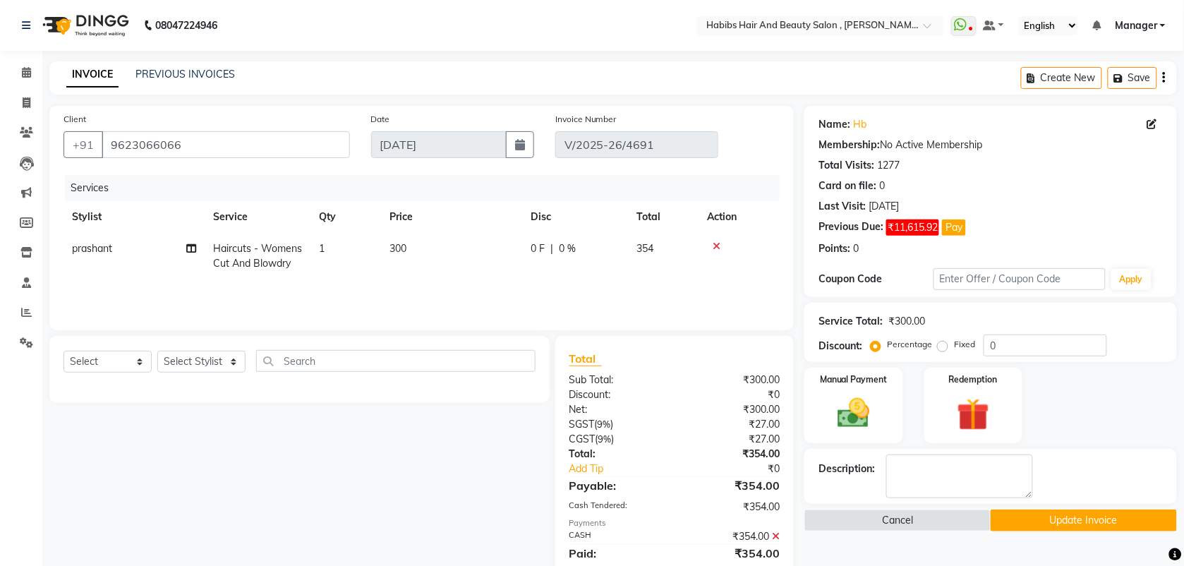
click at [429, 251] on td "300" at bounding box center [451, 256] width 141 height 47
select select "18510"
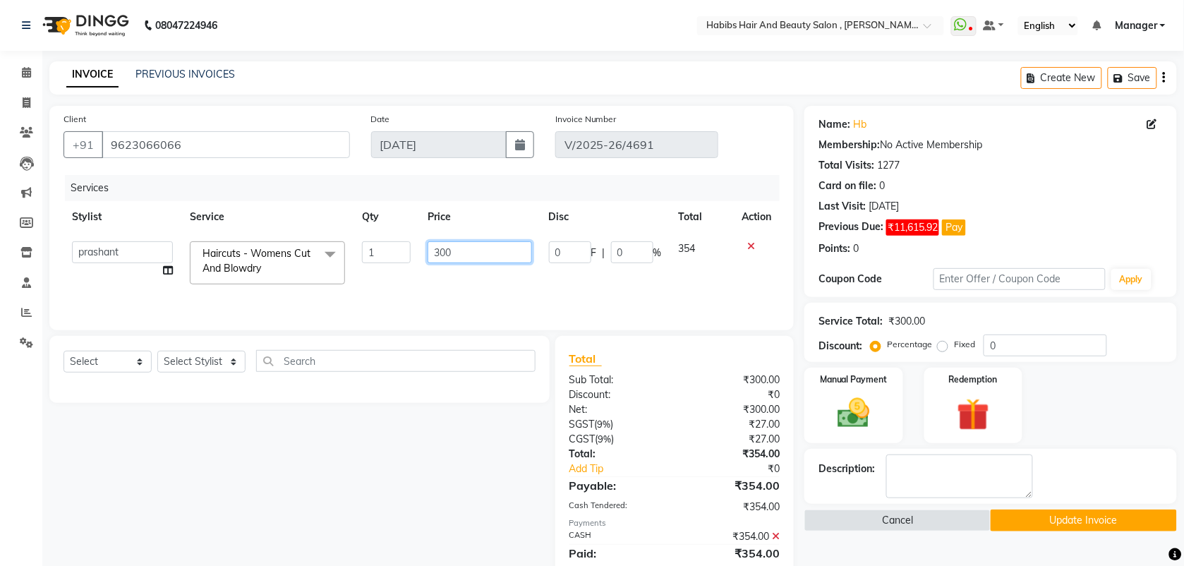
drag, startPoint x: 470, startPoint y: 252, endPoint x: 0, endPoint y: 357, distance: 481.6
click at [0, 357] on html "08047224946 Select Location × Habibs Hair And Beauty Salon , Viman Nagar WhatsA…" at bounding box center [592, 283] width 1184 height 566
type input "297"
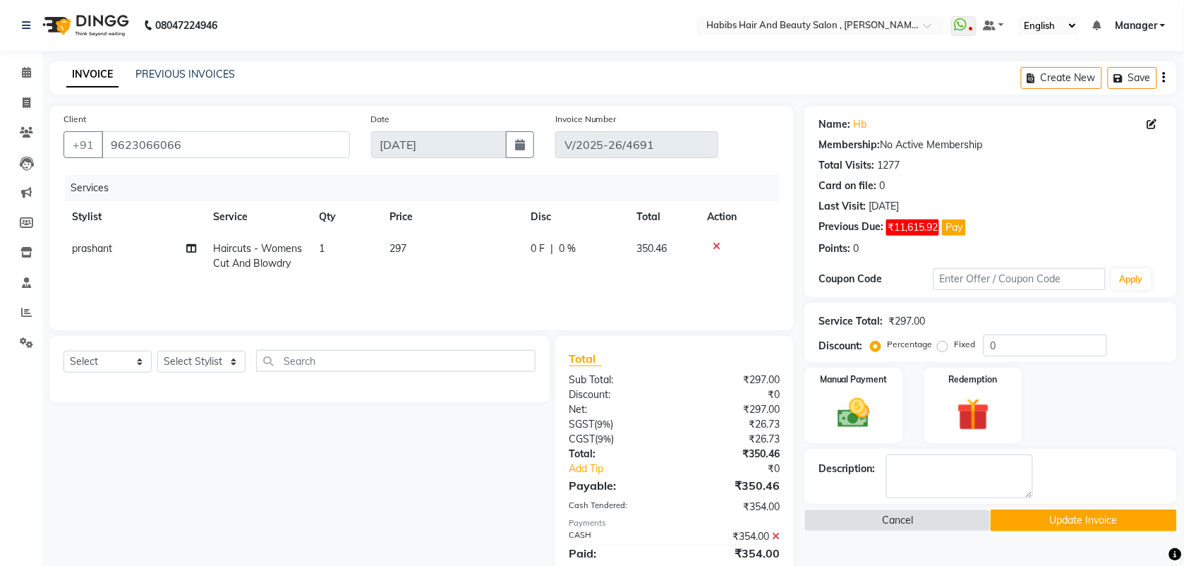
click at [415, 275] on tr "prashant Haircuts - Womens Cut And Blowdry 1 297 0 F | 0 % 350.46" at bounding box center [422, 256] width 716 height 47
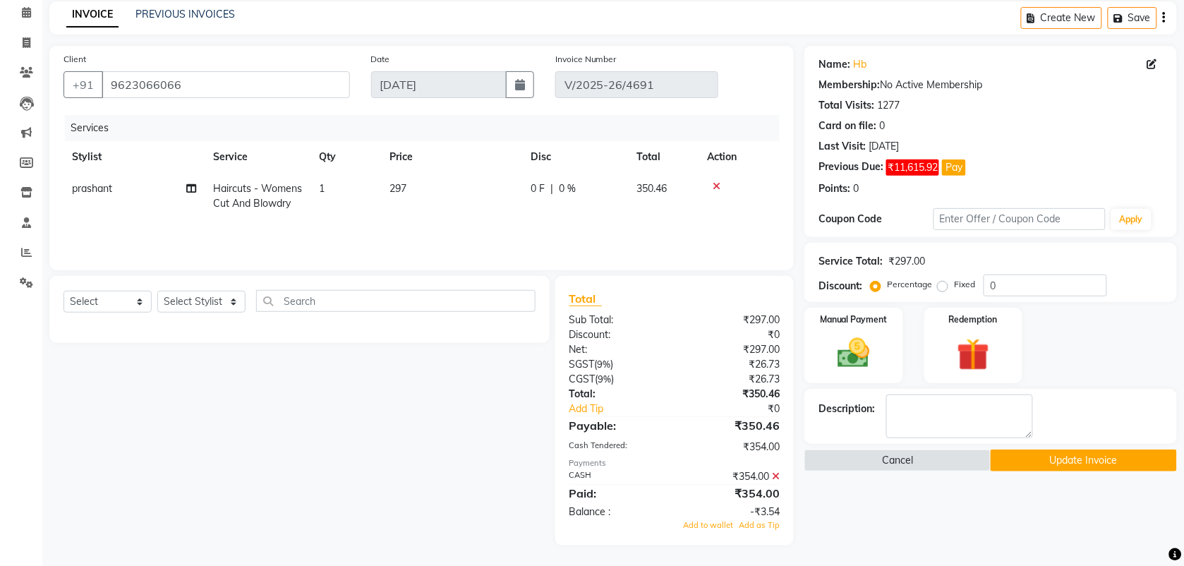
click at [776, 478] on icon at bounding box center [776, 476] width 8 height 10
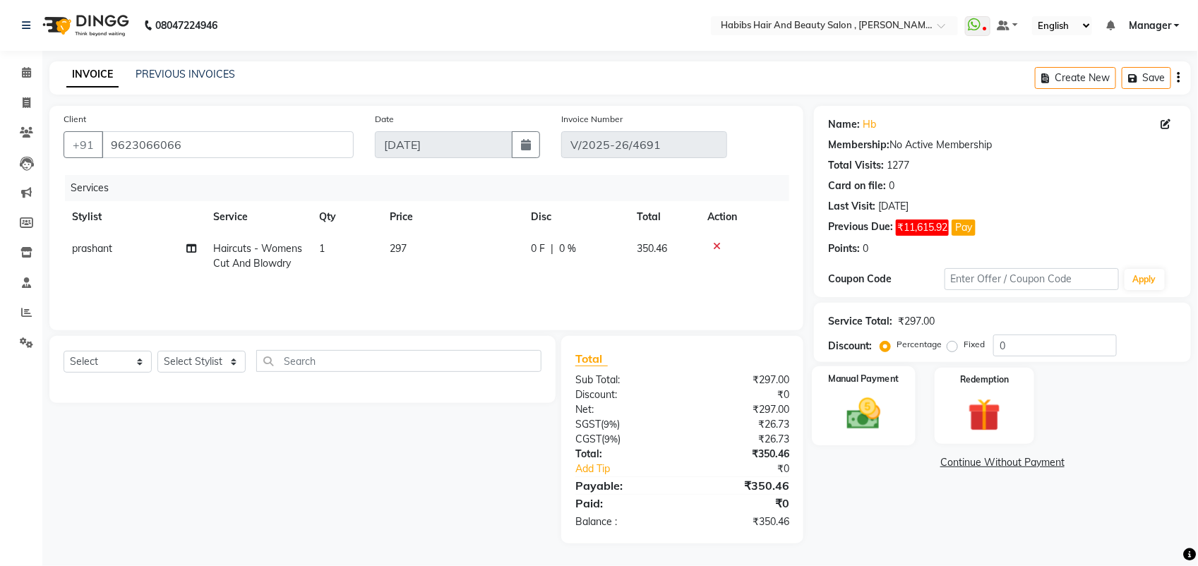
click at [862, 399] on img at bounding box center [864, 414] width 56 height 40
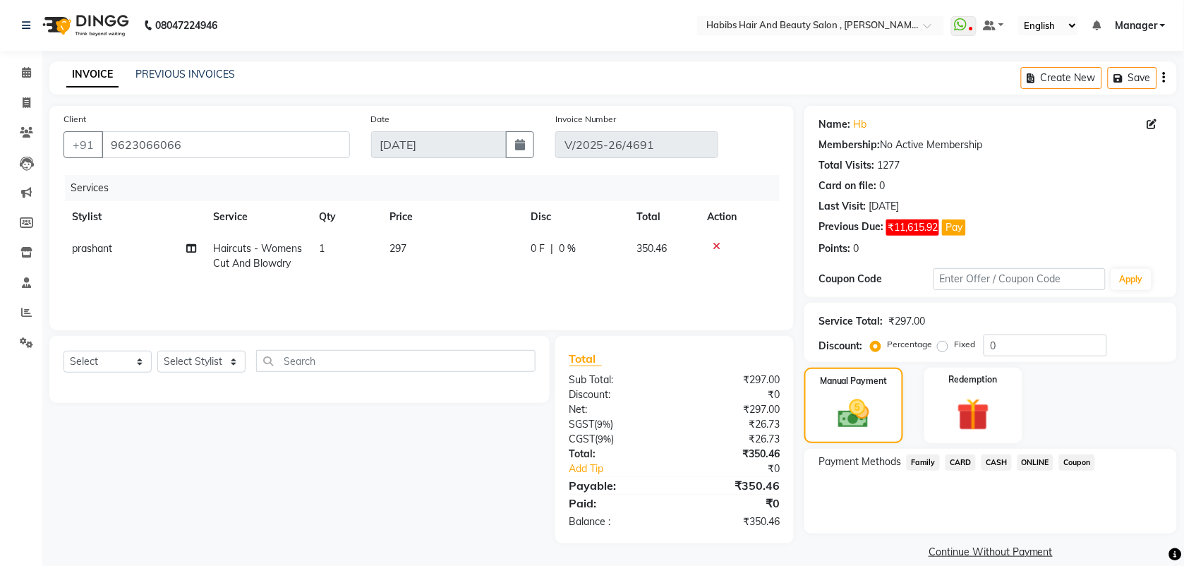
click at [1029, 457] on span "ONLINE" at bounding box center [1036, 462] width 37 height 16
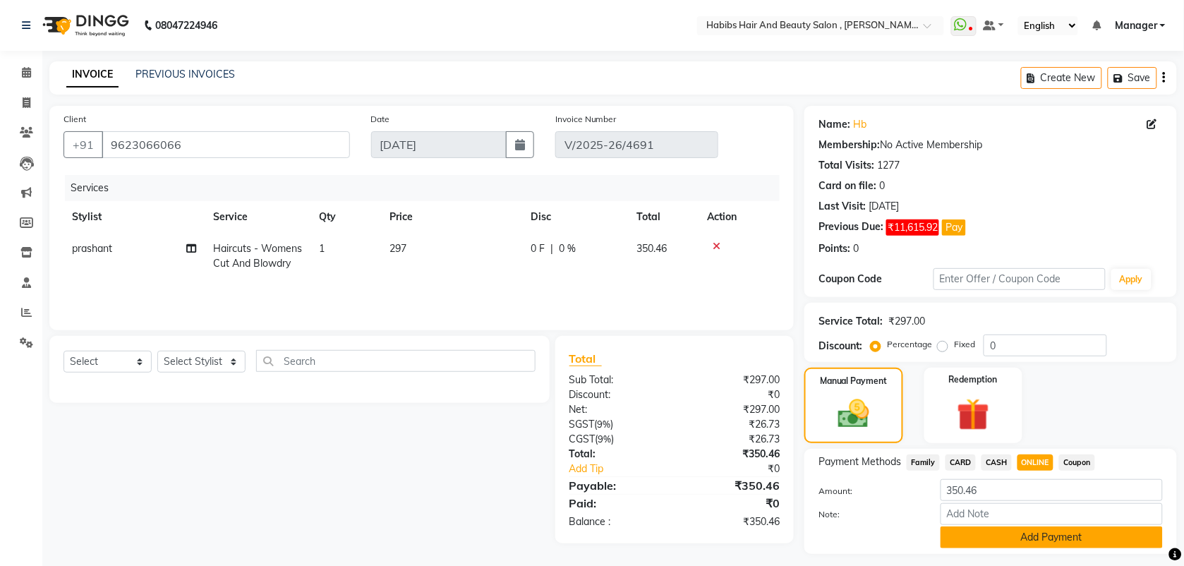
click at [1003, 528] on button "Add Payment" at bounding box center [1052, 537] width 222 height 22
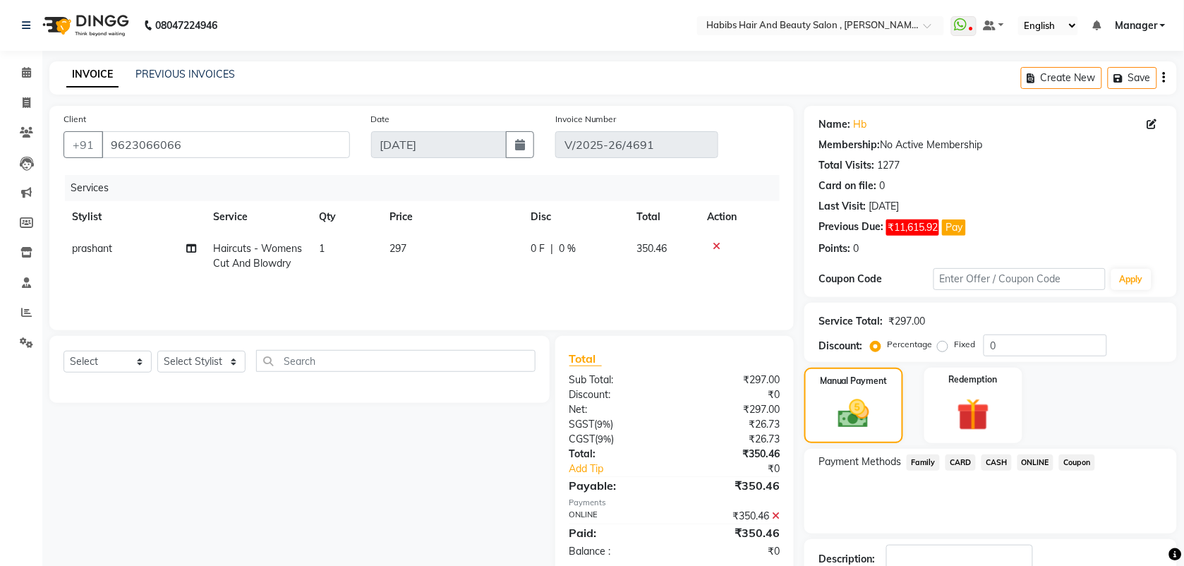
scroll to position [78, 0]
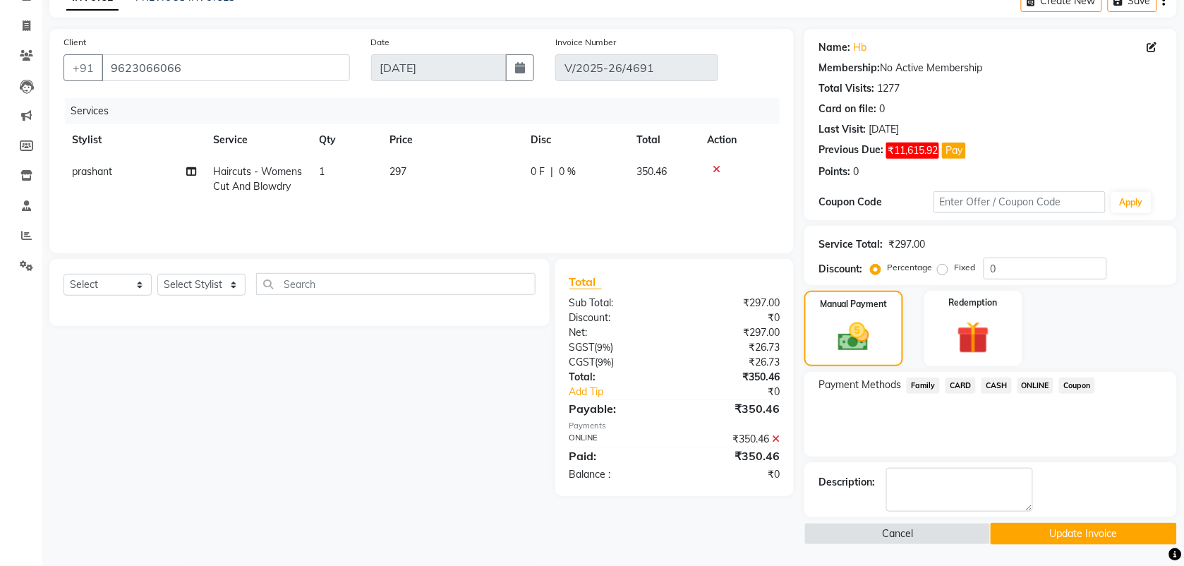
click at [1020, 529] on button "Update Invoice" at bounding box center [1084, 534] width 186 height 22
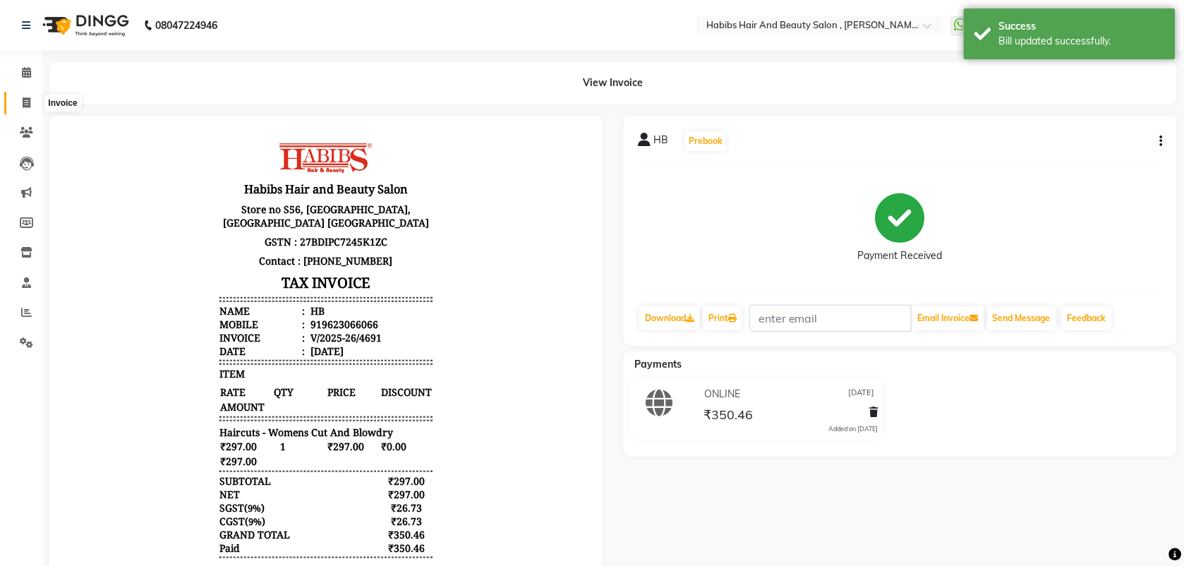
click at [23, 100] on icon at bounding box center [27, 102] width 8 height 11
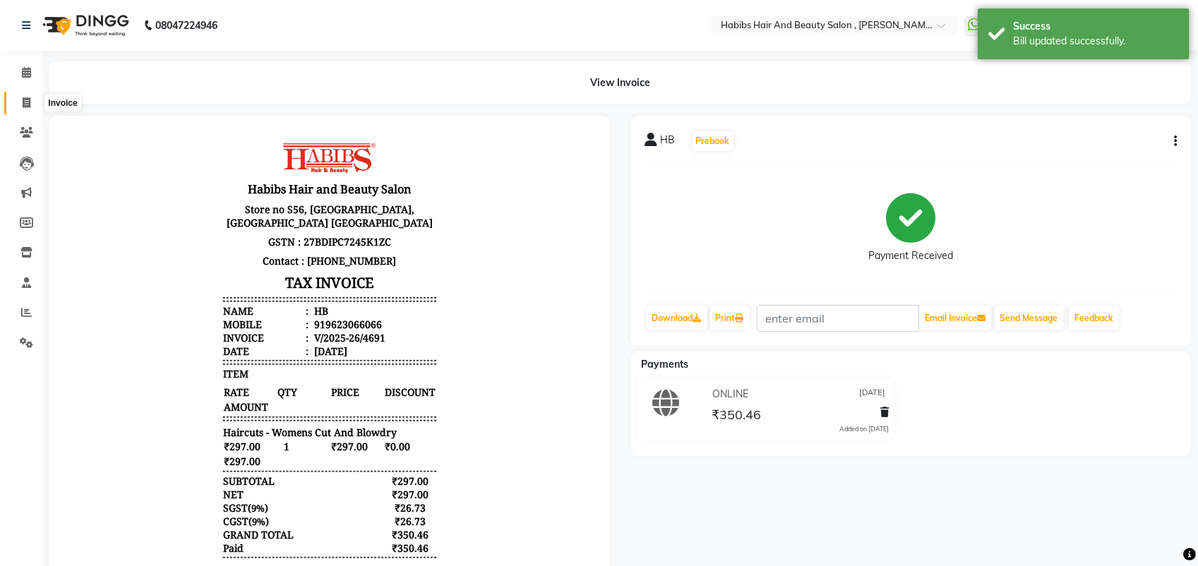
select select "service"
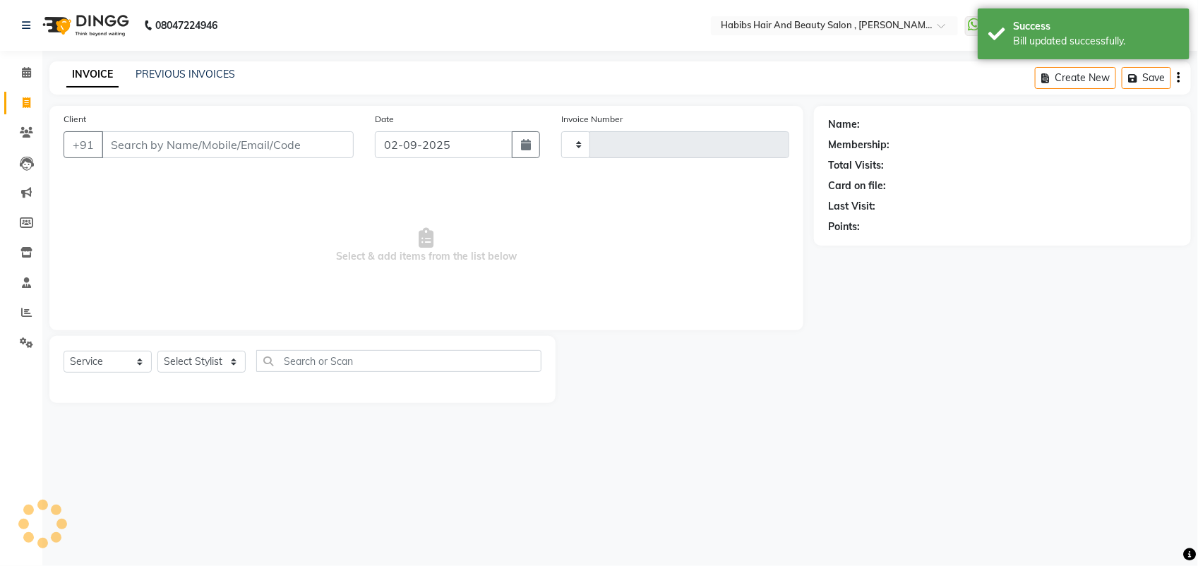
type input "5246"
select select "3814"
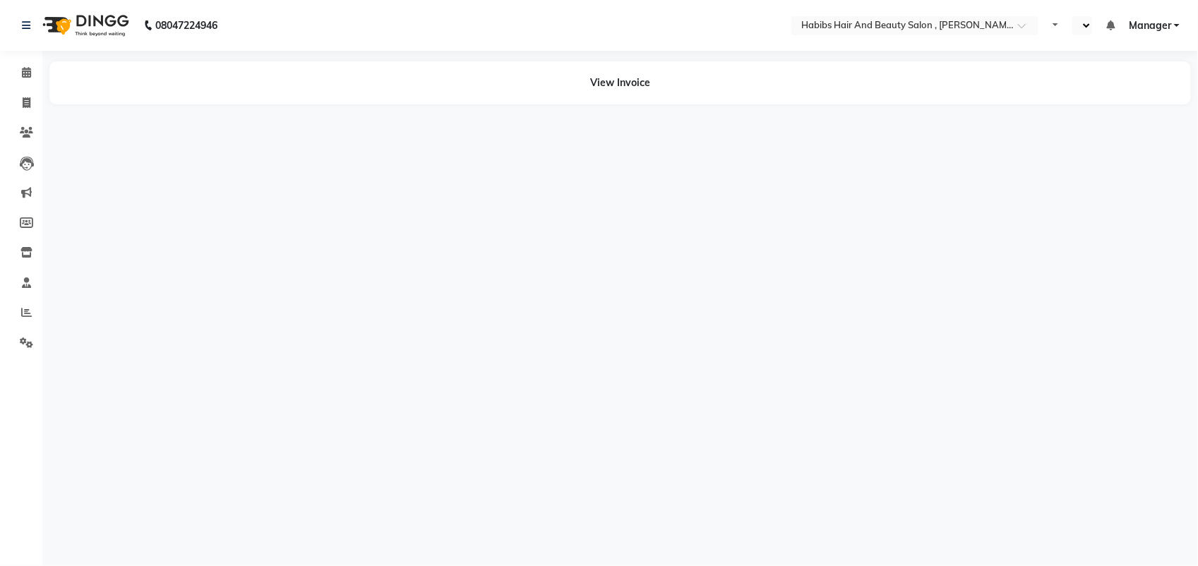
select select "en"
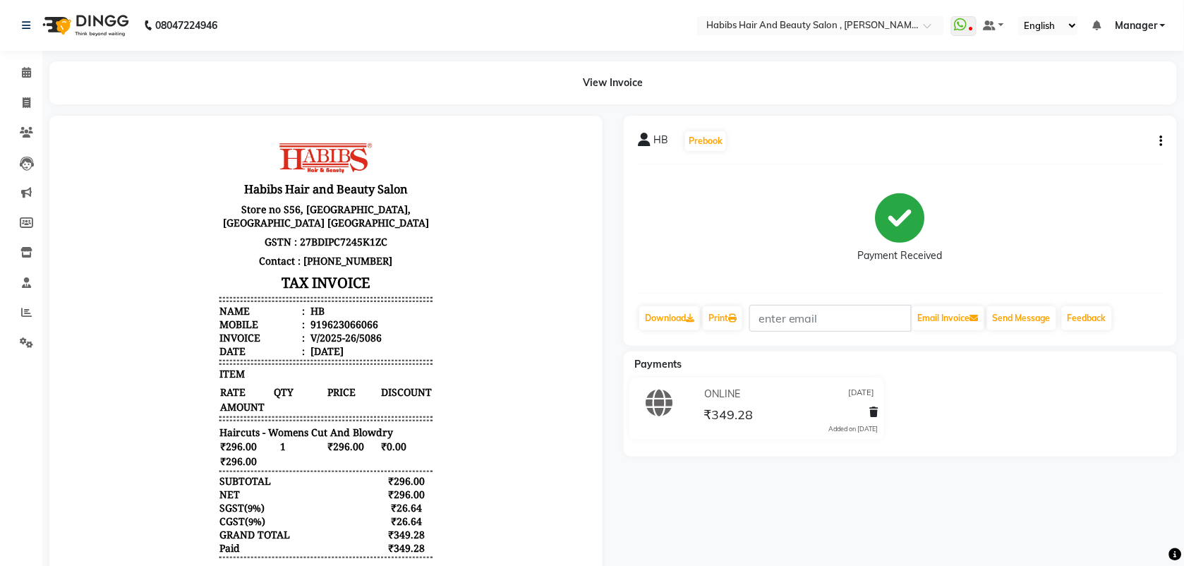
click at [1162, 142] on icon "button" at bounding box center [1161, 141] width 3 height 1
click at [1066, 150] on div "Edit Invoice" at bounding box center [1091, 150] width 97 height 18
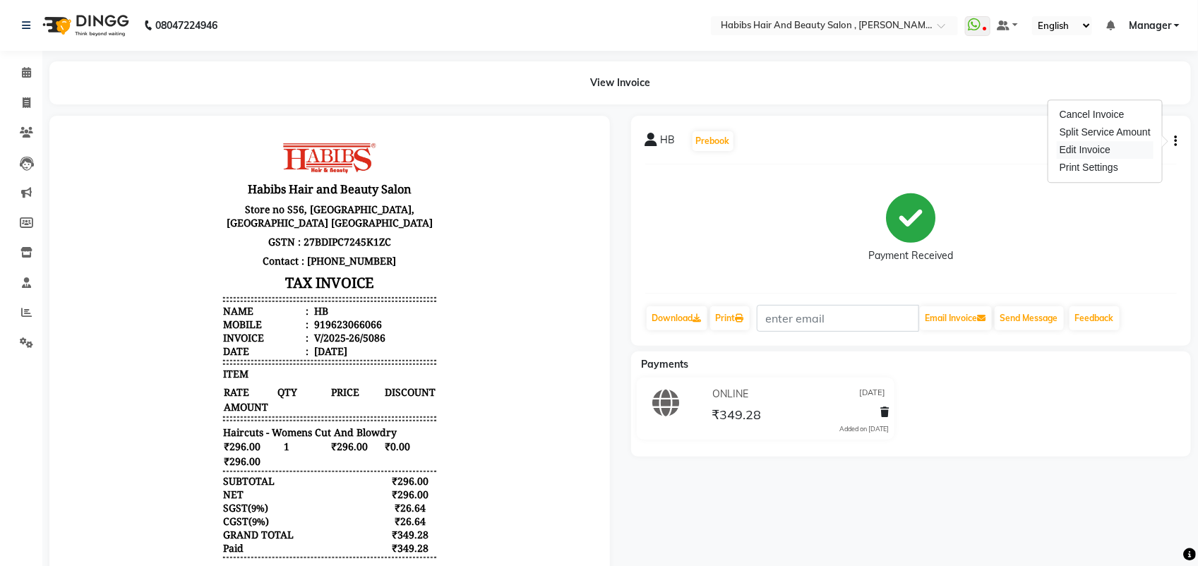
select select "service"
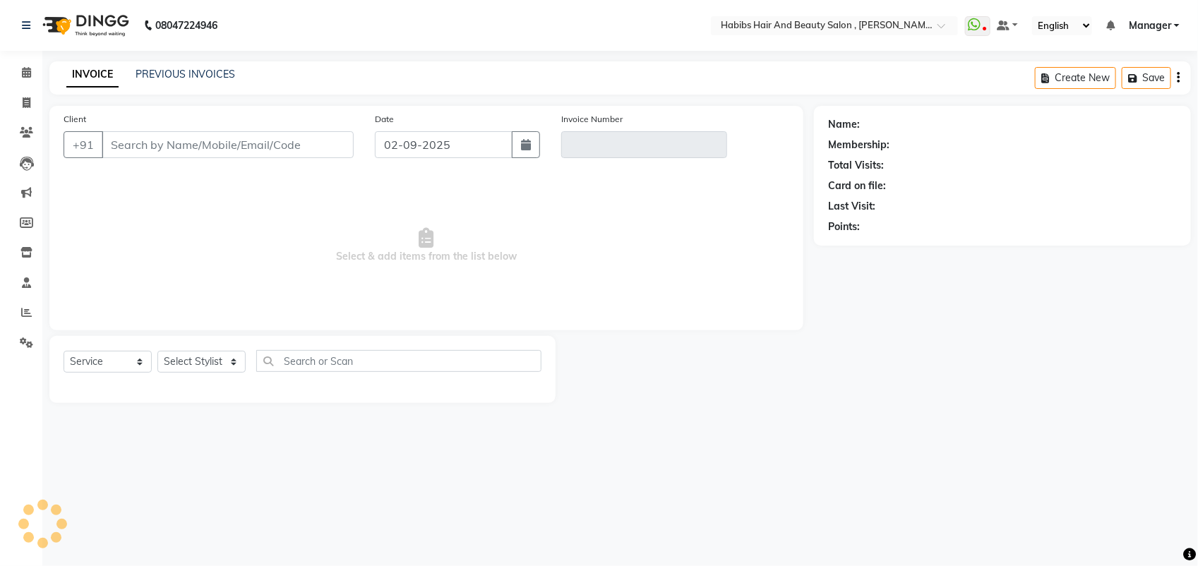
type input "9623066066"
type input "V/2025-26/5086"
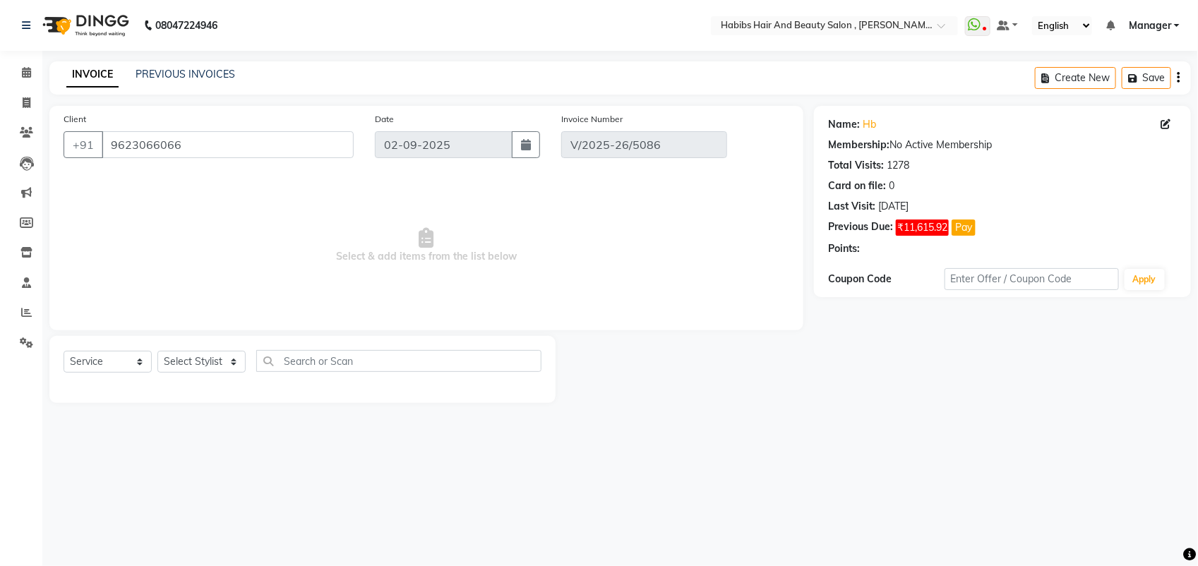
type input "17-08-2025"
select select "select"
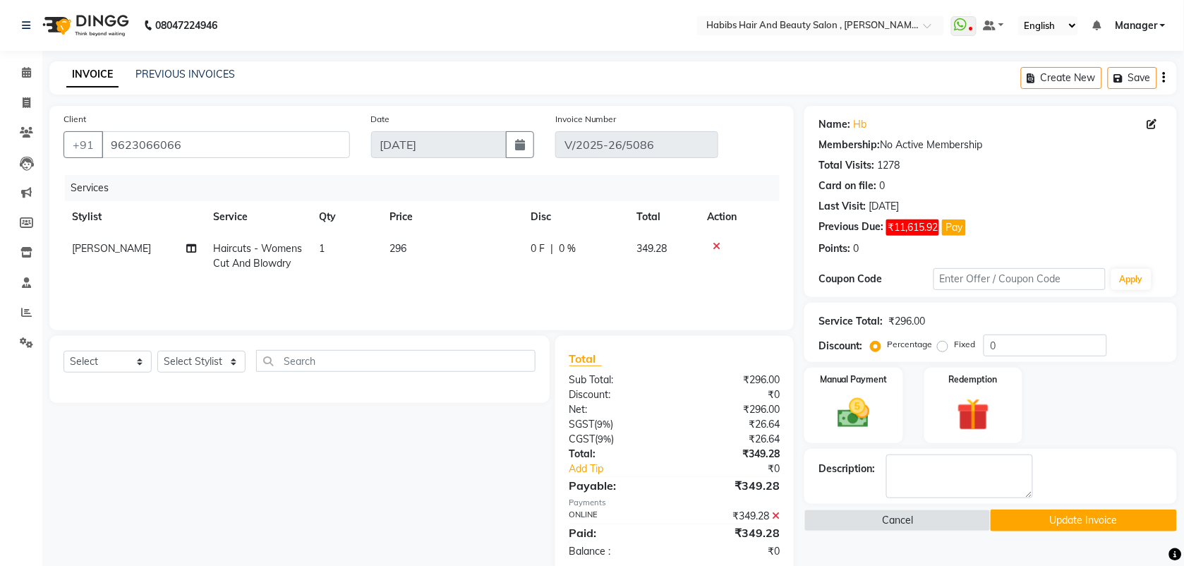
click at [416, 245] on td "296" at bounding box center [451, 256] width 141 height 47
select select "40225"
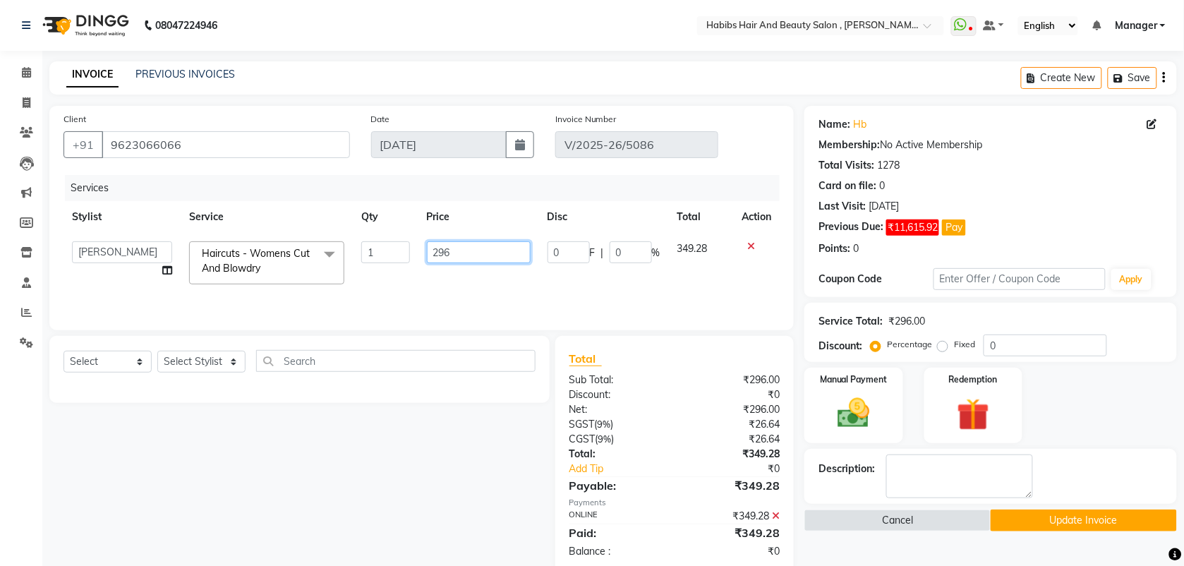
click at [446, 253] on input "296" at bounding box center [479, 252] width 104 height 22
click at [454, 251] on input "296" at bounding box center [479, 252] width 104 height 22
type input "295"
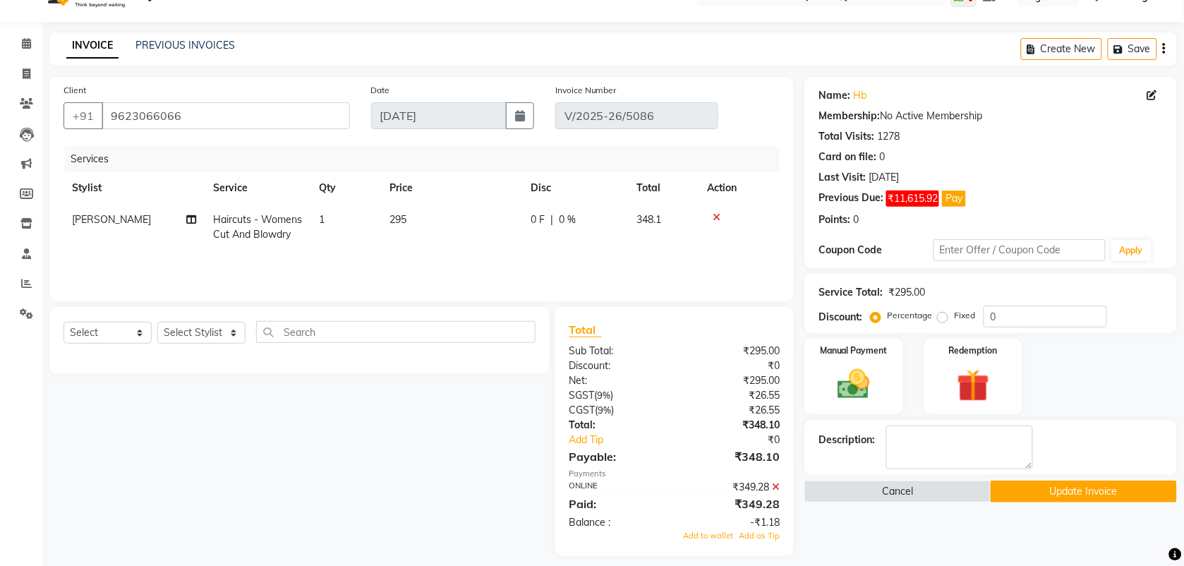
click at [777, 488] on icon at bounding box center [776, 487] width 8 height 10
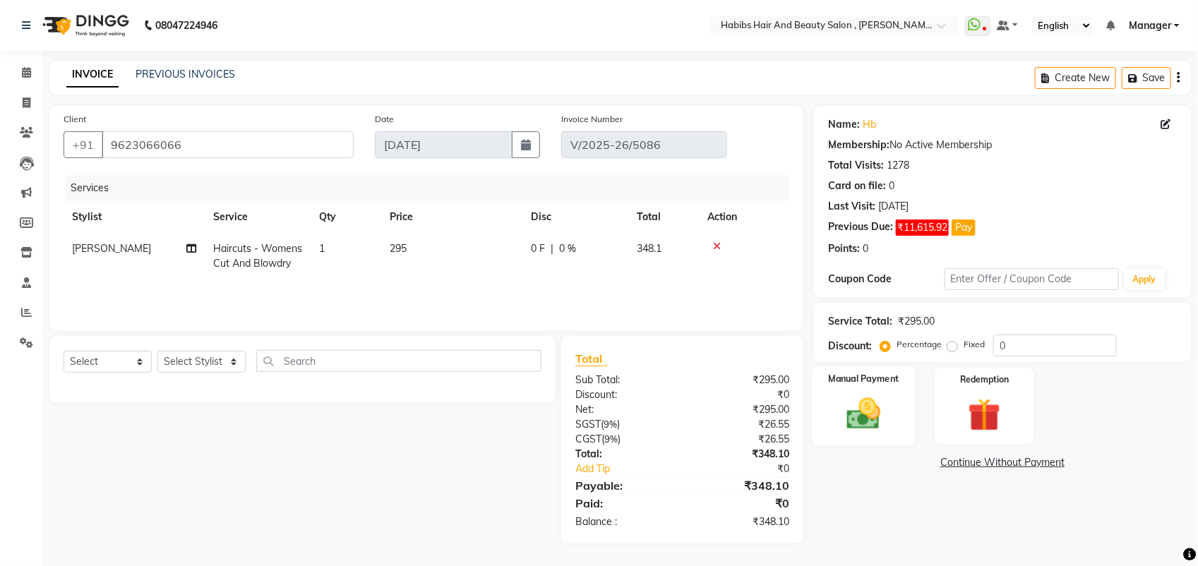
click at [863, 407] on img at bounding box center [864, 414] width 56 height 40
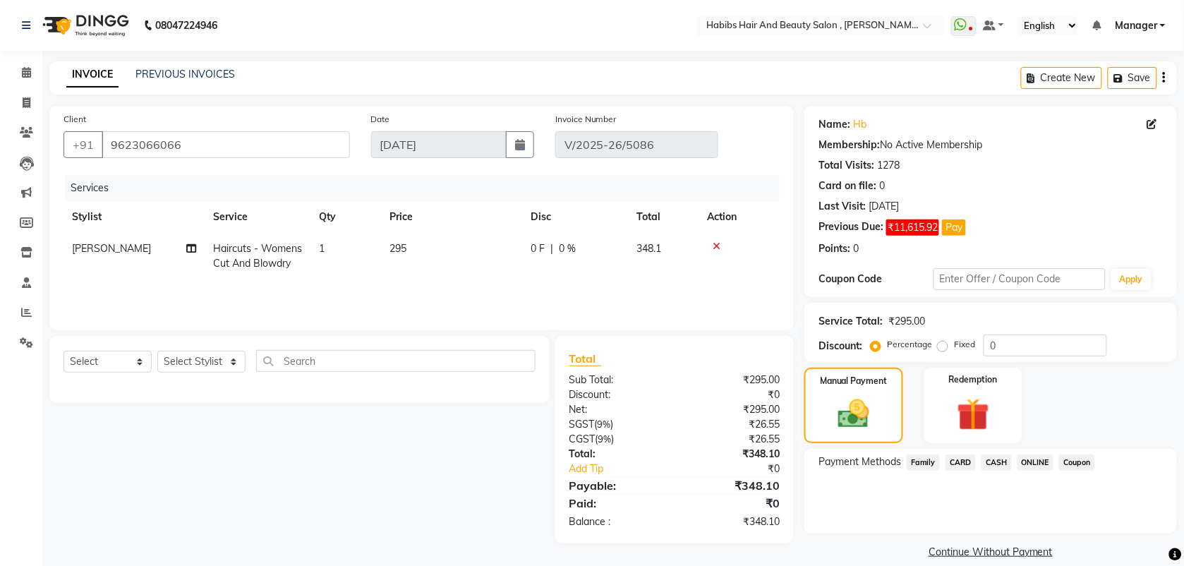
click at [1028, 459] on span "ONLINE" at bounding box center [1036, 462] width 37 height 16
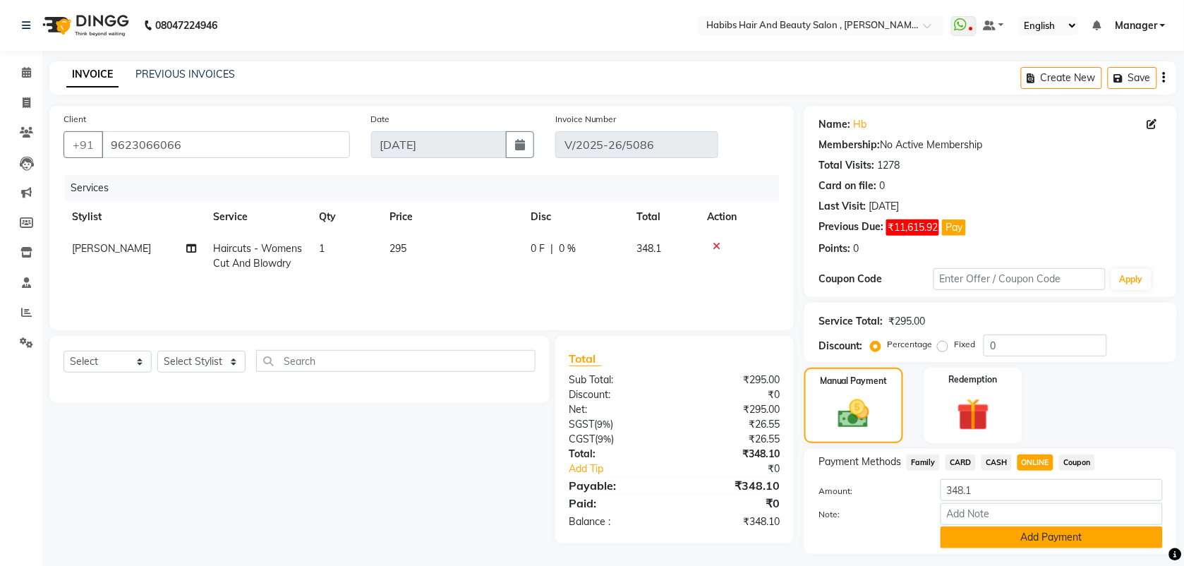
click at [975, 535] on button "Add Payment" at bounding box center [1052, 537] width 222 height 22
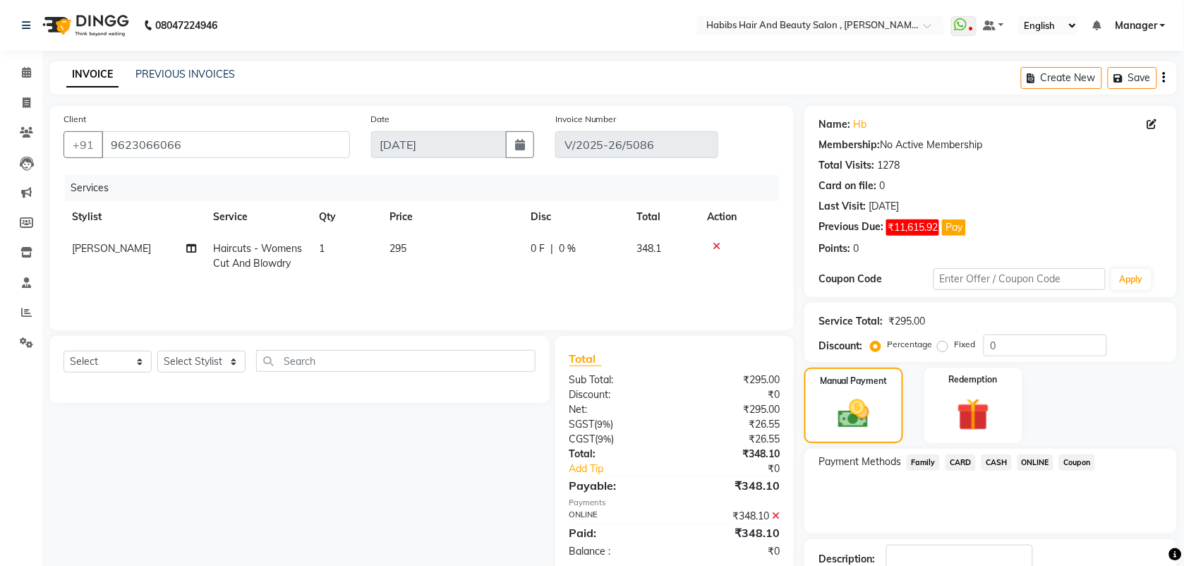
scroll to position [78, 0]
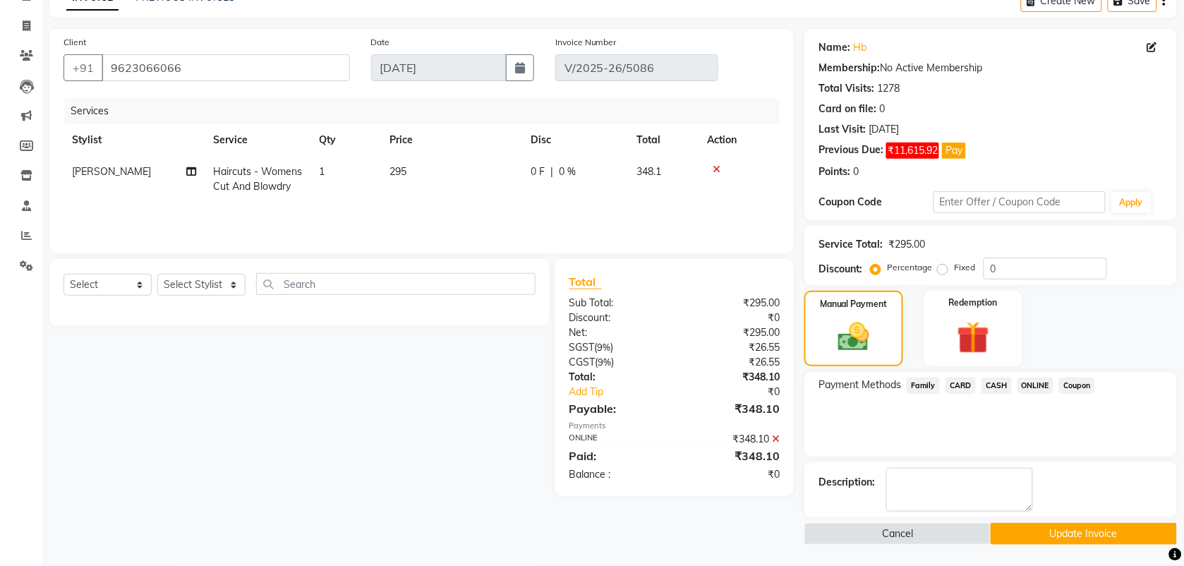
click at [1028, 534] on button "Update Invoice" at bounding box center [1084, 534] width 186 height 22
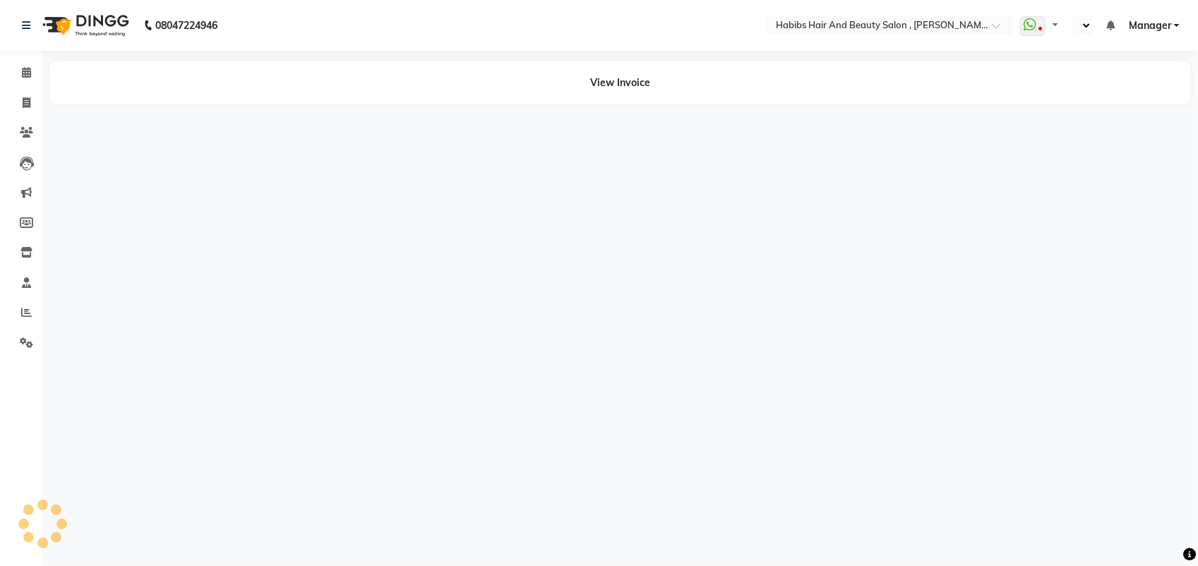
select select "en"
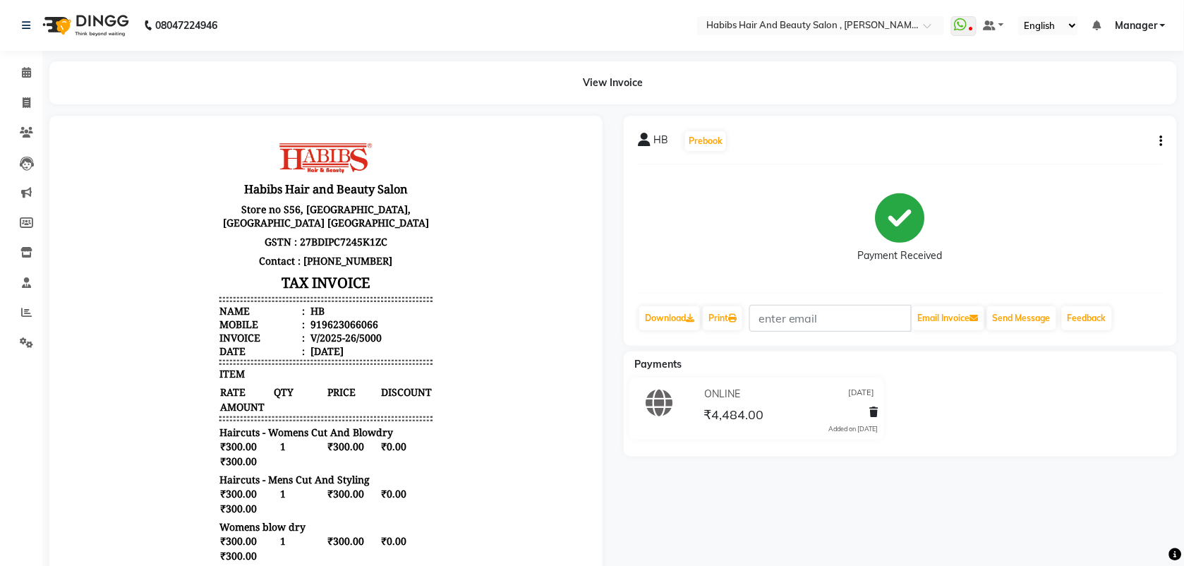
click at [1162, 142] on icon "button" at bounding box center [1161, 141] width 3 height 1
click at [1104, 146] on div "Edit Invoice" at bounding box center [1091, 150] width 97 height 18
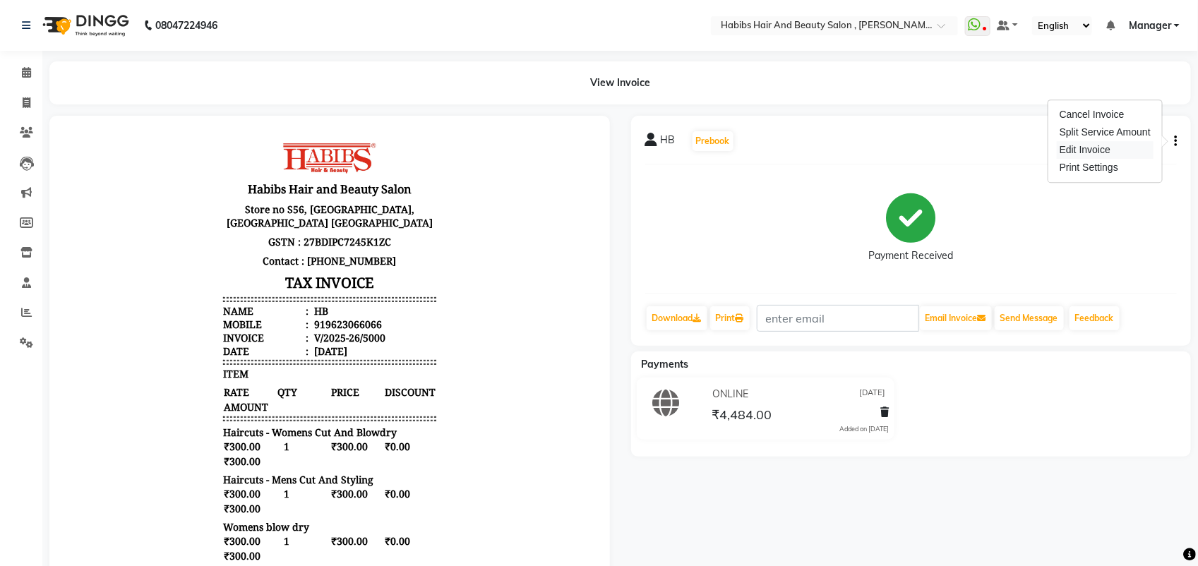
select select "service"
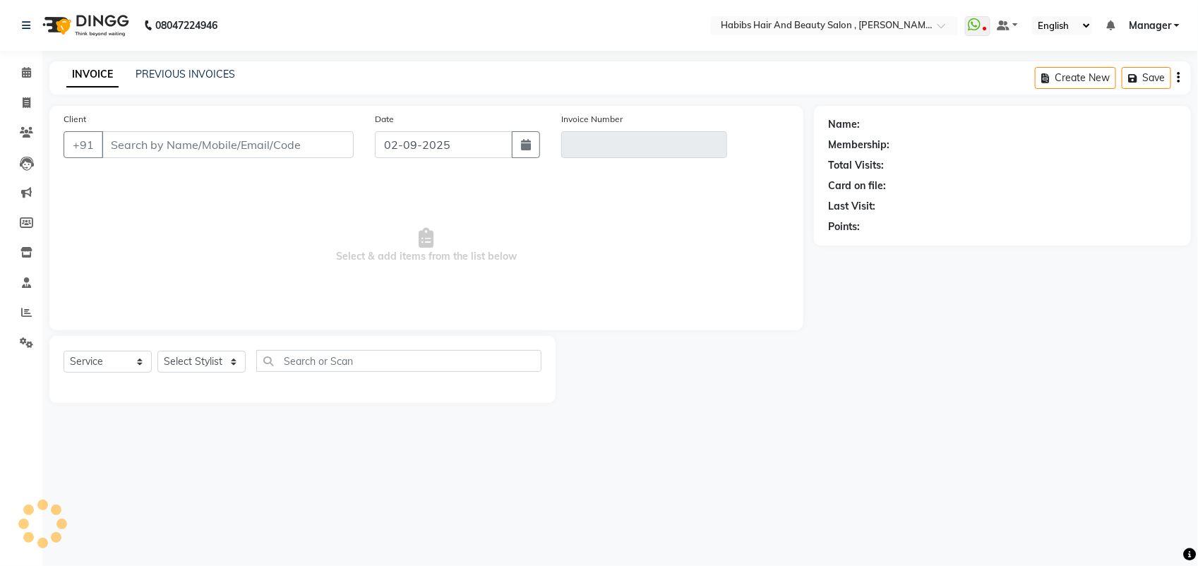
type input "9623066066"
type input "V/2025-26/5000"
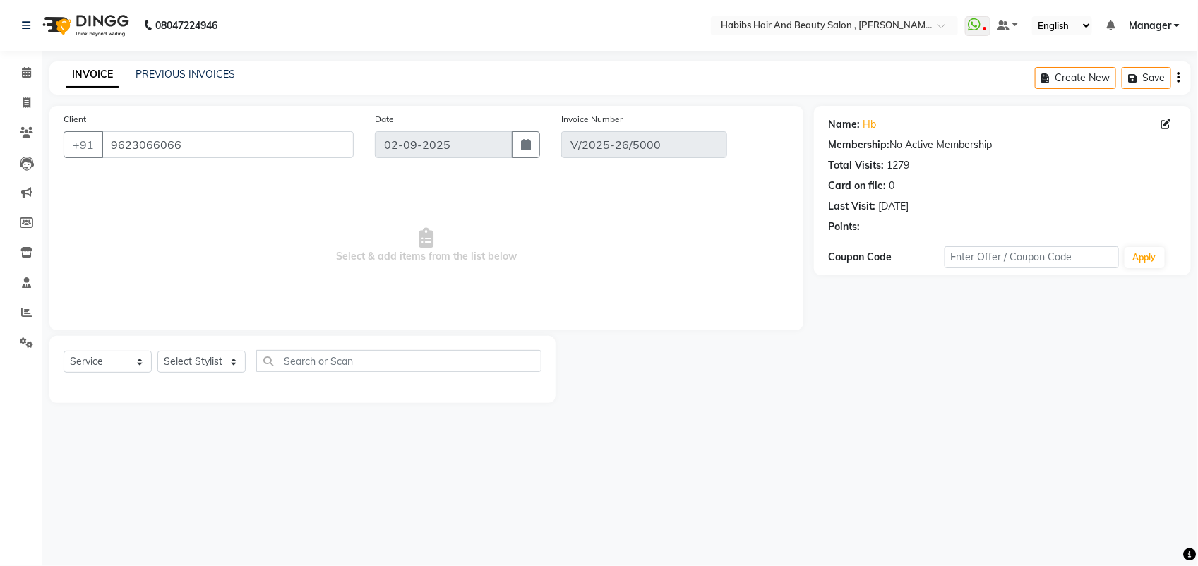
type input "[DATE]"
select select "select"
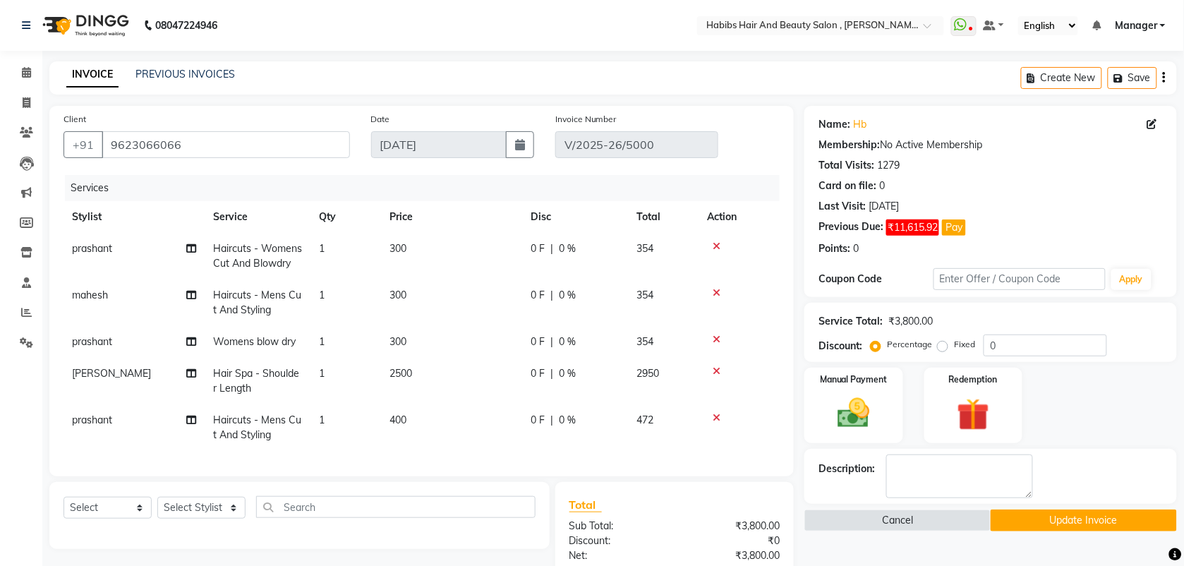
click at [406, 425] on span "400" at bounding box center [398, 420] width 17 height 13
select select "18510"
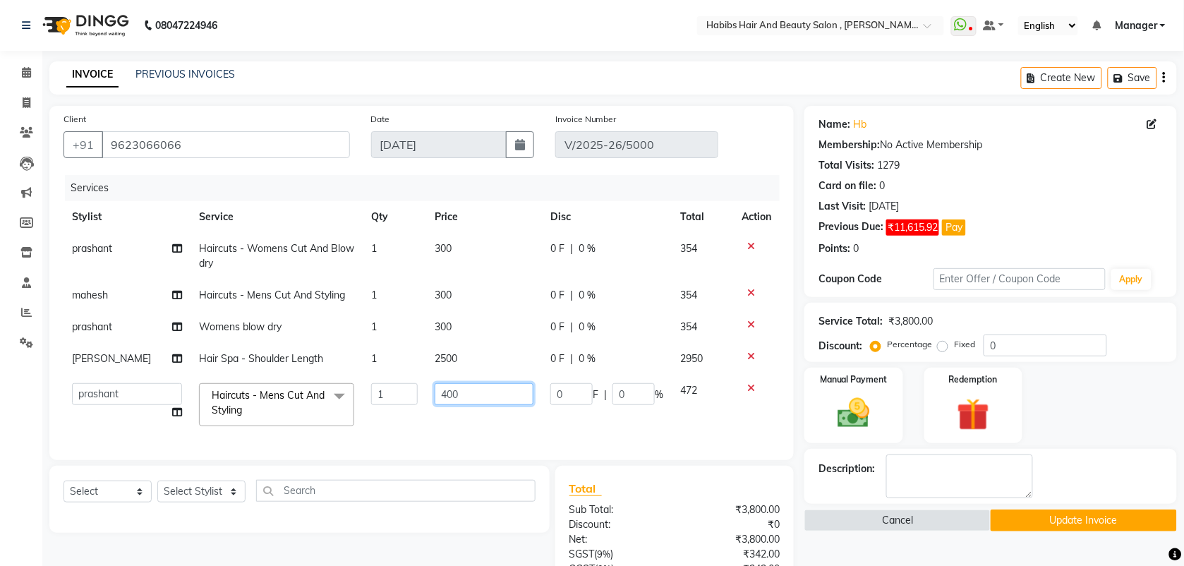
click at [461, 399] on input "400" at bounding box center [484, 394] width 99 height 22
type input "4"
type input "524"
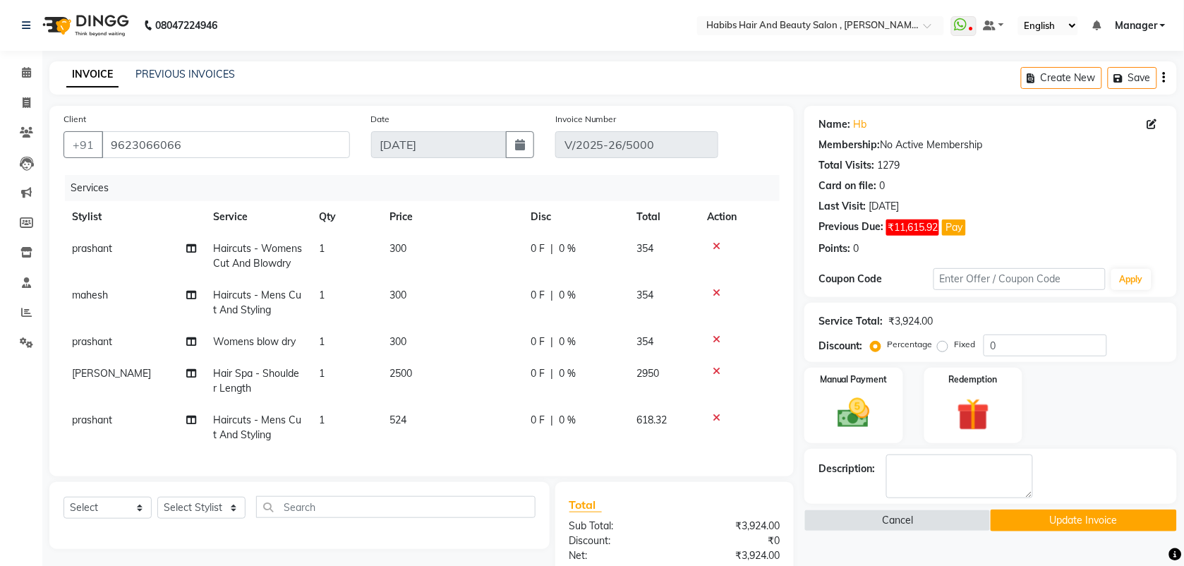
click at [459, 424] on td "524" at bounding box center [451, 427] width 141 height 47
select select "18510"
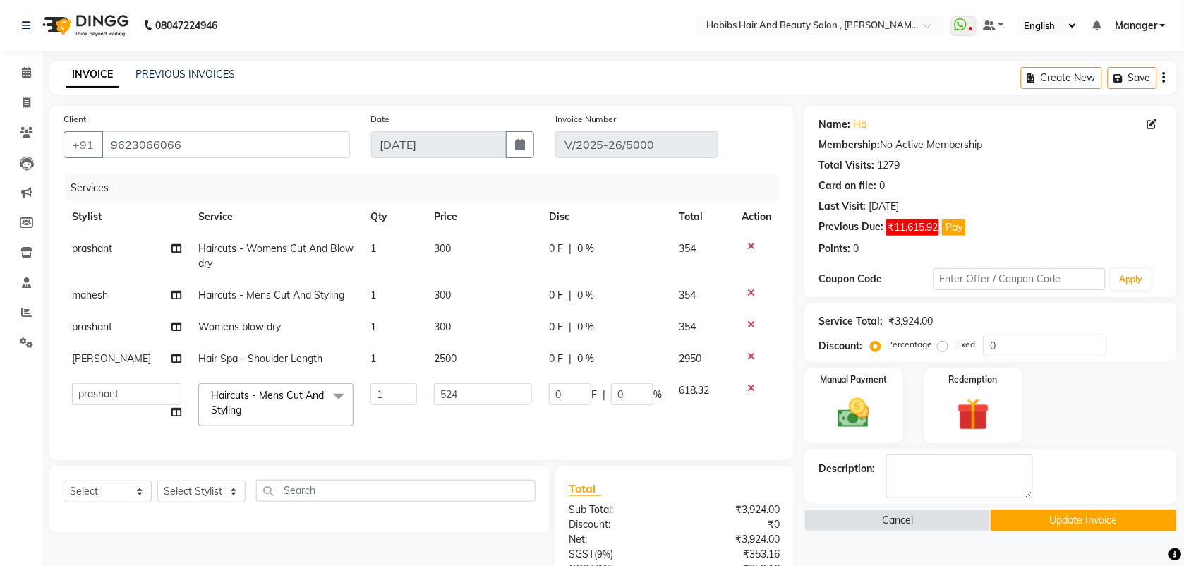
scroll to position [107, 0]
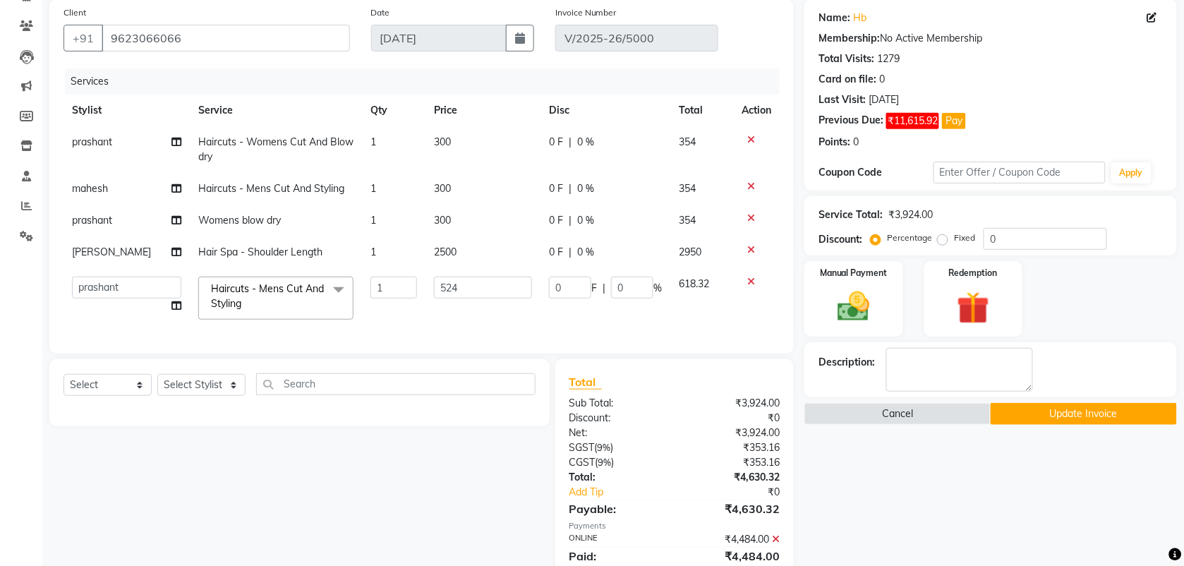
click at [776, 544] on icon at bounding box center [776, 539] width 8 height 10
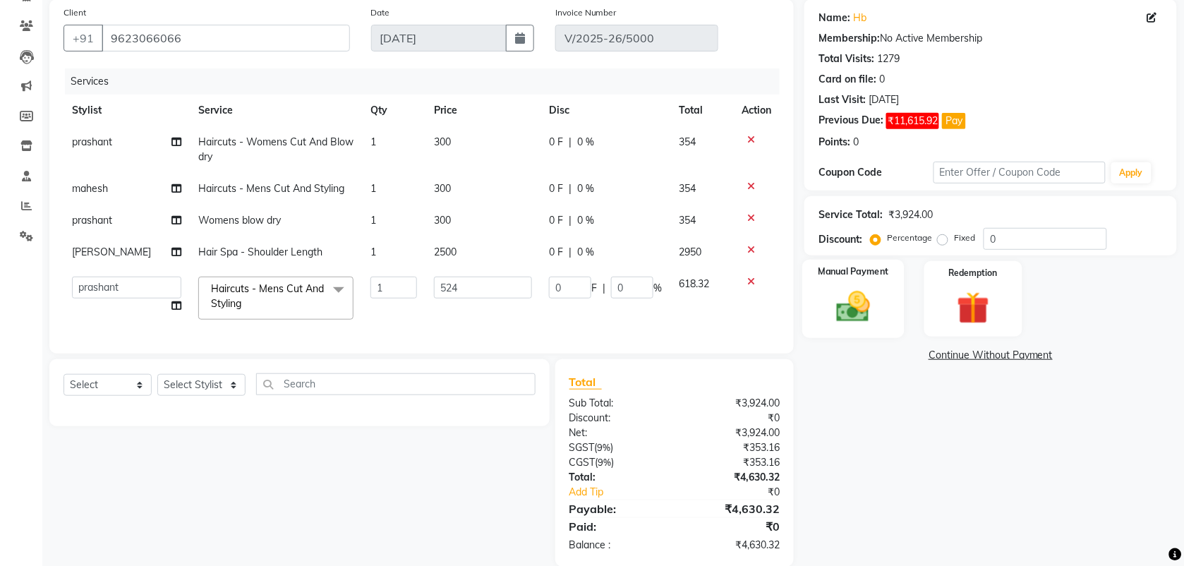
click at [862, 312] on img at bounding box center [853, 306] width 55 height 39
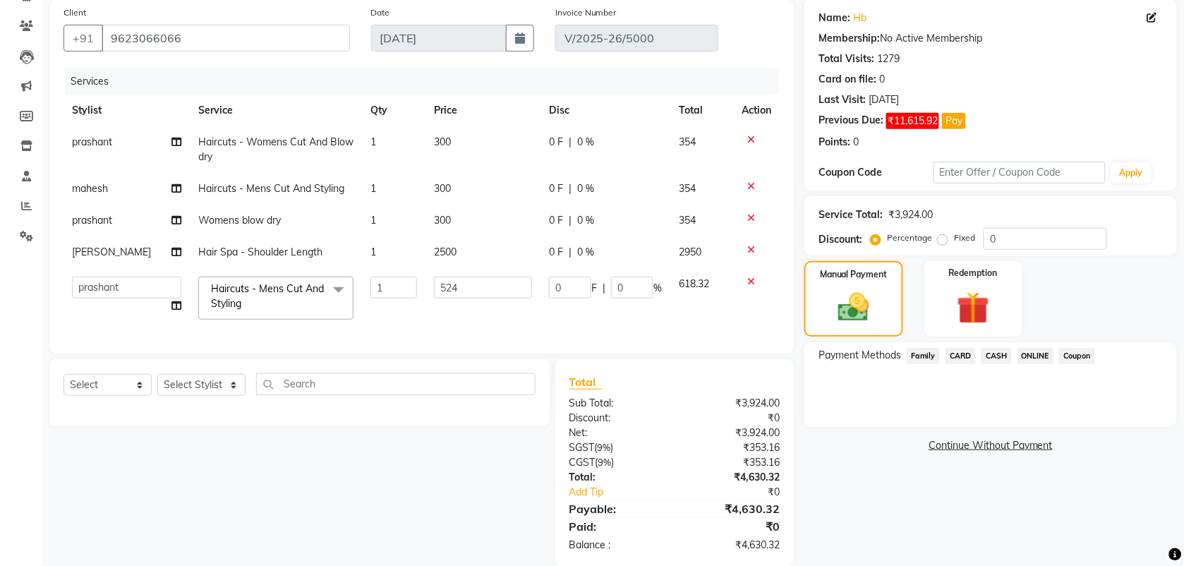
click at [1045, 357] on span "ONLINE" at bounding box center [1036, 356] width 37 height 16
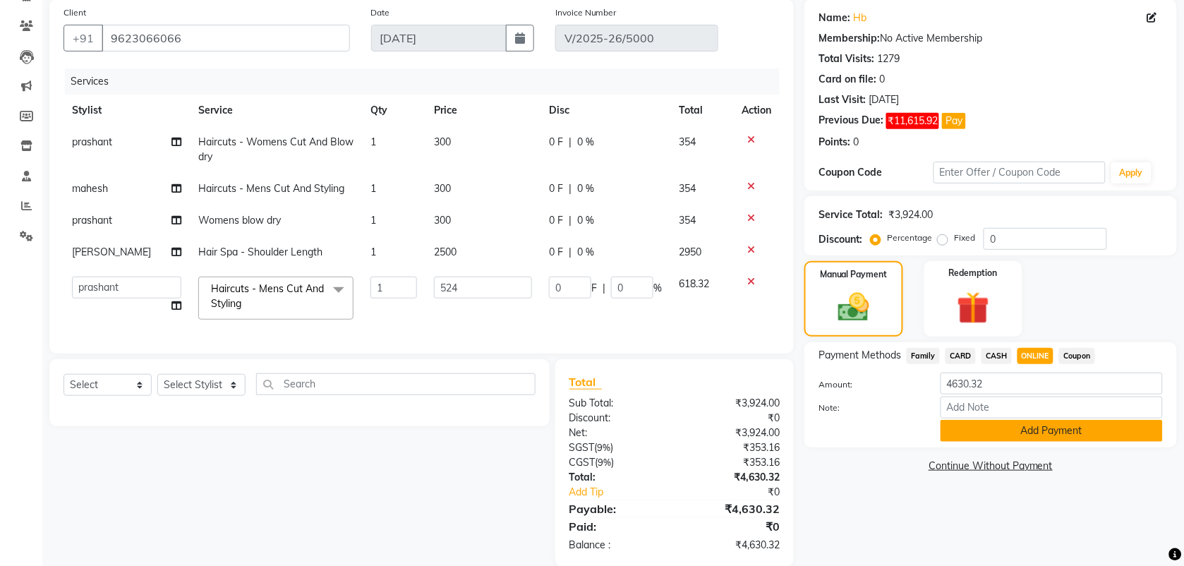
click at [989, 435] on button "Add Payment" at bounding box center [1052, 431] width 222 height 22
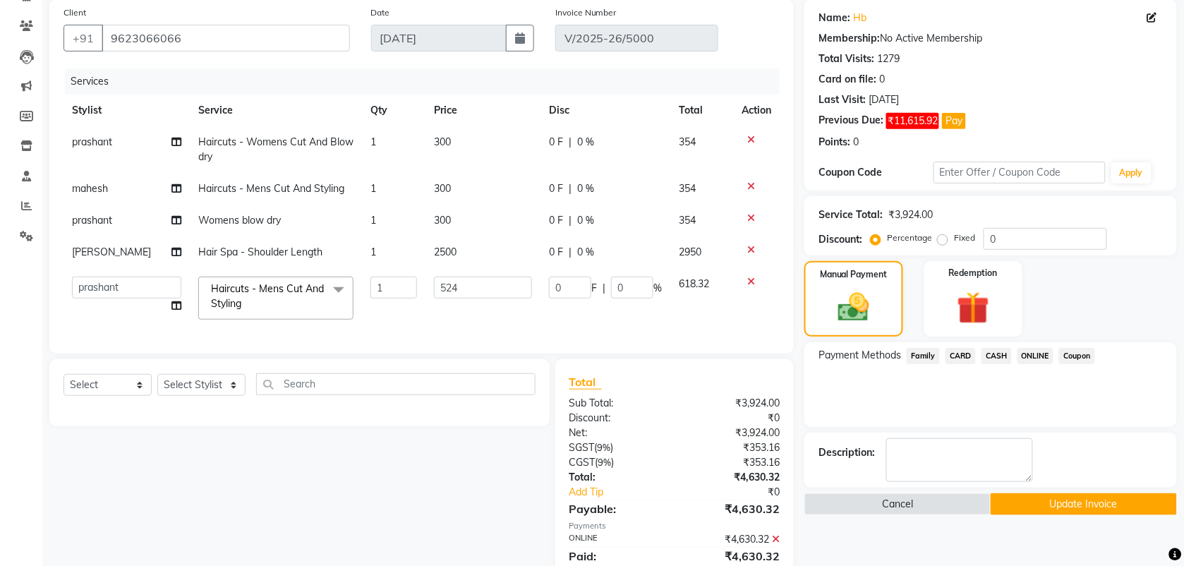
scroll to position [171, 0]
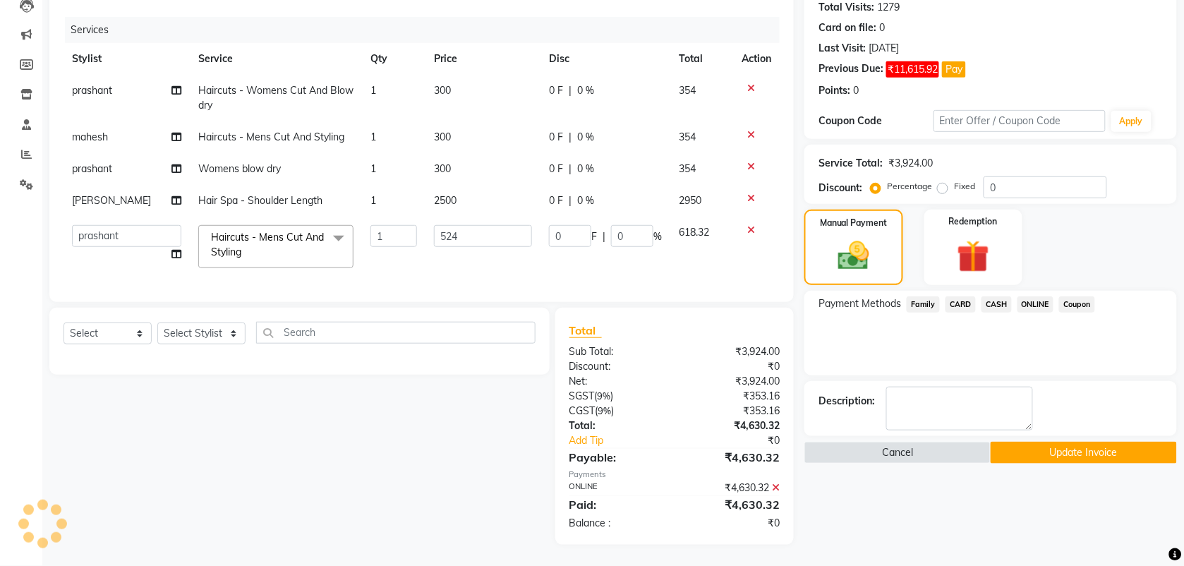
click at [1055, 445] on button "Update Invoice" at bounding box center [1084, 453] width 186 height 22
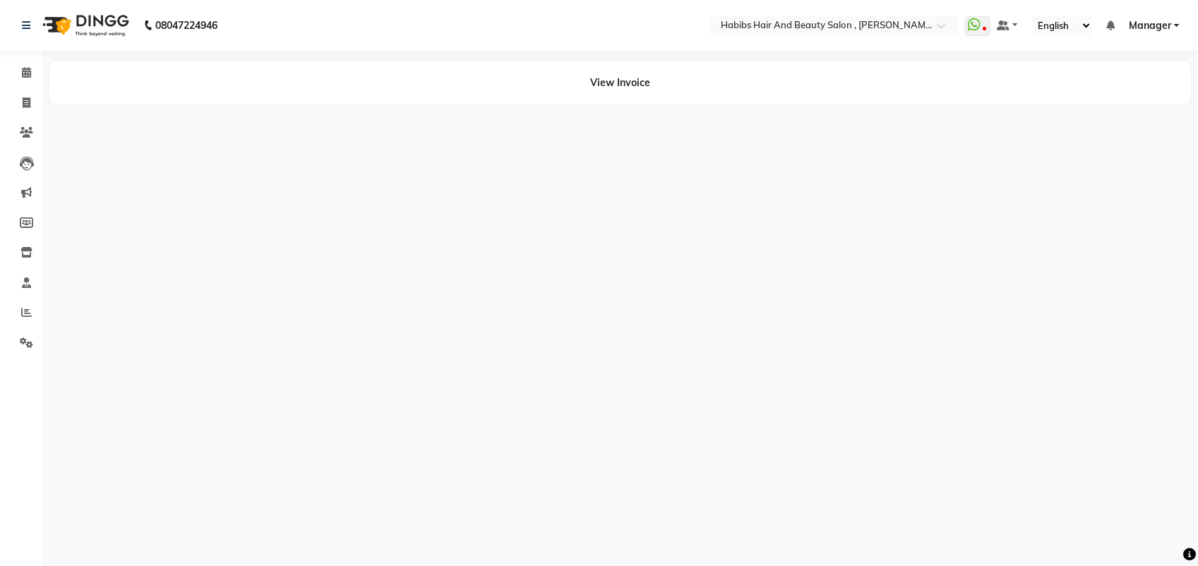
select select "en"
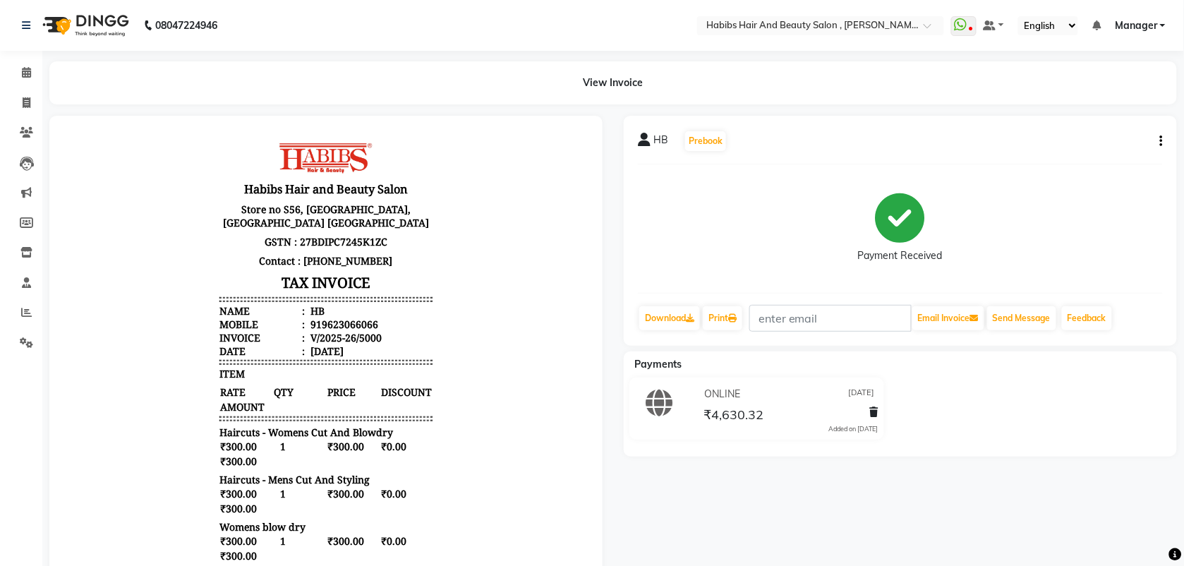
click at [1162, 141] on icon "button" at bounding box center [1161, 141] width 3 height 1
click at [1088, 157] on div "Edit Invoice" at bounding box center [1091, 150] width 97 height 18
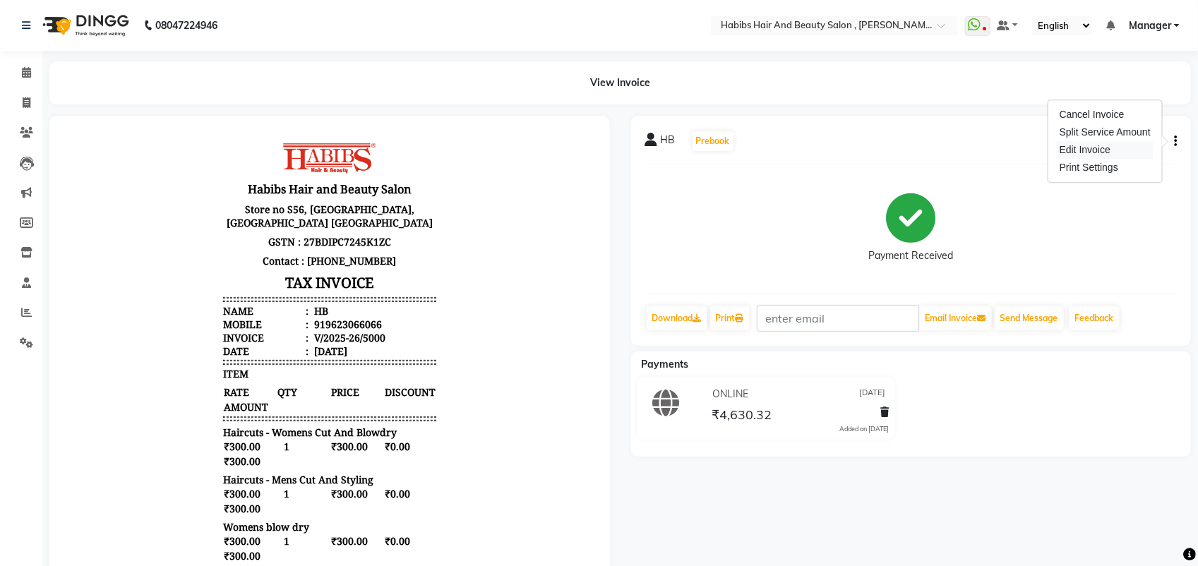
select select "service"
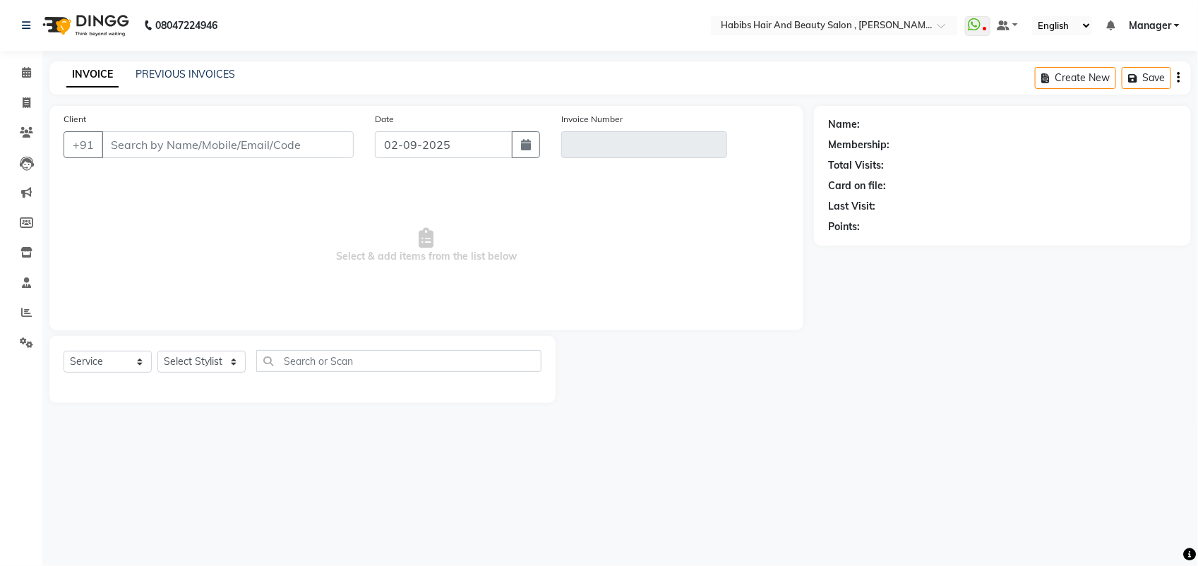
type input "9623066066"
type input "V/2025-26/5000"
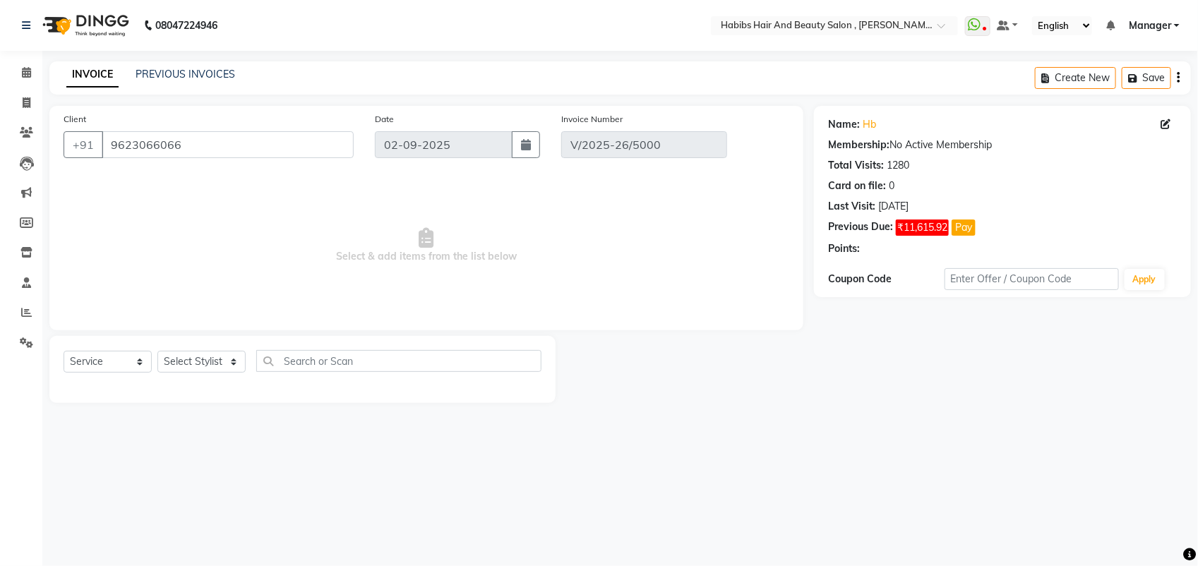
type input "[DATE]"
select select "select"
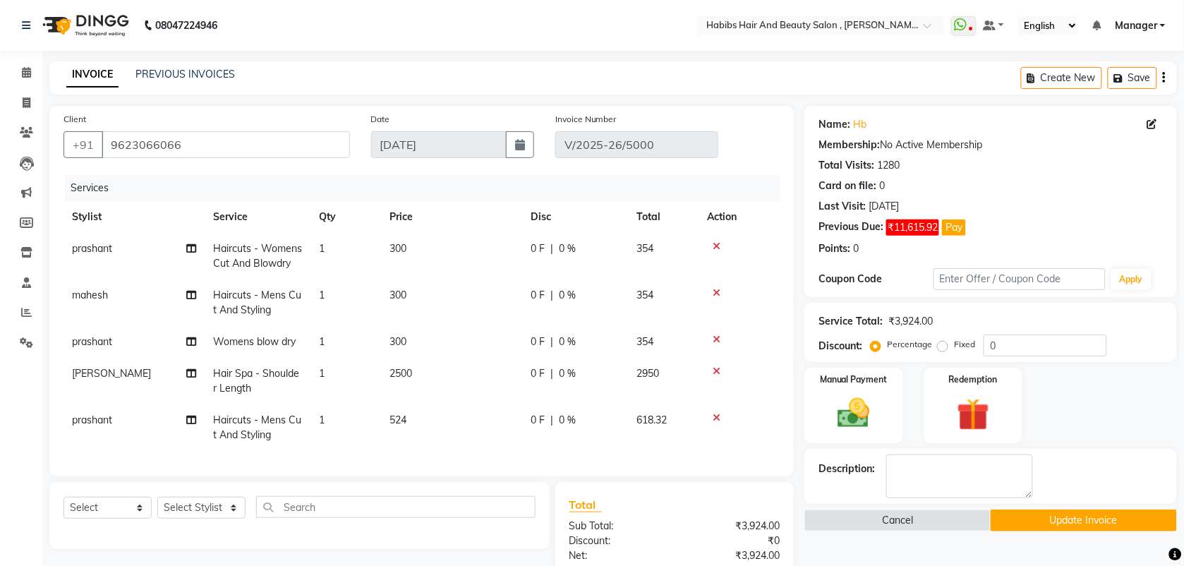
click at [414, 429] on td "524" at bounding box center [451, 427] width 141 height 47
select select "18510"
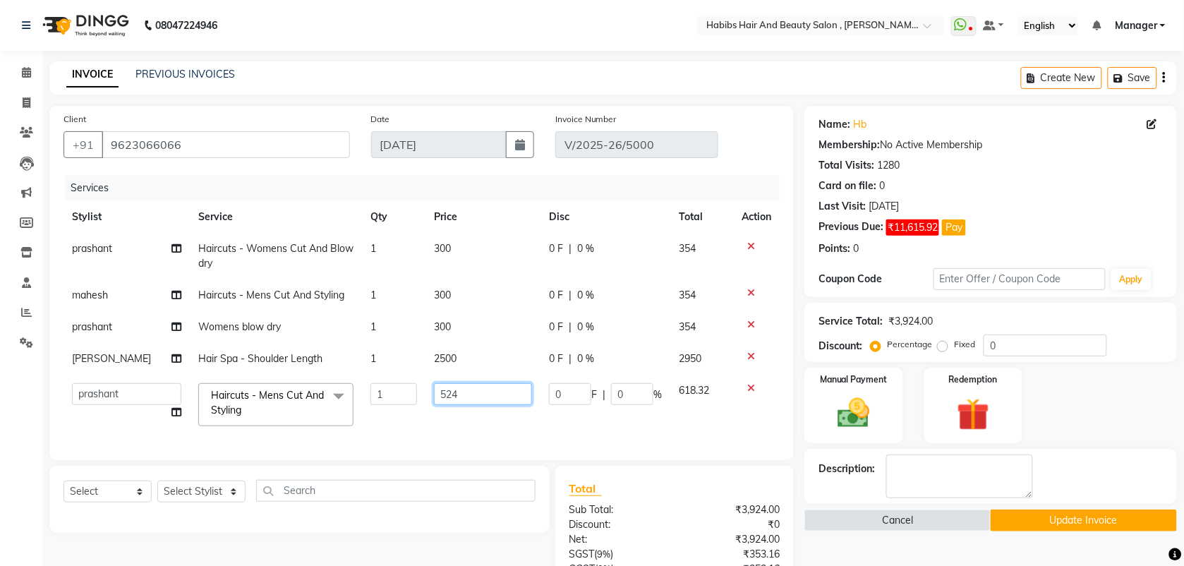
drag, startPoint x: 452, startPoint y: 394, endPoint x: 335, endPoint y: 421, distance: 119.7
type input "5"
type input "600"
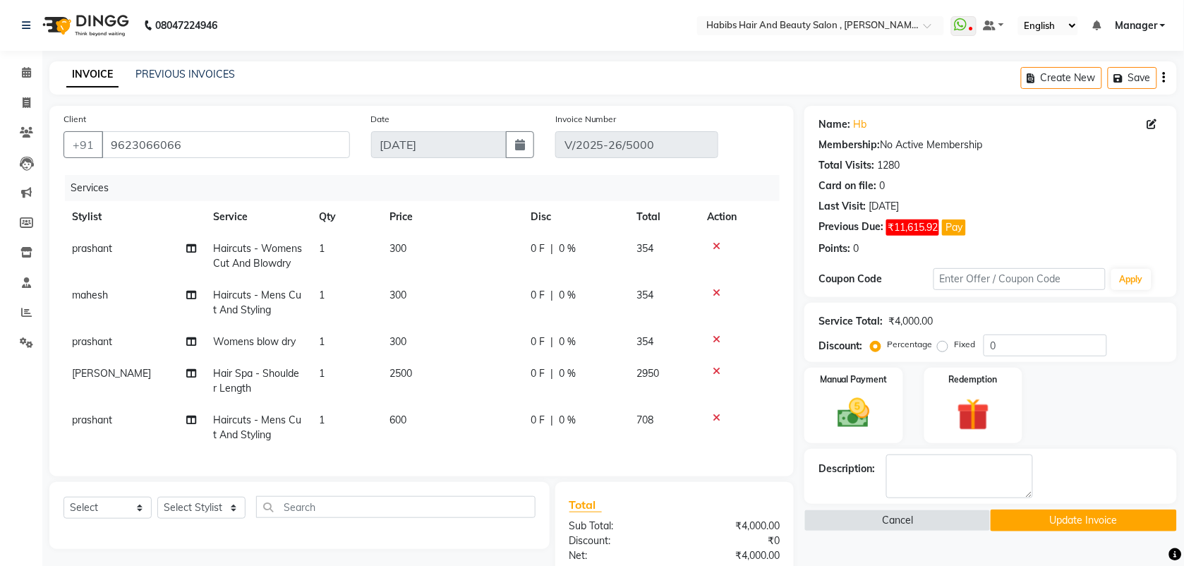
click at [570, 420] on td "0 F | 0 %" at bounding box center [575, 427] width 106 height 47
select select "18510"
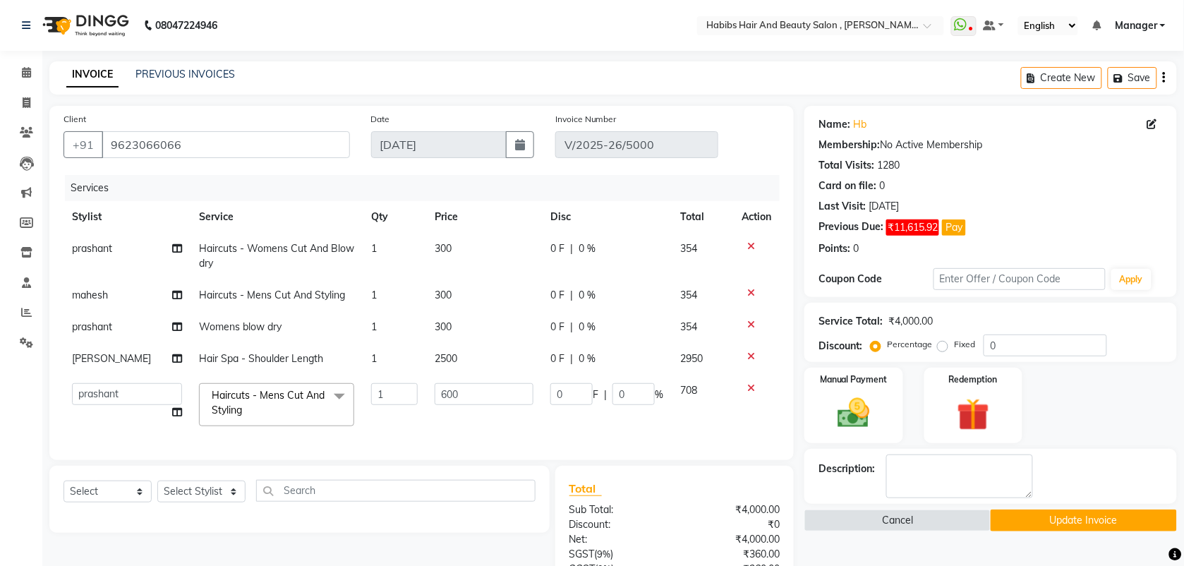
scroll to position [171, 0]
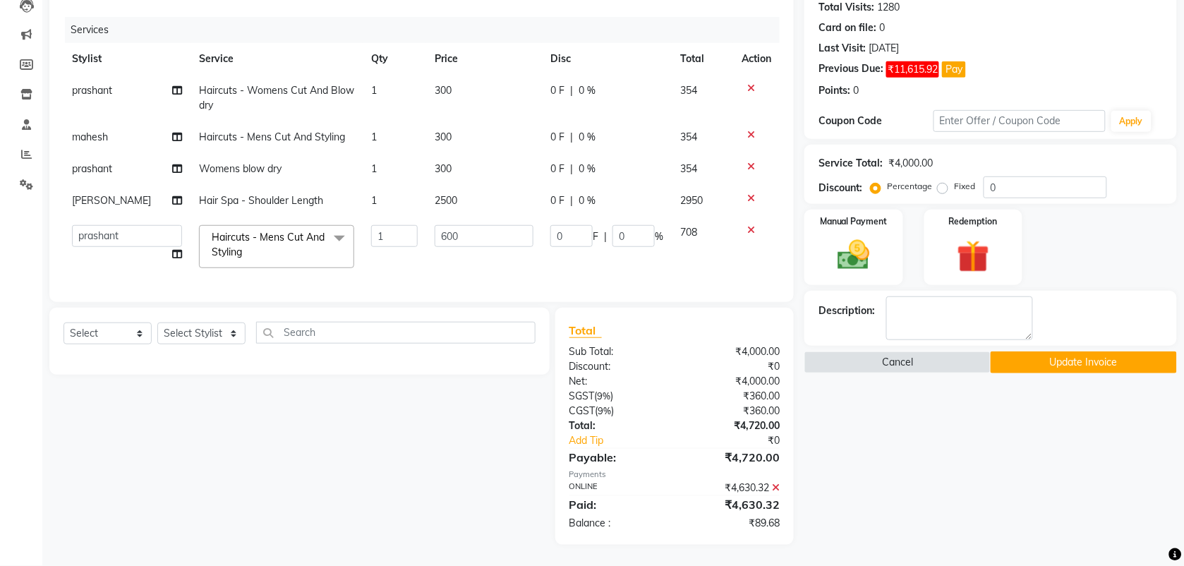
click at [773, 488] on icon at bounding box center [776, 488] width 8 height 10
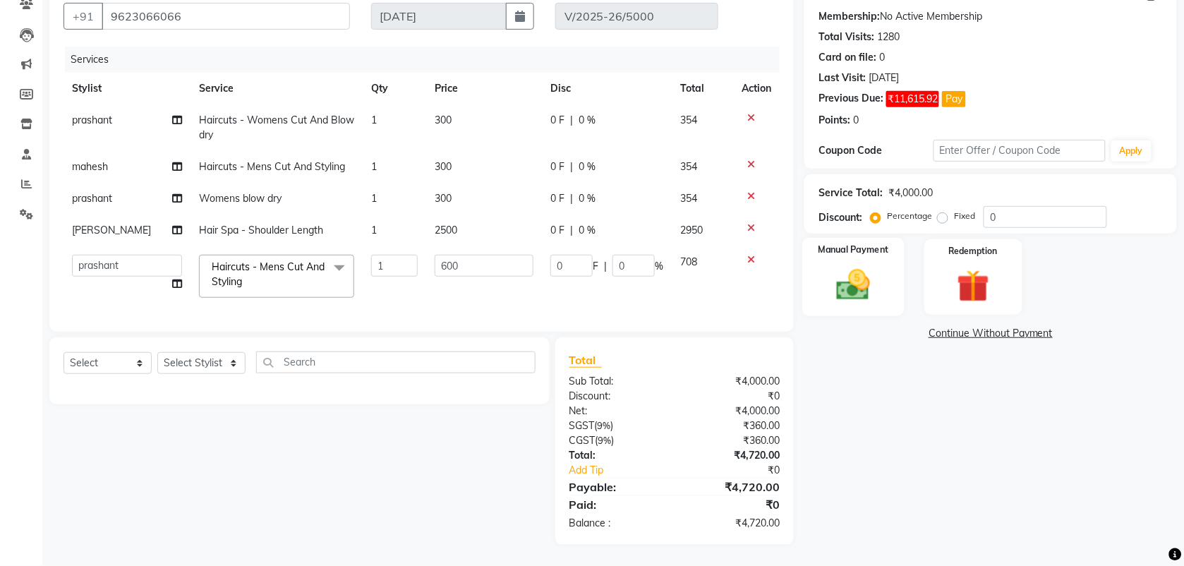
click at [837, 280] on img at bounding box center [853, 284] width 55 height 39
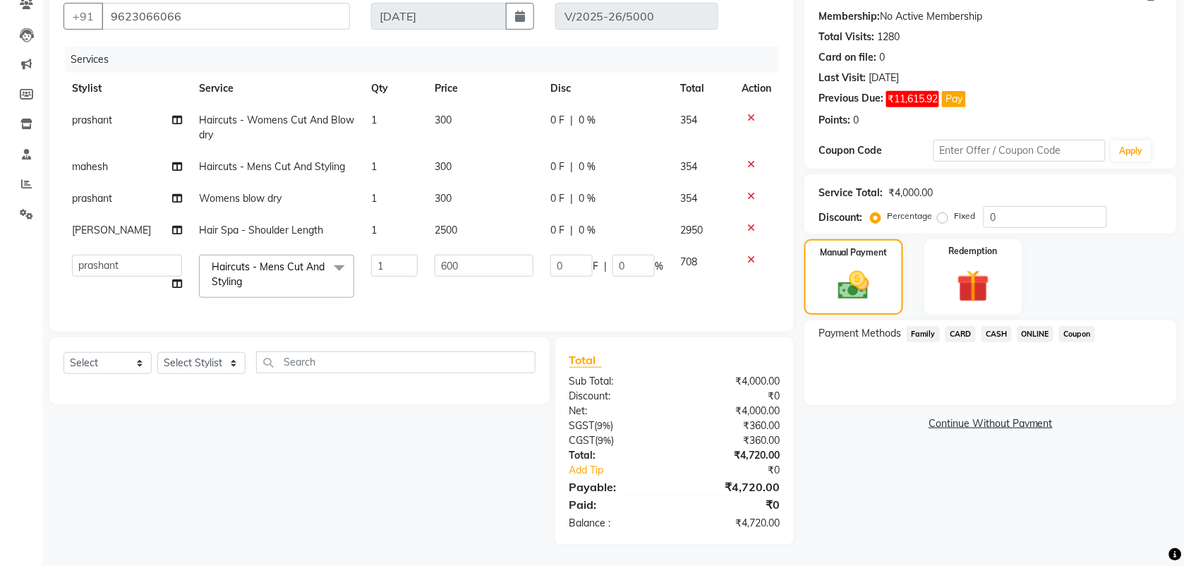
click at [1035, 326] on span "ONLINE" at bounding box center [1036, 334] width 37 height 16
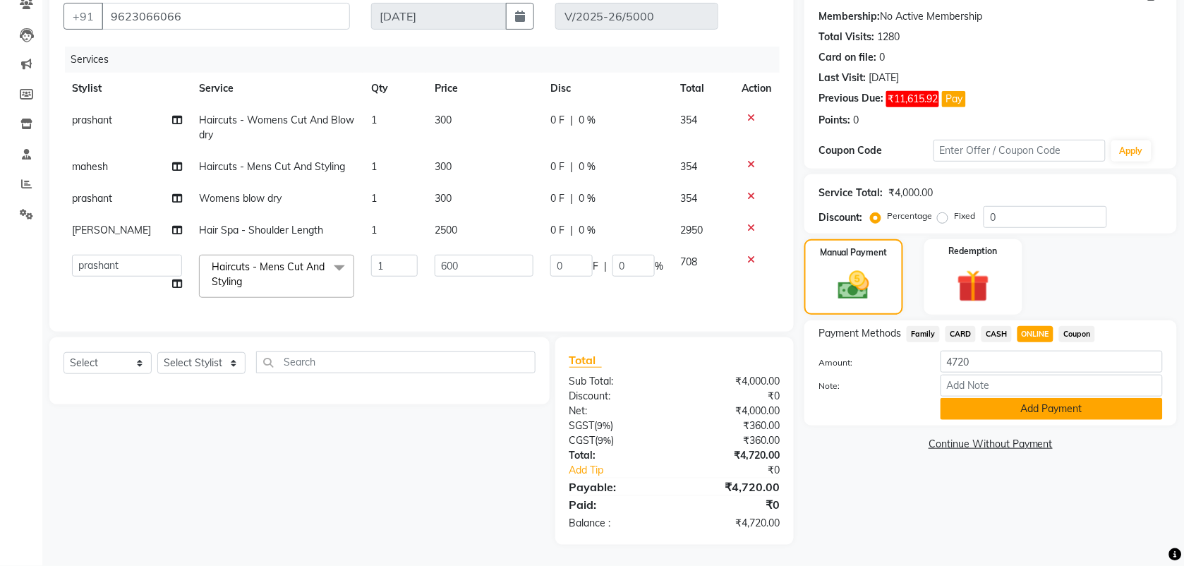
click at [1003, 398] on button "Add Payment" at bounding box center [1052, 409] width 222 height 22
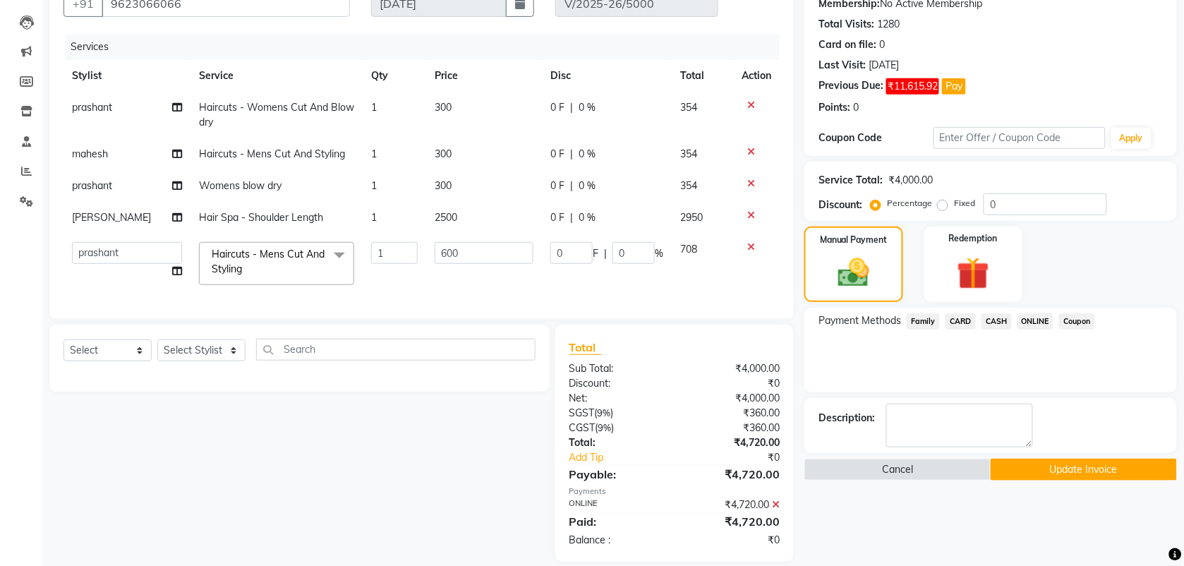
scroll to position [171, 0]
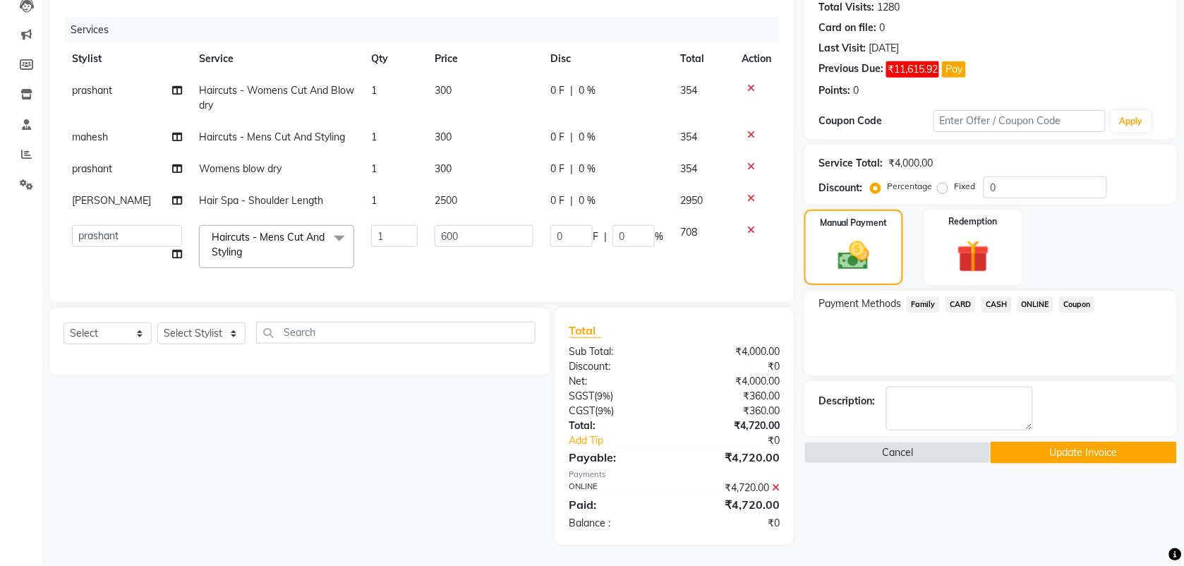
click at [1042, 452] on div "Name: Hb Membership: No Active Membership Total Visits: 1280 Card on file: 0 La…" at bounding box center [996, 246] width 383 height 597
click at [1046, 442] on button "Update Invoice" at bounding box center [1084, 453] width 186 height 22
